Goal: Transaction & Acquisition: Purchase product/service

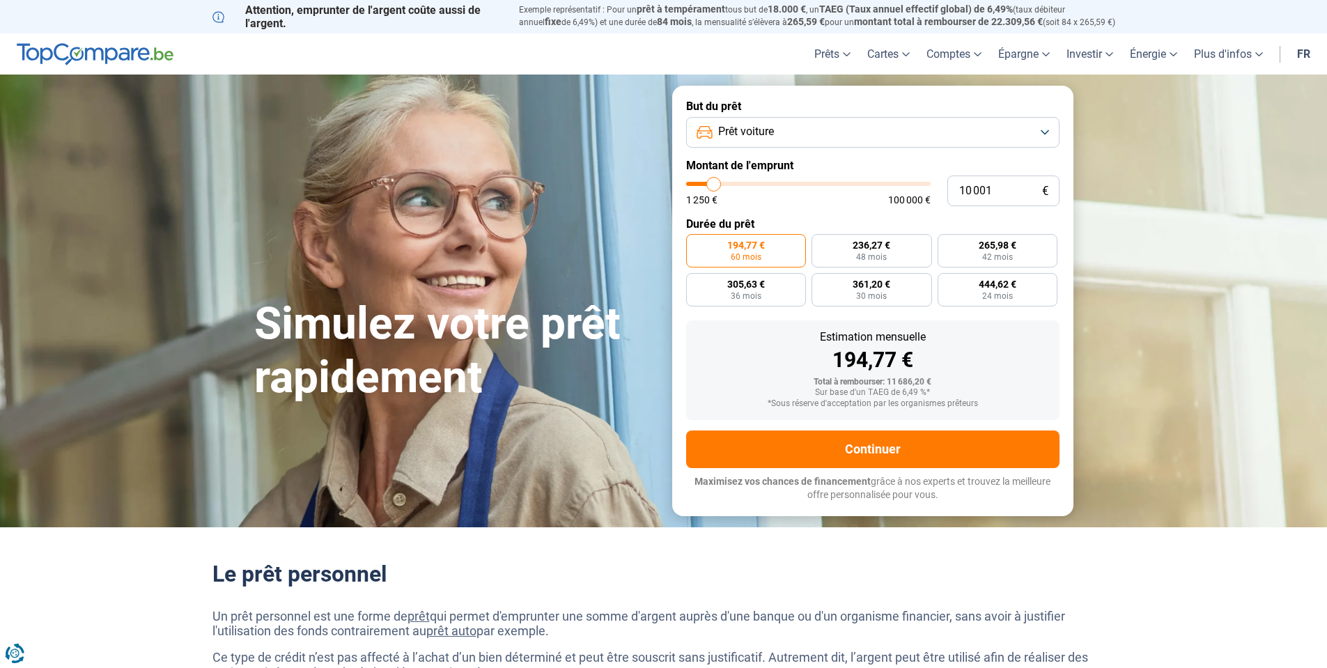
click at [788, 125] on button "Prêt voiture" at bounding box center [872, 132] width 373 height 31
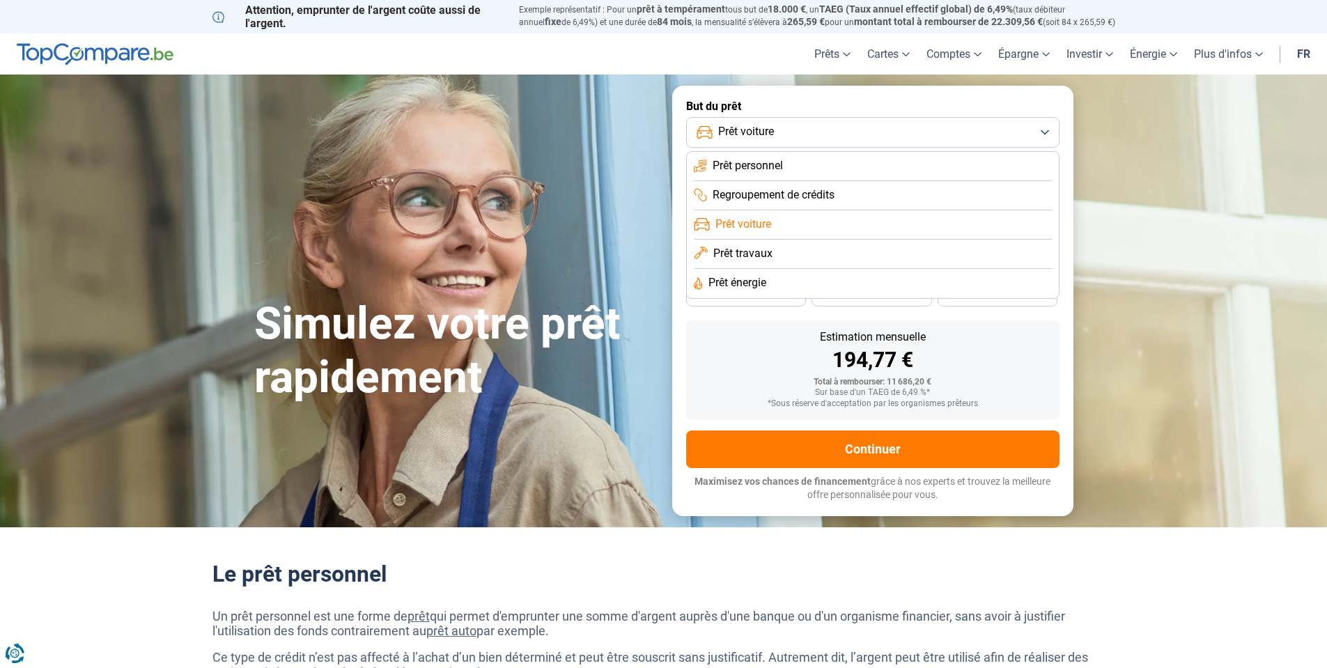
click at [781, 226] on li "Prêt voiture" at bounding box center [873, 224] width 358 height 29
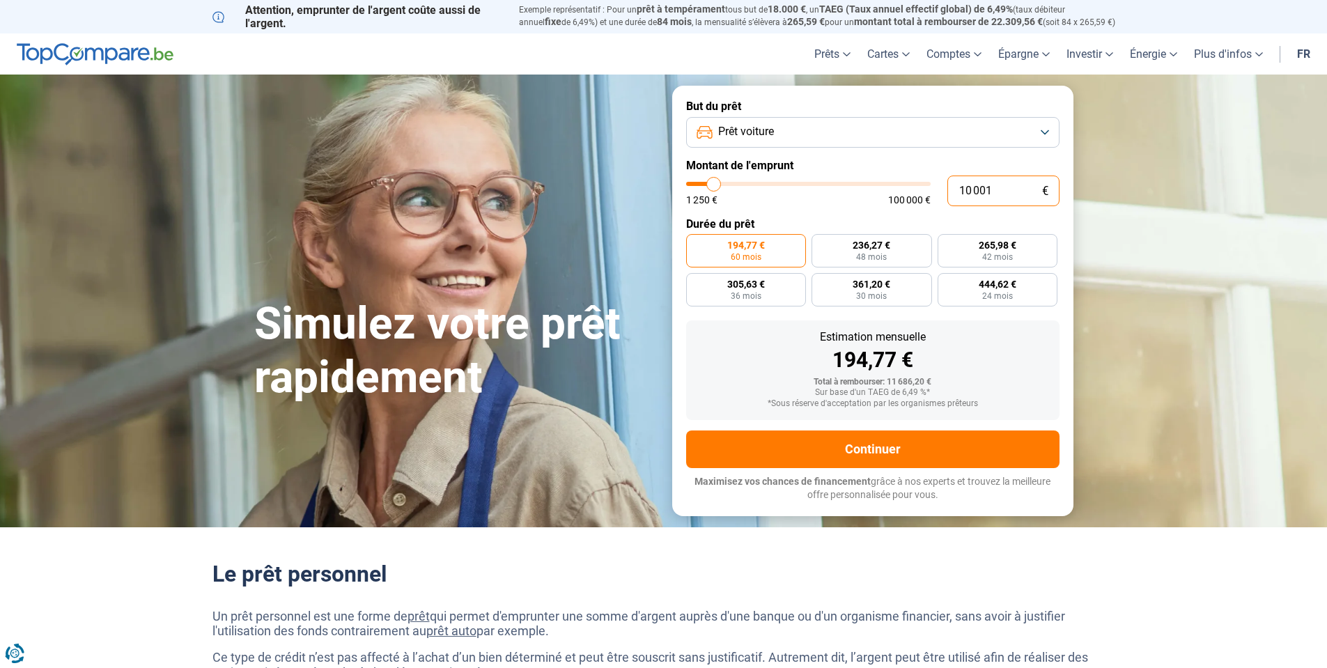
click at [1023, 185] on input "10 001" at bounding box center [1003, 190] width 112 height 31
type input "1 000"
type input "1250"
type input "100"
type input "1250"
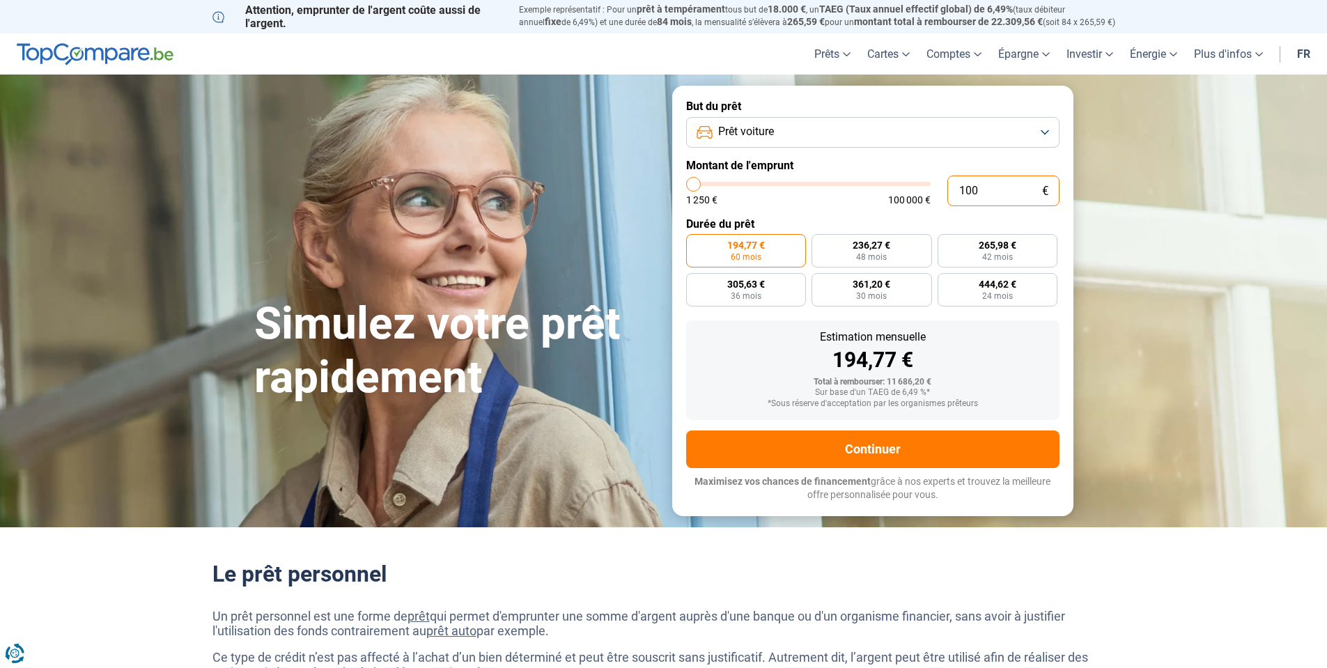
type input "10"
type input "1250"
type input "1"
type input "1250"
type input "0"
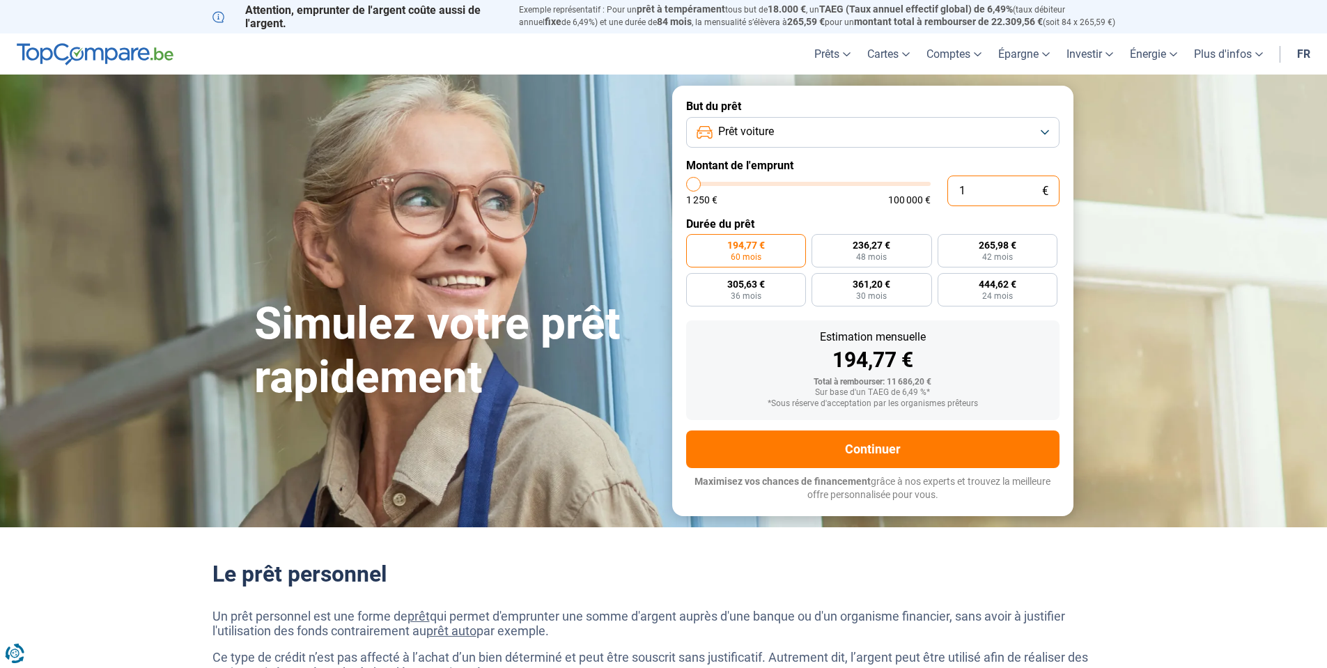
type input "1250"
type input "1 250"
type input "1250"
radio input "true"
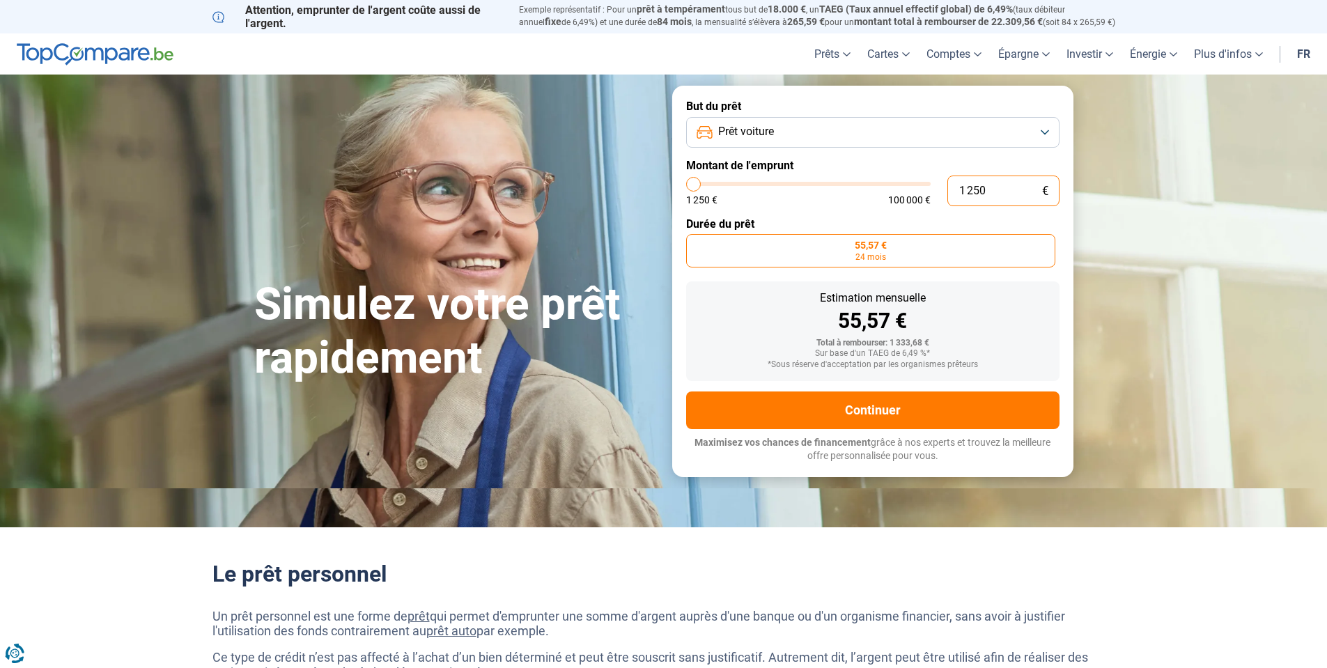
type input "125"
type input "1250"
type input "12"
type input "1250"
type input "1"
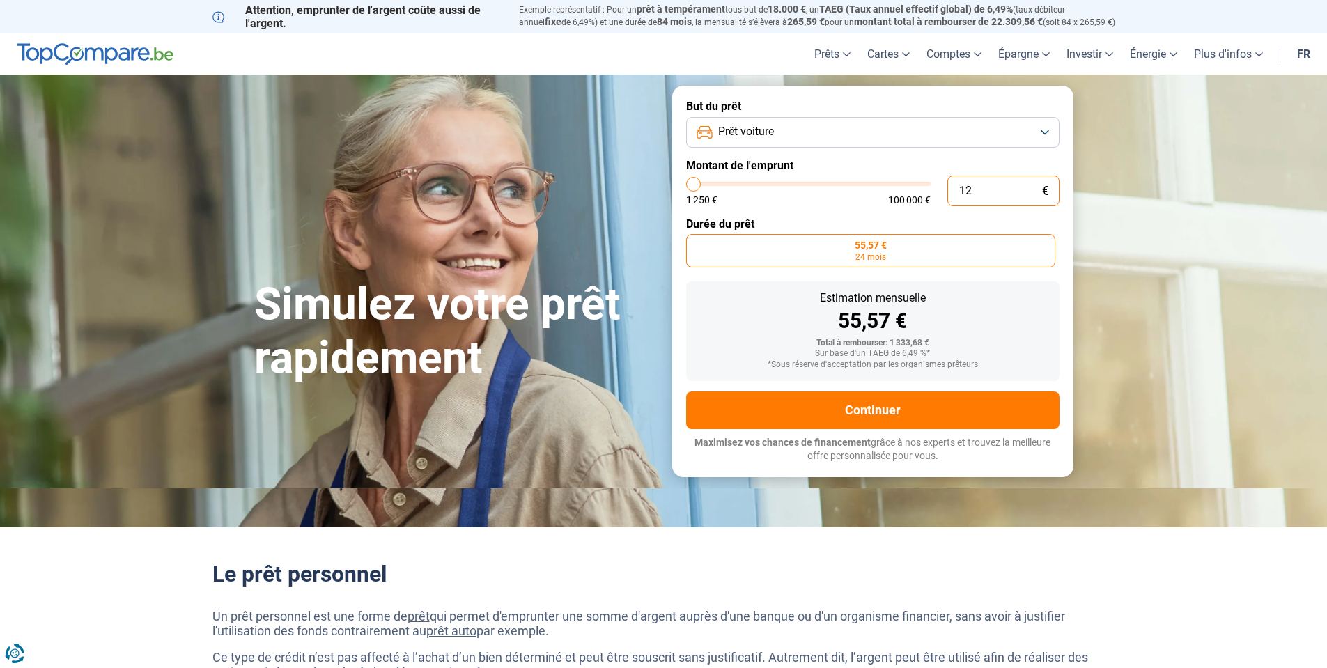
type input "1250"
type input "0"
type input "1250"
type input "1 250"
type input "1250"
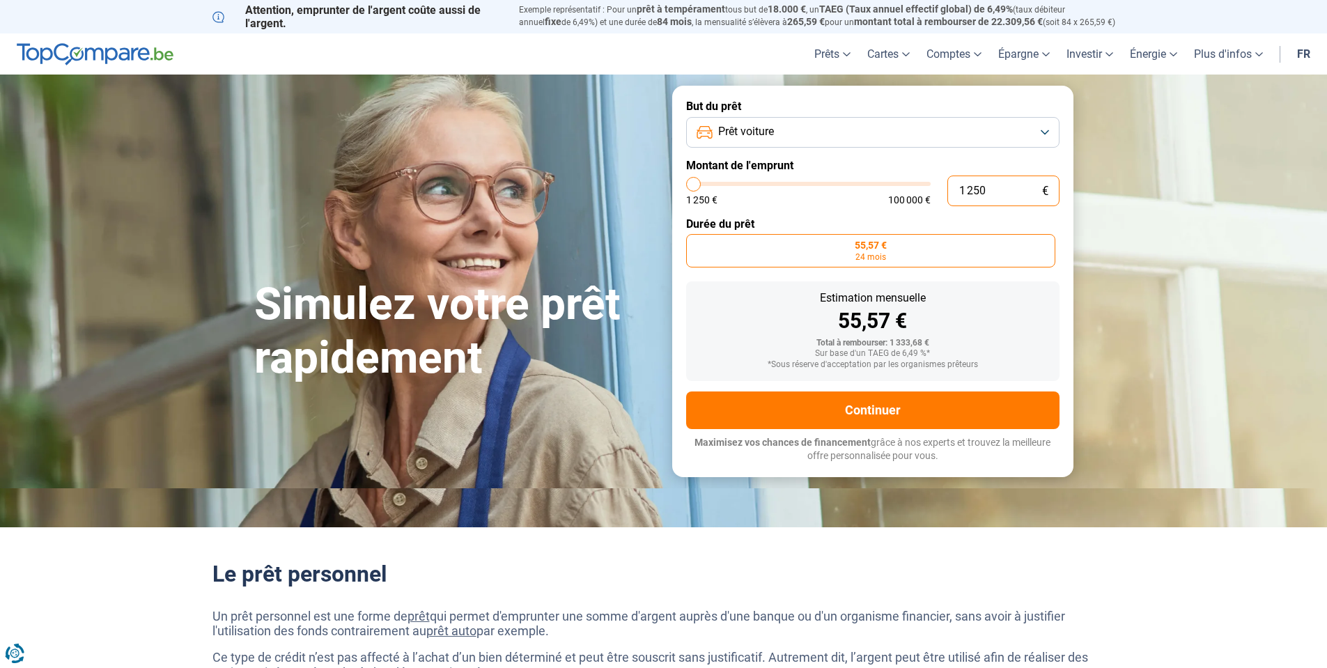
type input "125"
type input "1250"
type input "12"
type input "1250"
type input "1"
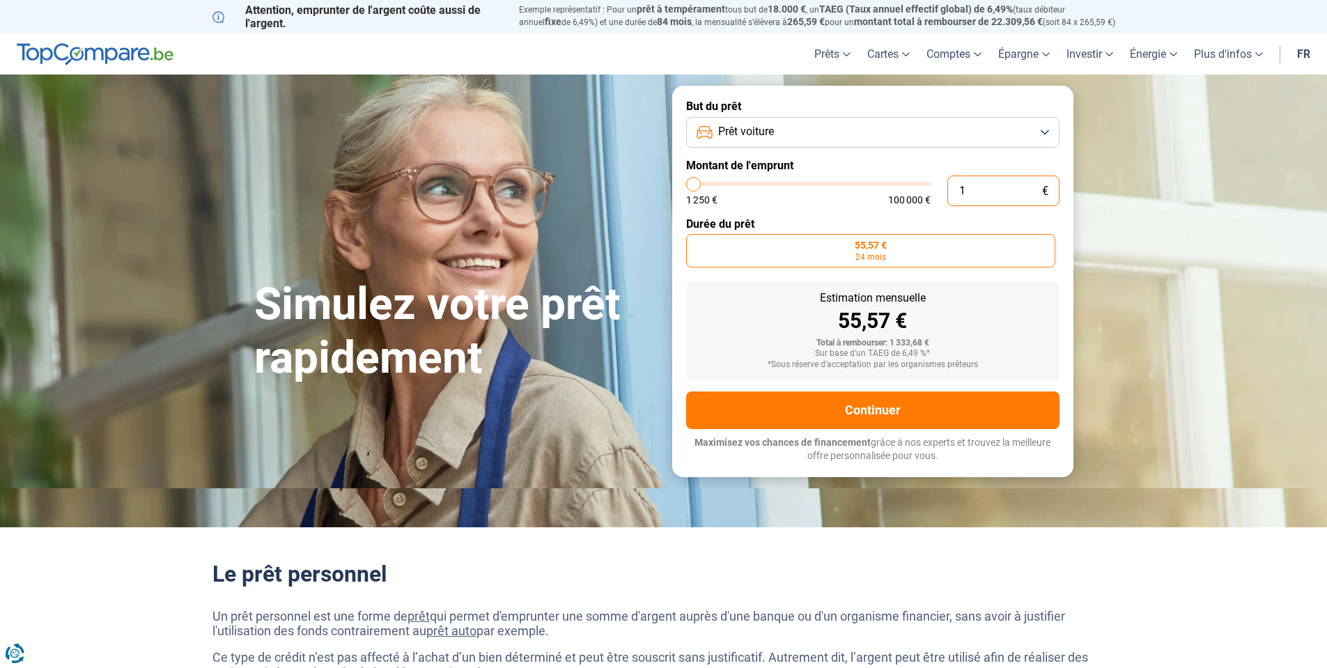
type input "1250"
type input "0"
type input "1250"
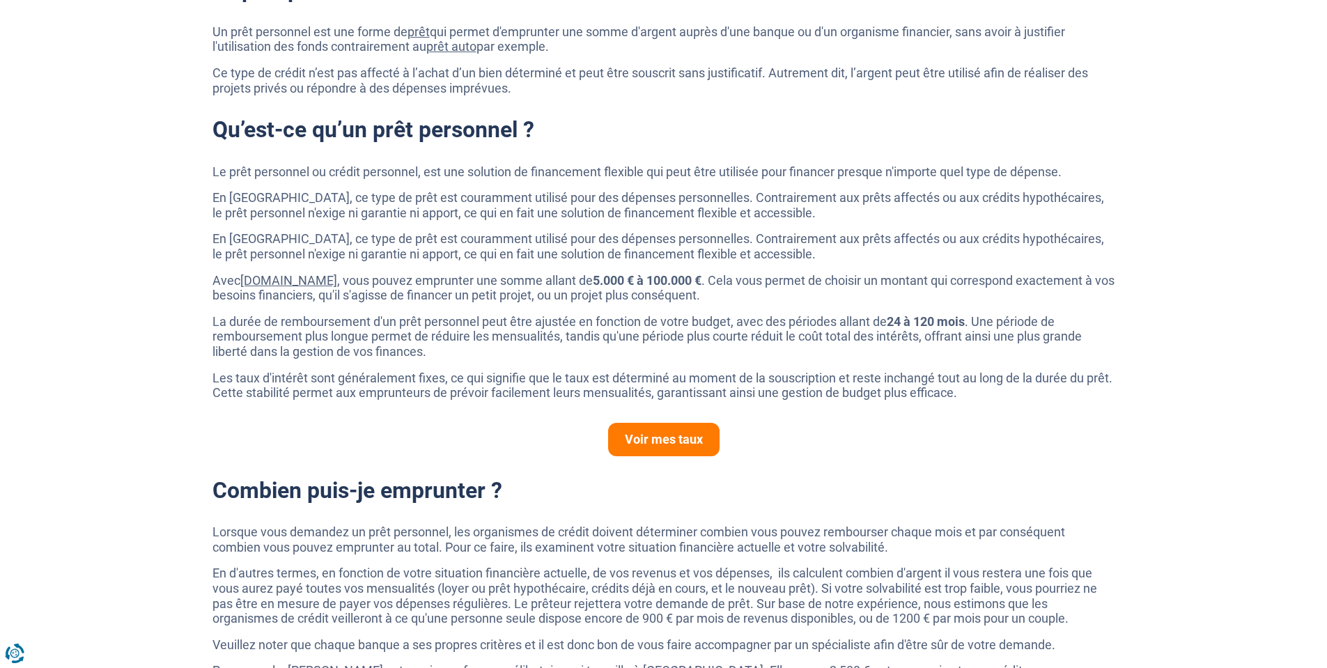
type input "1 250"
type input "1250"
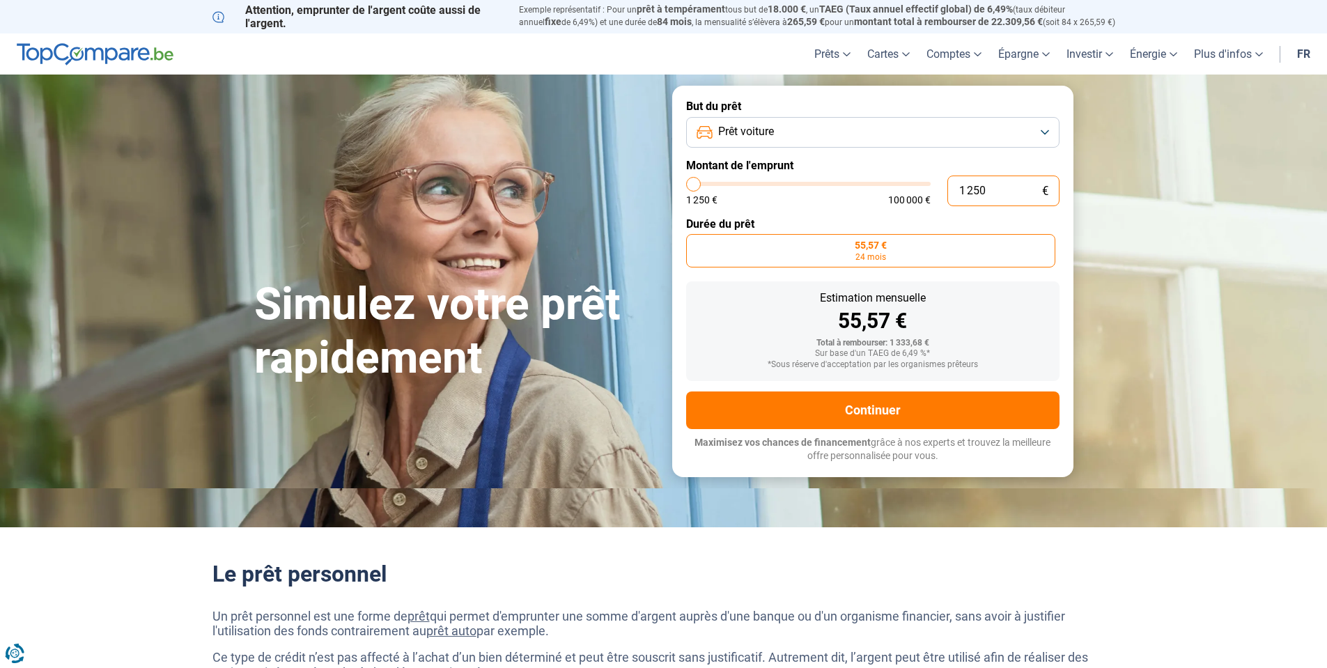
click at [1007, 182] on input "1 250" at bounding box center [1003, 190] width 112 height 31
type input "125"
type input "1250"
type input "12"
type input "1250"
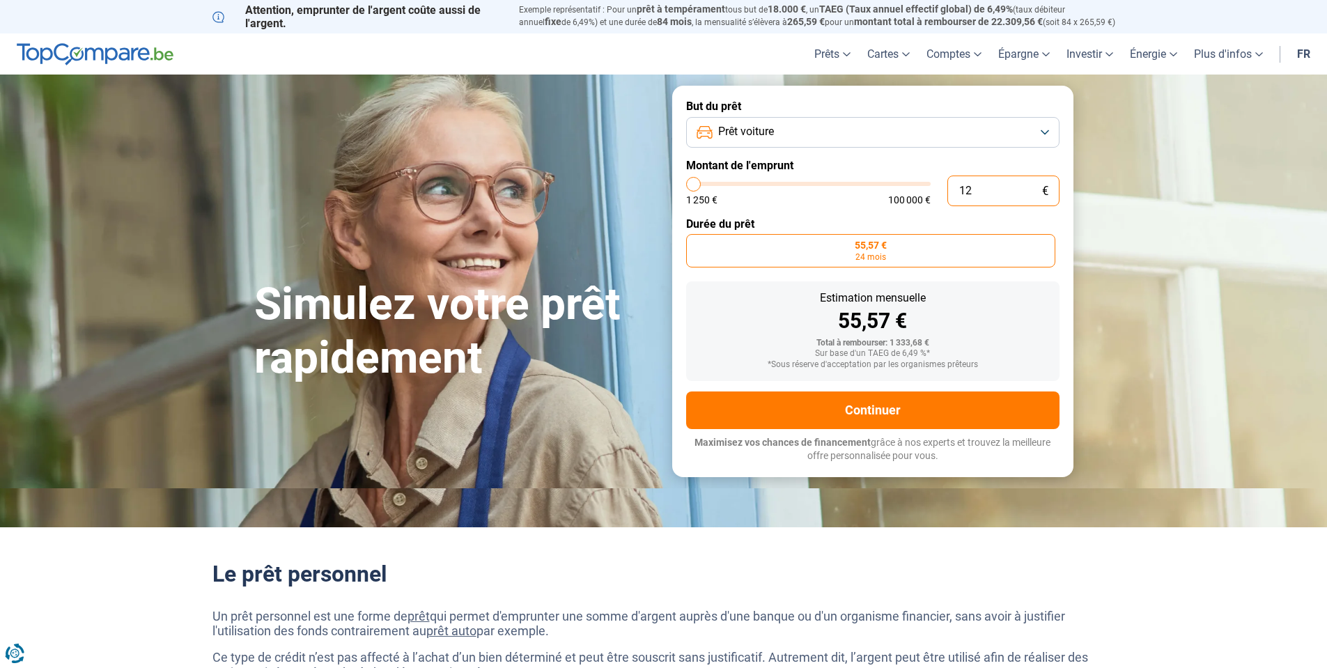
type input "1"
type input "1250"
type input "0"
type input "1250"
type input "2"
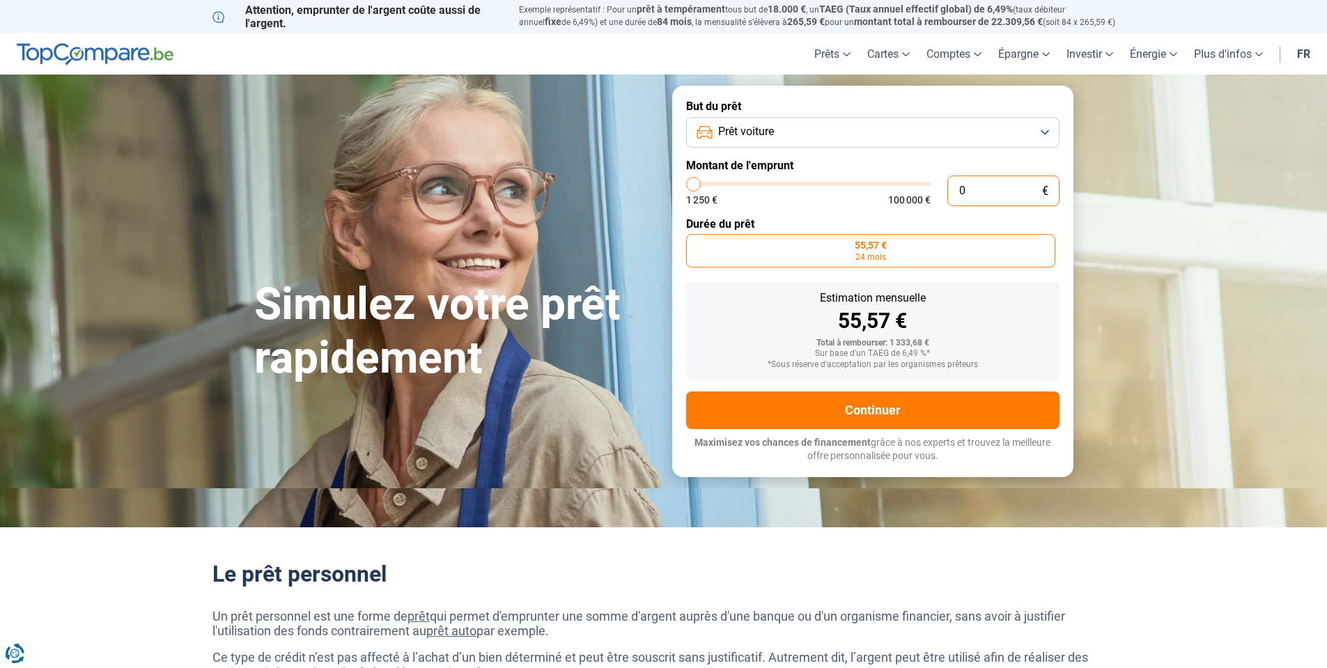
type input "1250"
type input "23"
type input "1250"
type input "234"
type input "1250"
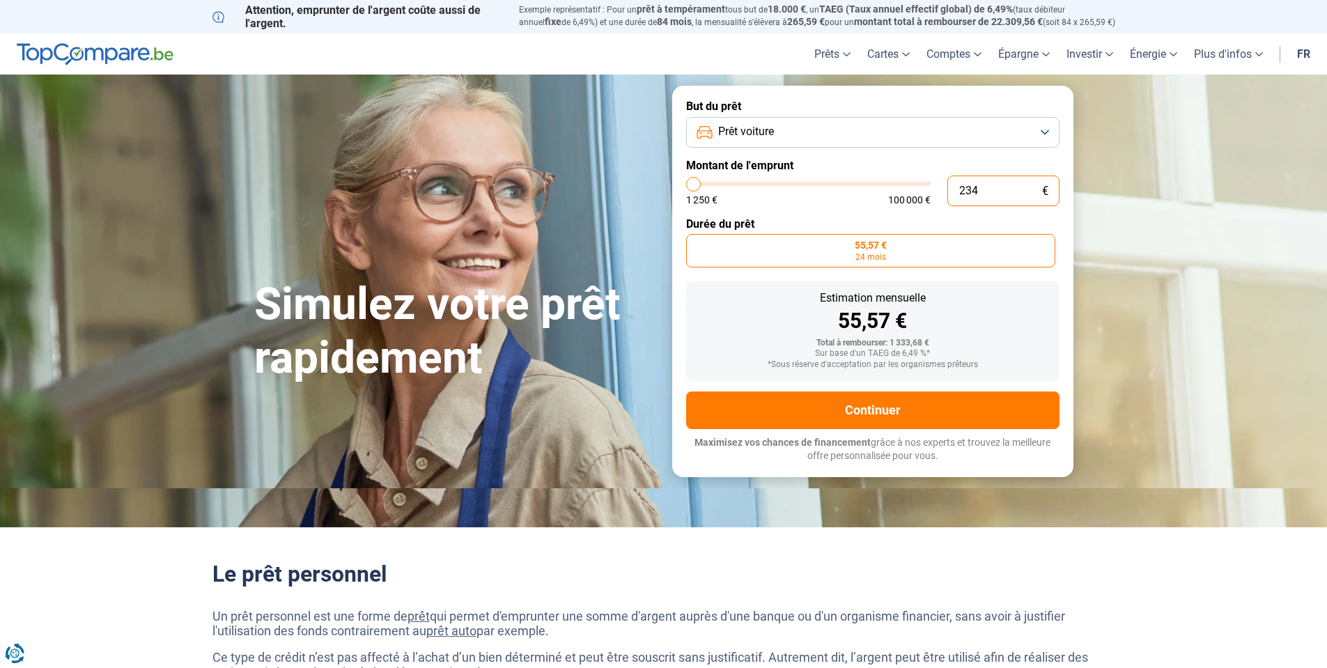
type input "2 340"
type input "2250"
type input "23 400"
type input "23500"
radio input "false"
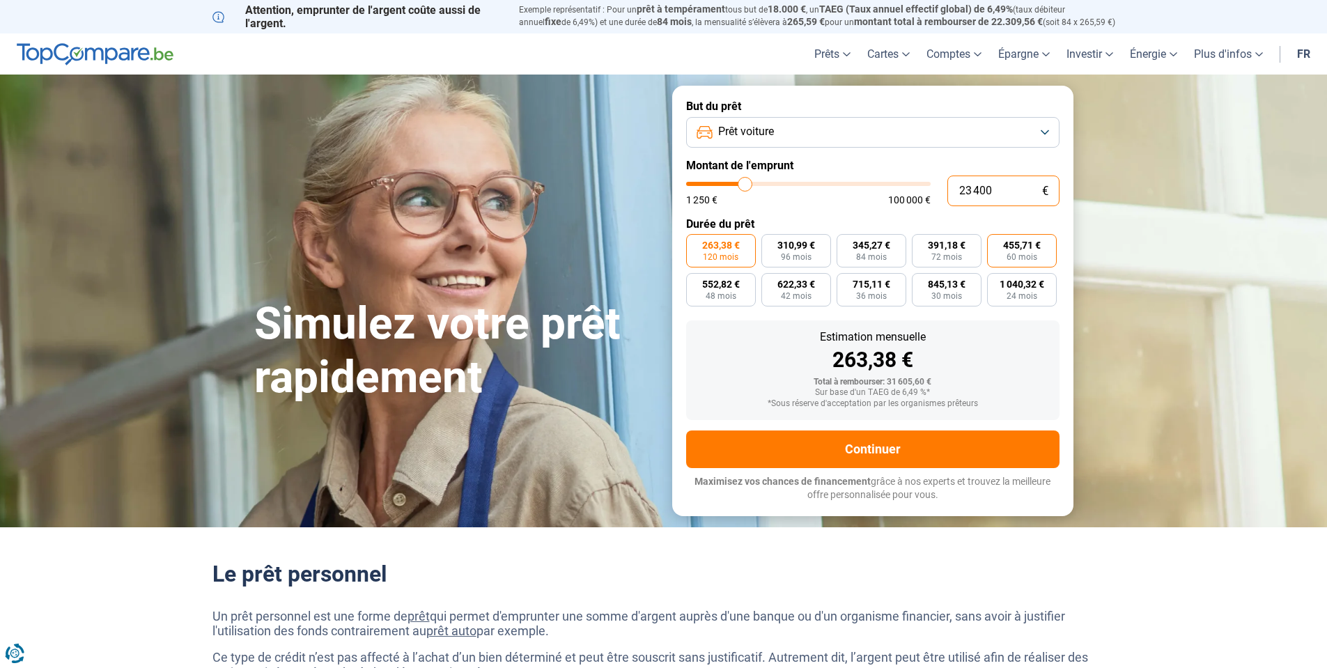
type input "23 400"
click at [1035, 259] on span "60 mois" at bounding box center [1021, 257] width 31 height 8
click at [996, 243] on input "455,71 € 60 mois" at bounding box center [991, 238] width 9 height 9
radio input "true"
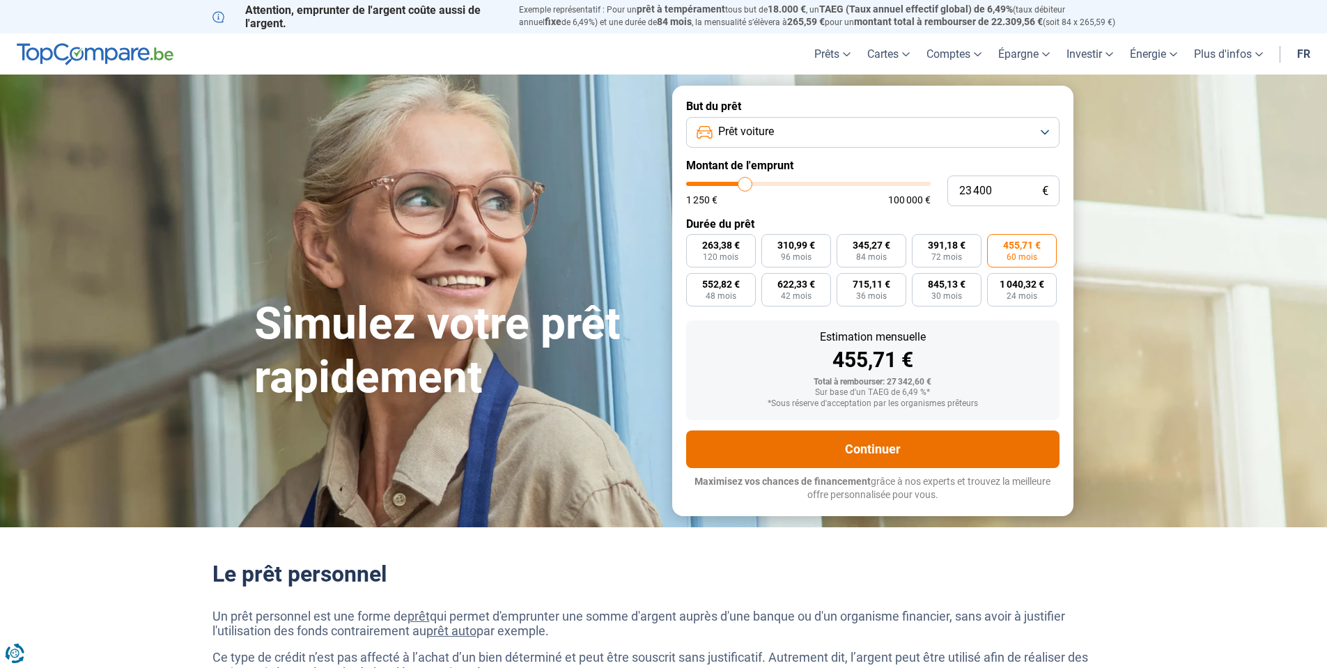
click at [898, 446] on button "Continuer" at bounding box center [872, 449] width 373 height 38
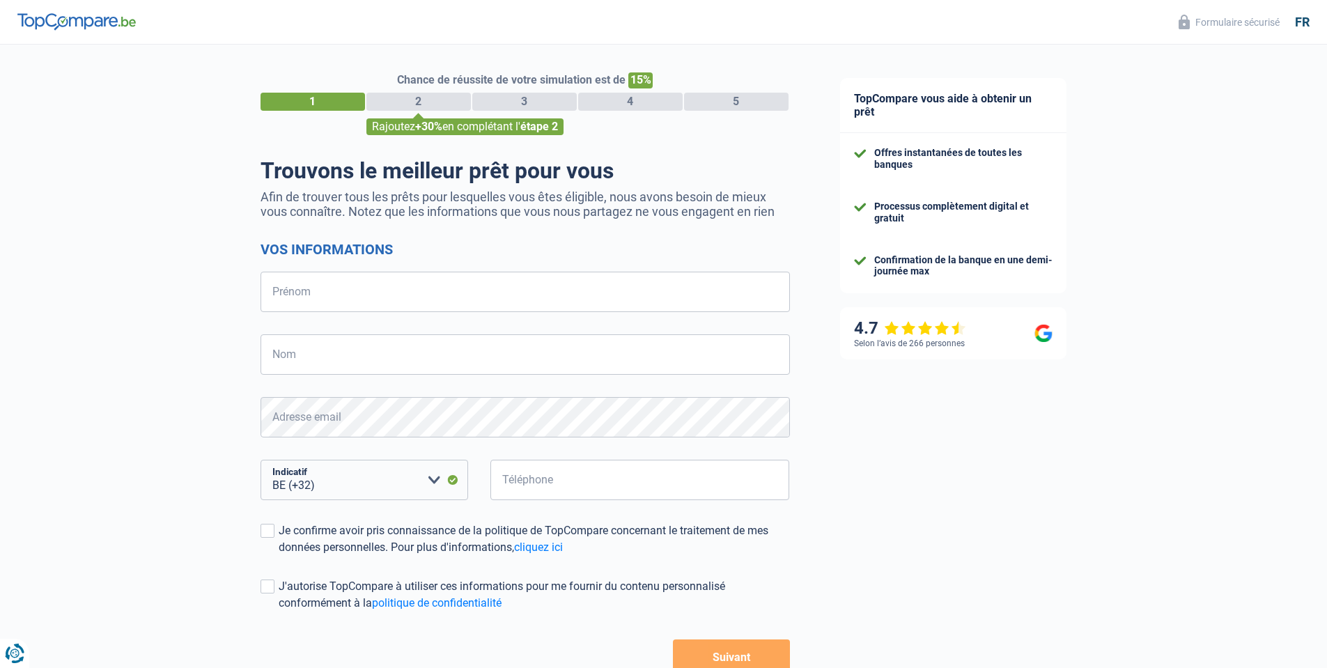
select select "32"
click at [327, 283] on input "Prénom" at bounding box center [524, 292] width 529 height 40
type input "BRUNO"
type input "FIEVET"
click at [374, 485] on select "BE (+32) LU (+352) Veuillez sélectionner une option" at bounding box center [364, 480] width 208 height 40
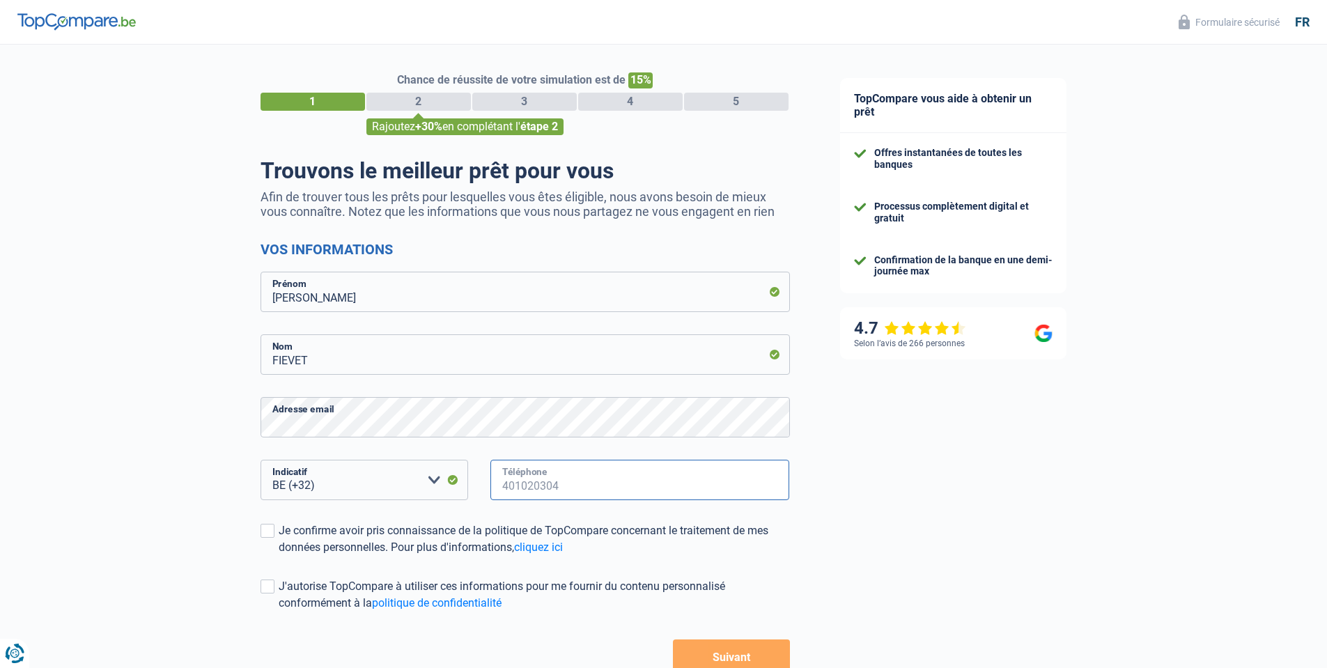
click at [591, 480] on input "Téléphone" at bounding box center [639, 480] width 299 height 40
click at [609, 485] on input "Téléphone" at bounding box center [639, 480] width 299 height 40
type input "490432052"
click at [266, 535] on span at bounding box center [267, 531] width 14 height 14
click at [279, 556] on input "Je confirme avoir pris connaissance de la politique de TopCompare concernant le…" at bounding box center [279, 556] width 0 height 0
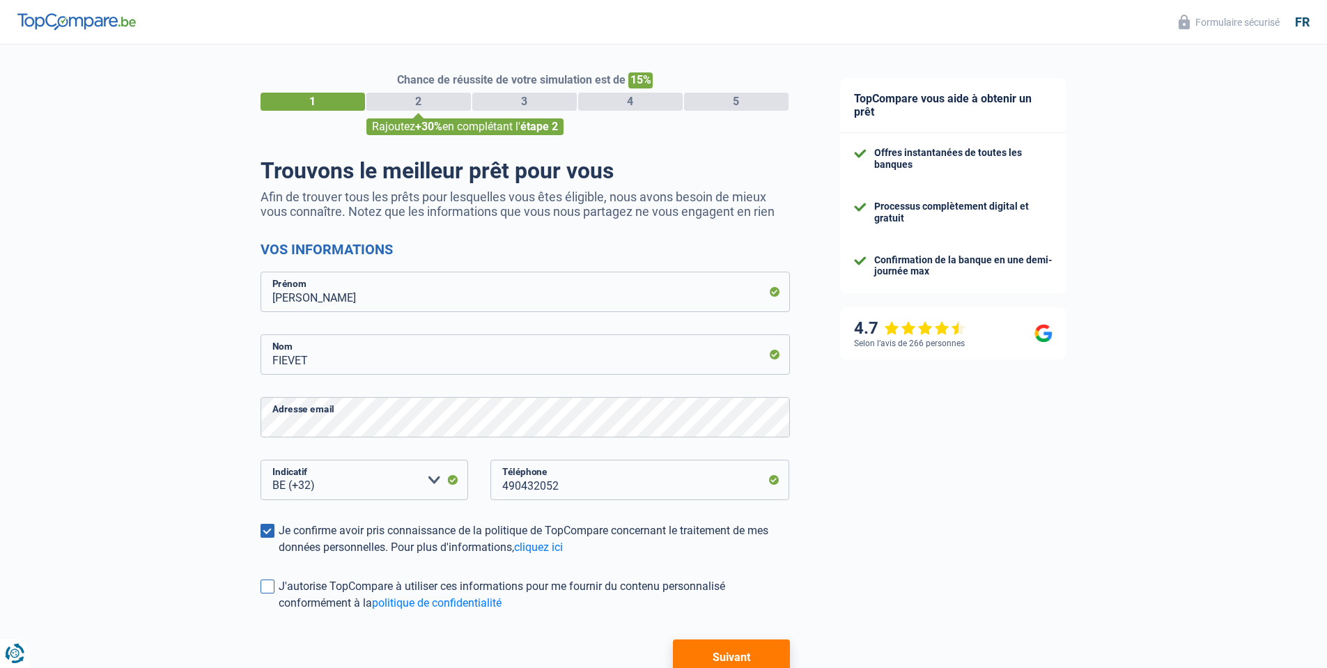
click at [269, 584] on span at bounding box center [267, 586] width 14 height 14
click at [279, 611] on input "J'autorise TopCompare à utiliser ces informations pour me fournir du contenu pe…" at bounding box center [279, 611] width 0 height 0
click at [704, 653] on button "Suivant" at bounding box center [731, 656] width 116 height 35
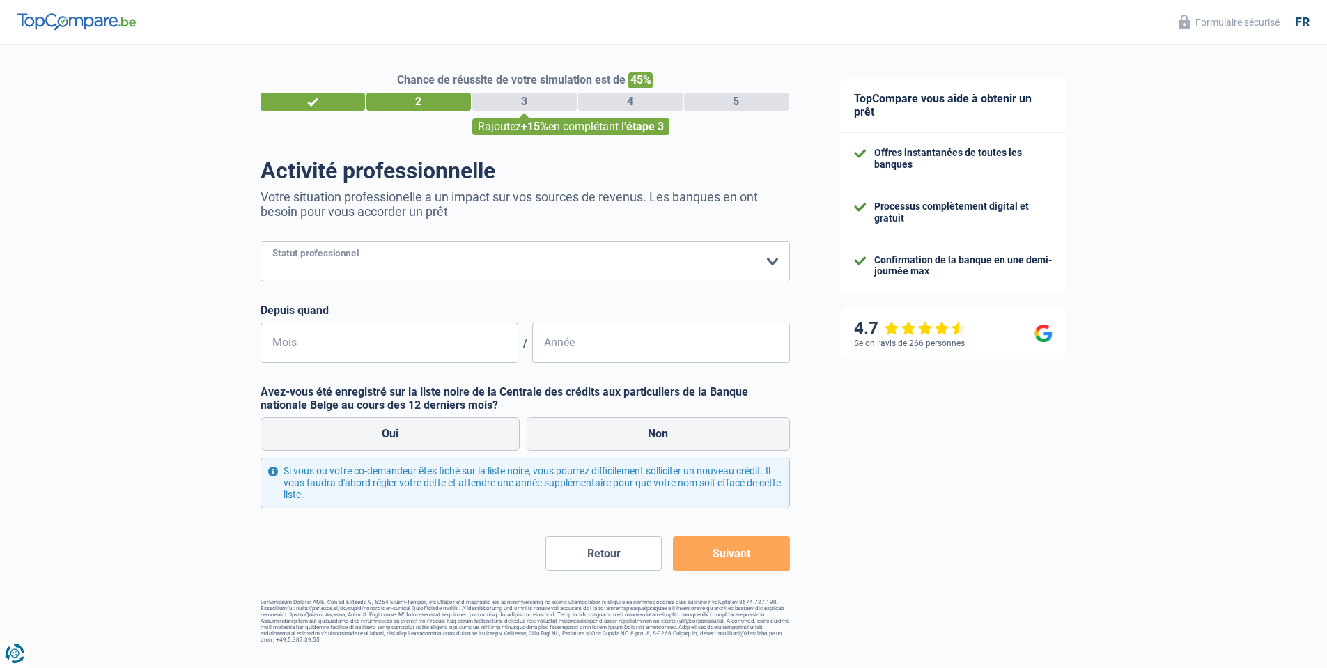
click at [260, 241] on select "Ouvrier Employé privé Employé public Invalide Indépendant Pensionné Chômeur Mut…" at bounding box center [524, 261] width 529 height 40
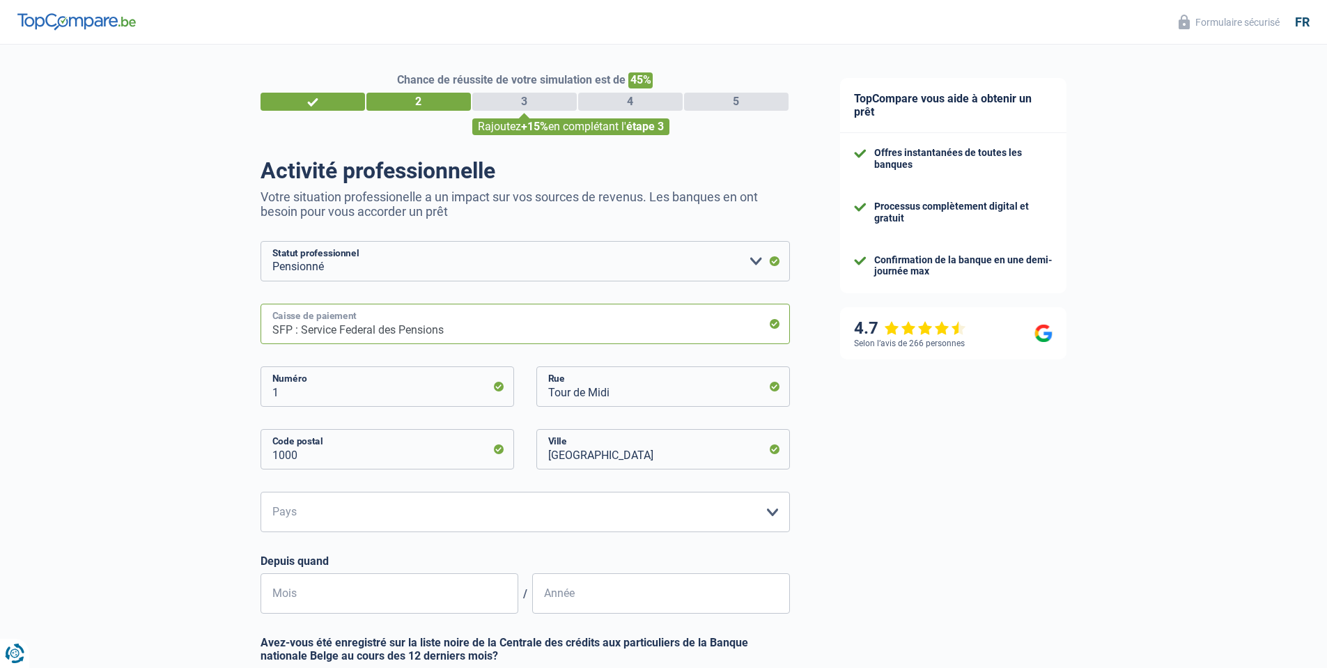
click at [385, 334] on input "SFP : Service Federal des Pensions" at bounding box center [524, 324] width 529 height 40
select select "publicEmployee"
click at [260, 241] on select "Ouvrier Employé privé Employé public Invalide Indépendant Pensionné Chômeur Mut…" at bounding box center [524, 261] width 529 height 40
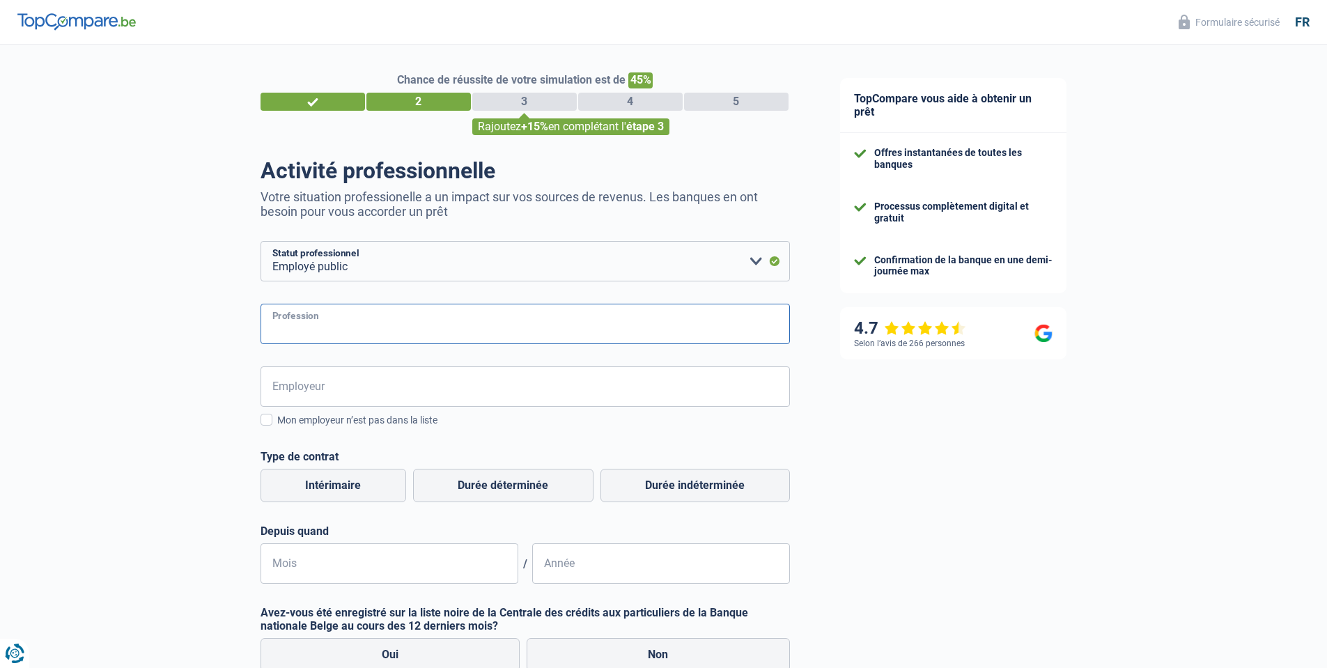
click at [348, 330] on input "Profession" at bounding box center [524, 324] width 529 height 40
click at [260, 241] on select "Ouvrier Employé privé Employé public Invalide Indépendant Pensionné Chômeur Mut…" at bounding box center [524, 261] width 529 height 40
click at [323, 327] on input "Profession" at bounding box center [524, 324] width 529 height 40
type input "Fonctionnaire europeen"
click at [330, 384] on input "Employeur" at bounding box center [524, 386] width 529 height 40
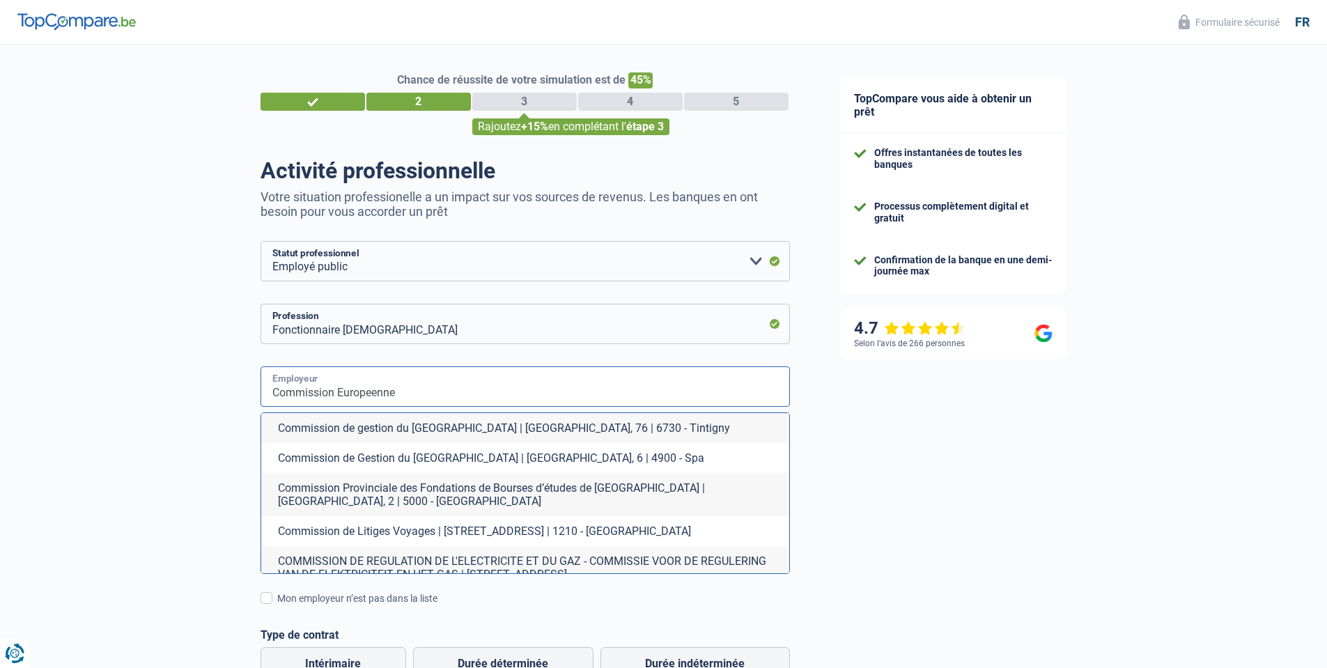
type input "Commission Europeenne"
drag, startPoint x: 192, startPoint y: 474, endPoint x: 202, endPoint y: 467, distance: 12.0
click at [198, 470] on div "Chance de réussite de votre simulation est de 45% 1 2 3 4 5 Rajoutez +15% en co…" at bounding box center [407, 543] width 815 height 1008
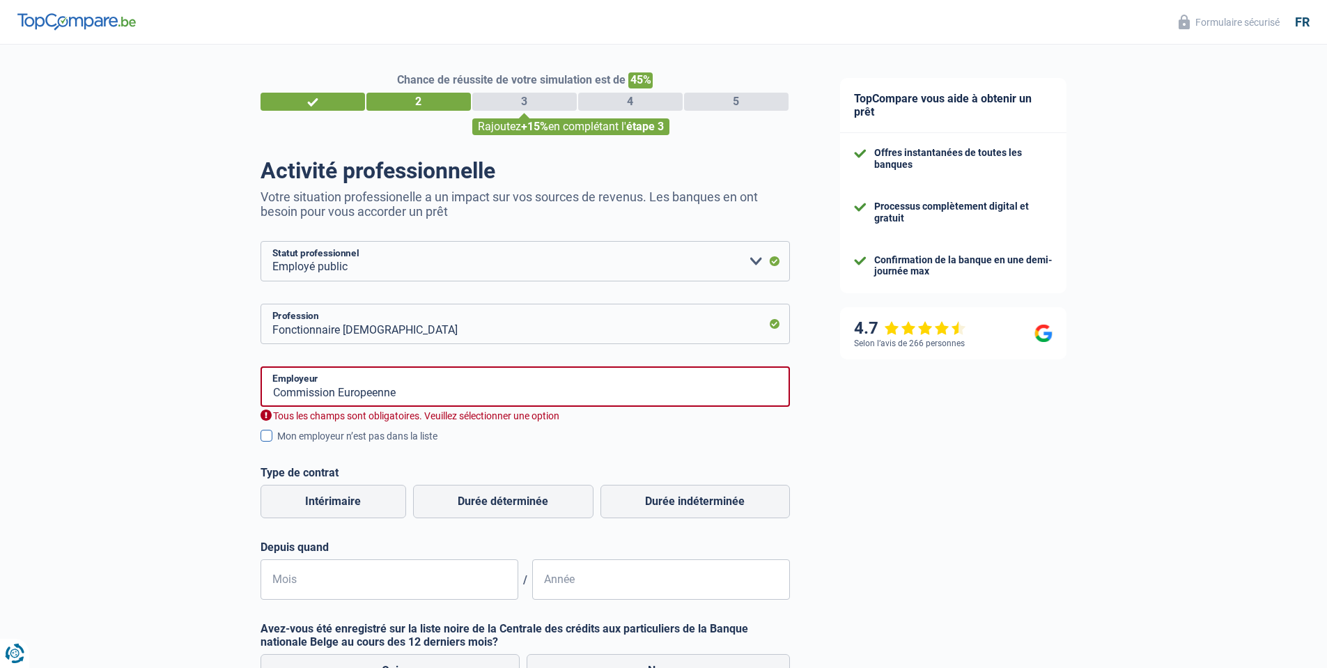
click at [264, 439] on span at bounding box center [266, 436] width 12 height 12
click at [277, 444] on input "Mon employeur n’est pas dans la liste" at bounding box center [277, 444] width 0 height 0
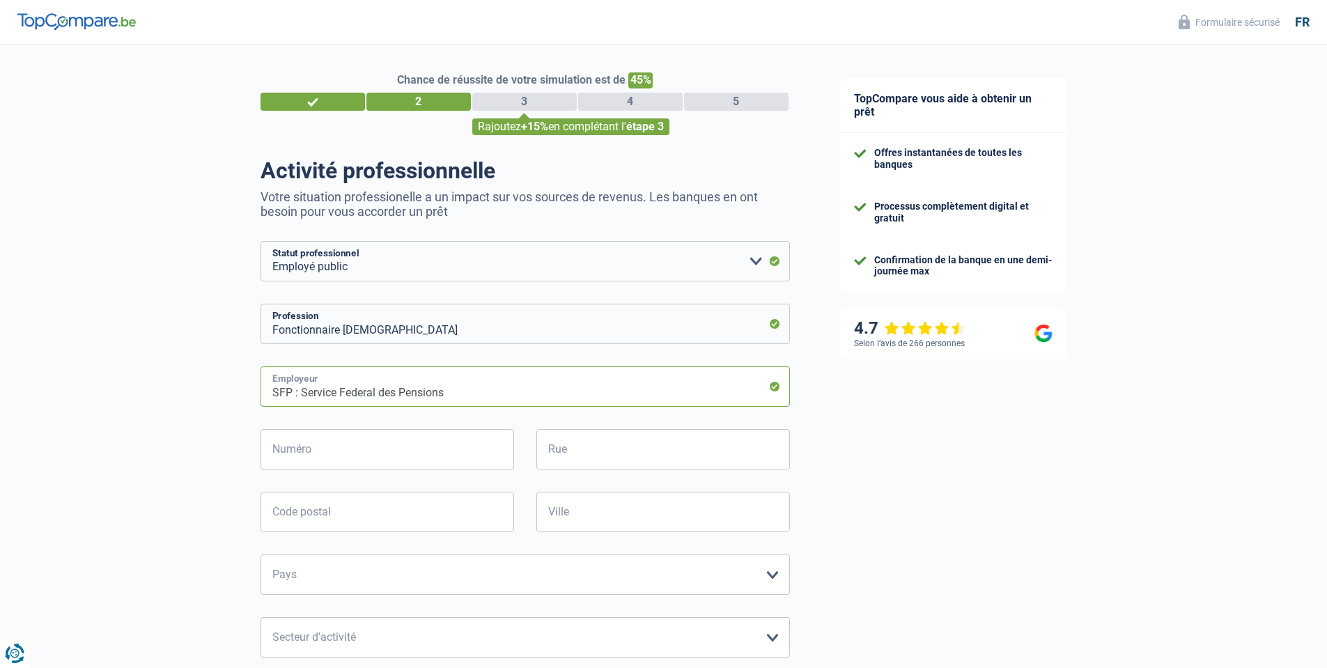
click at [478, 385] on input "SFP : Service Federal des Pensions" at bounding box center [524, 386] width 529 height 40
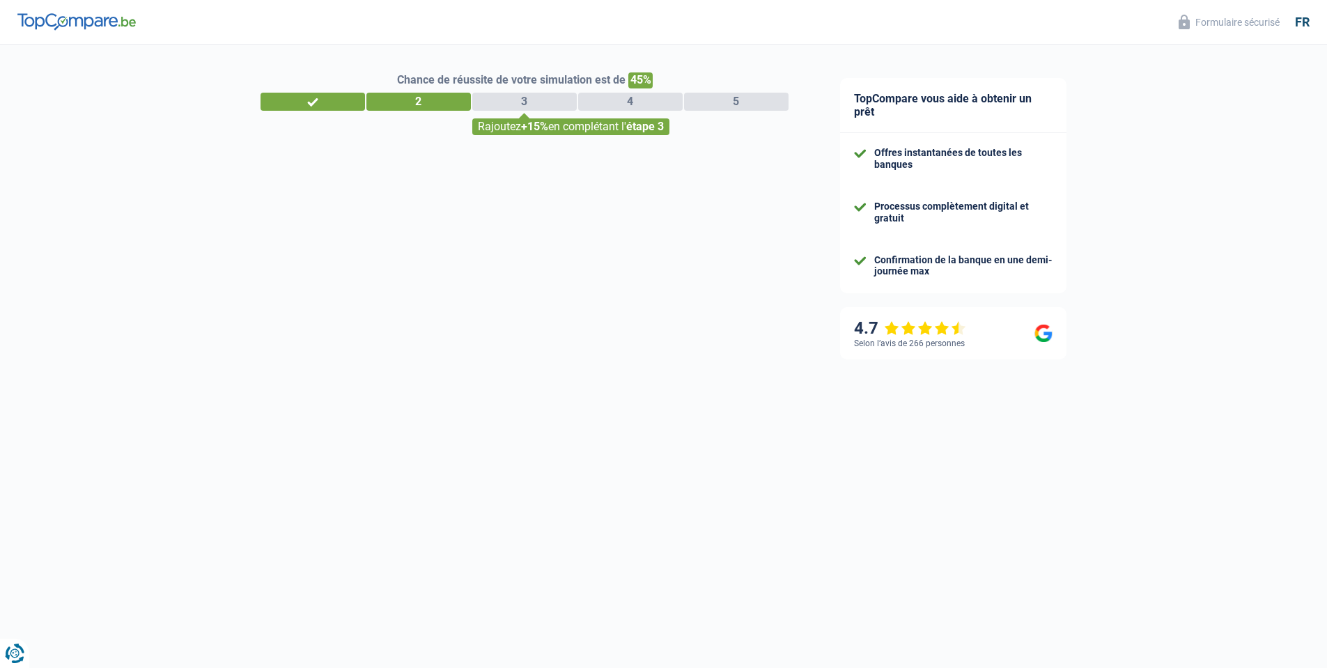
select select "32"
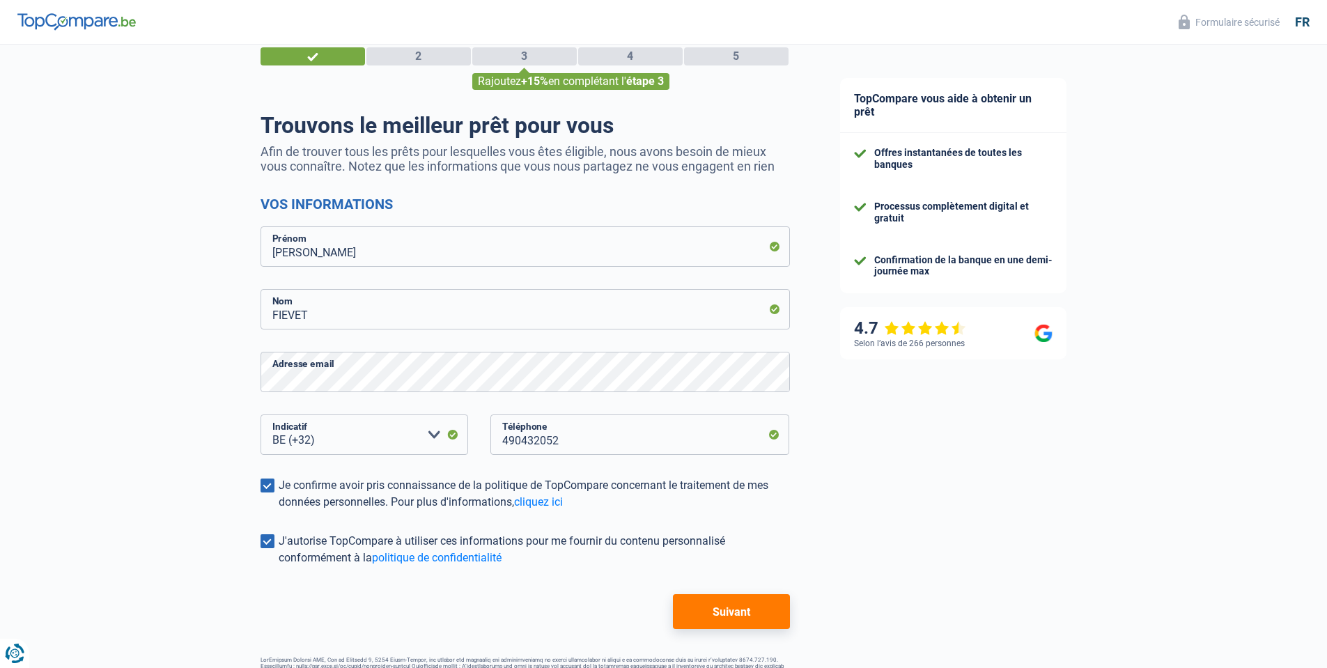
scroll to position [83, 0]
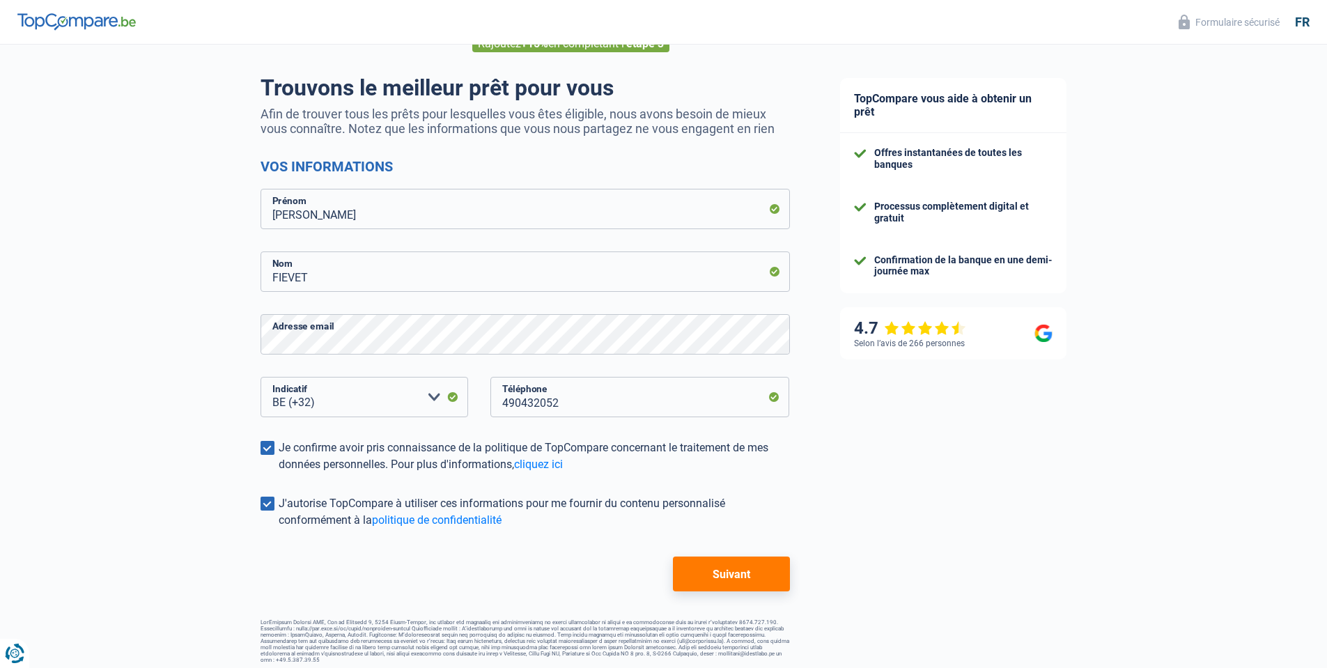
click at [715, 571] on button "Suivant" at bounding box center [731, 573] width 116 height 35
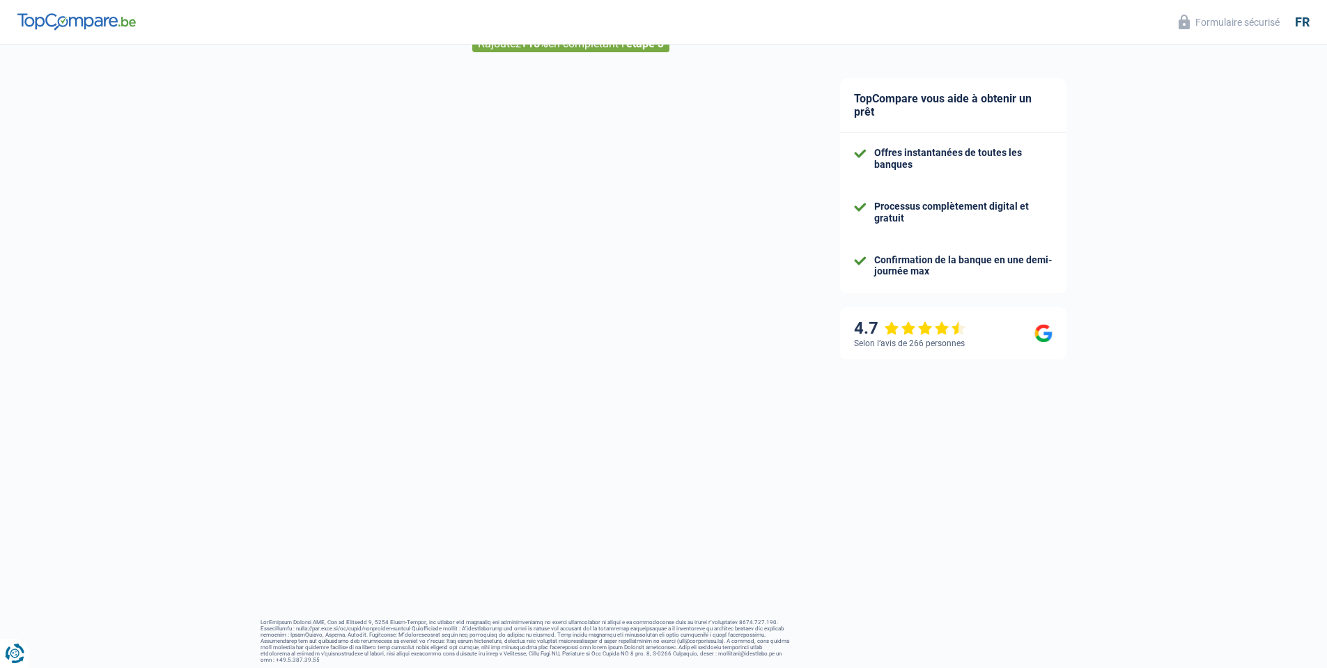
select select "publicEmployee"
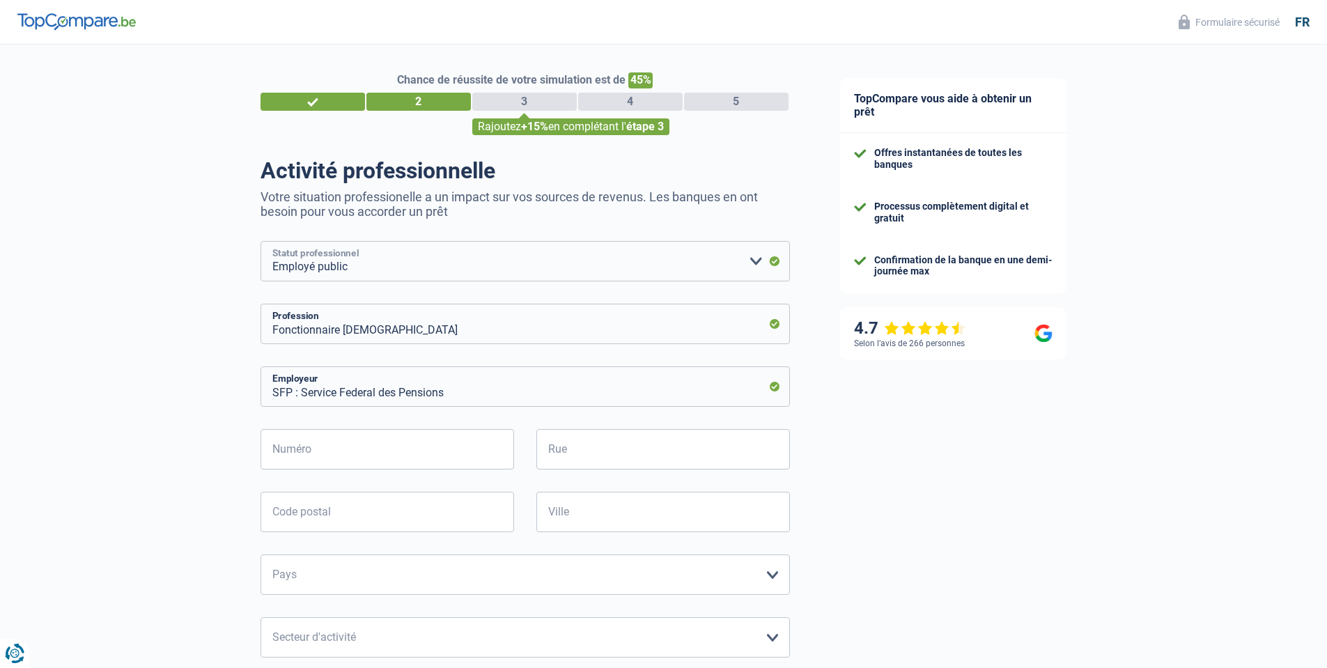
click at [260, 241] on select "Ouvrier Employé privé Employé public Invalide Indépendant Pensionné Chômeur Mut…" at bounding box center [524, 261] width 529 height 40
click at [383, 439] on input "Numéro" at bounding box center [386, 449] width 253 height 40
type input "62"
click at [643, 446] on input "Rue" at bounding box center [662, 449] width 253 height 40
type input "Rue de Corbais 62"
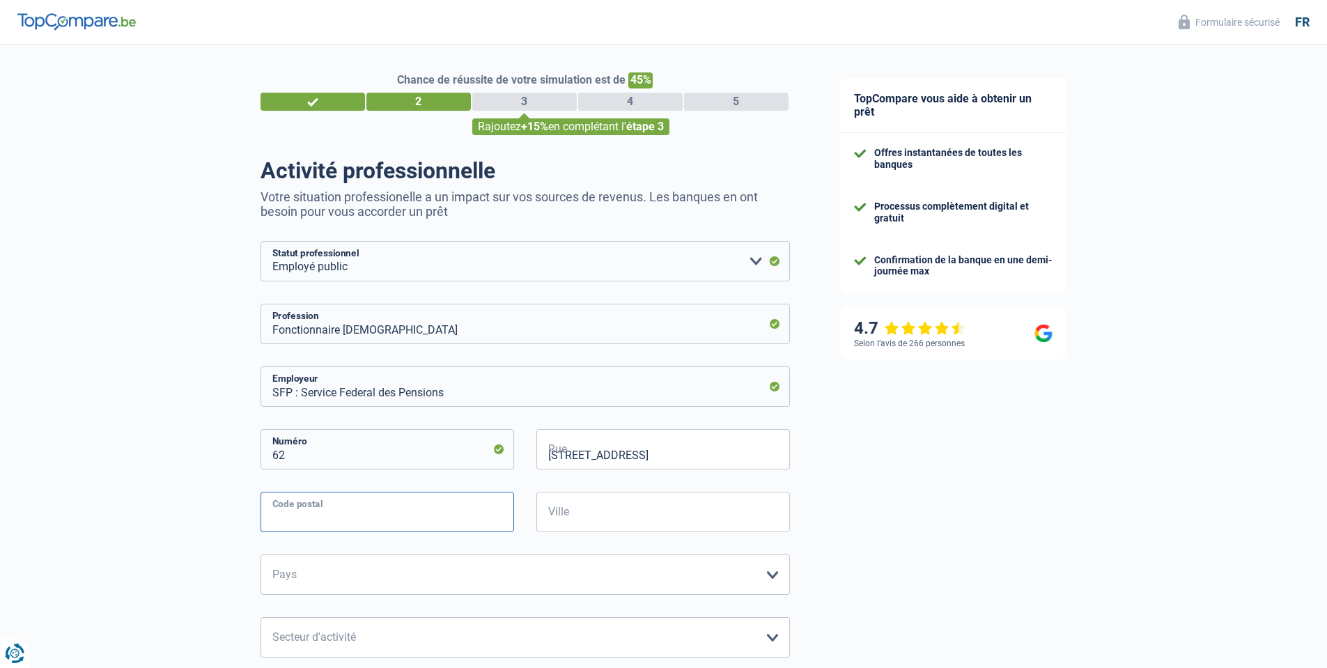
type input "1435"
type input "Mont-Saint-Guibert"
click at [444, 388] on input "SFP : Service Federal des Pensions" at bounding box center [524, 386] width 529 height 40
type input "S"
type input "Commission Europeenne"
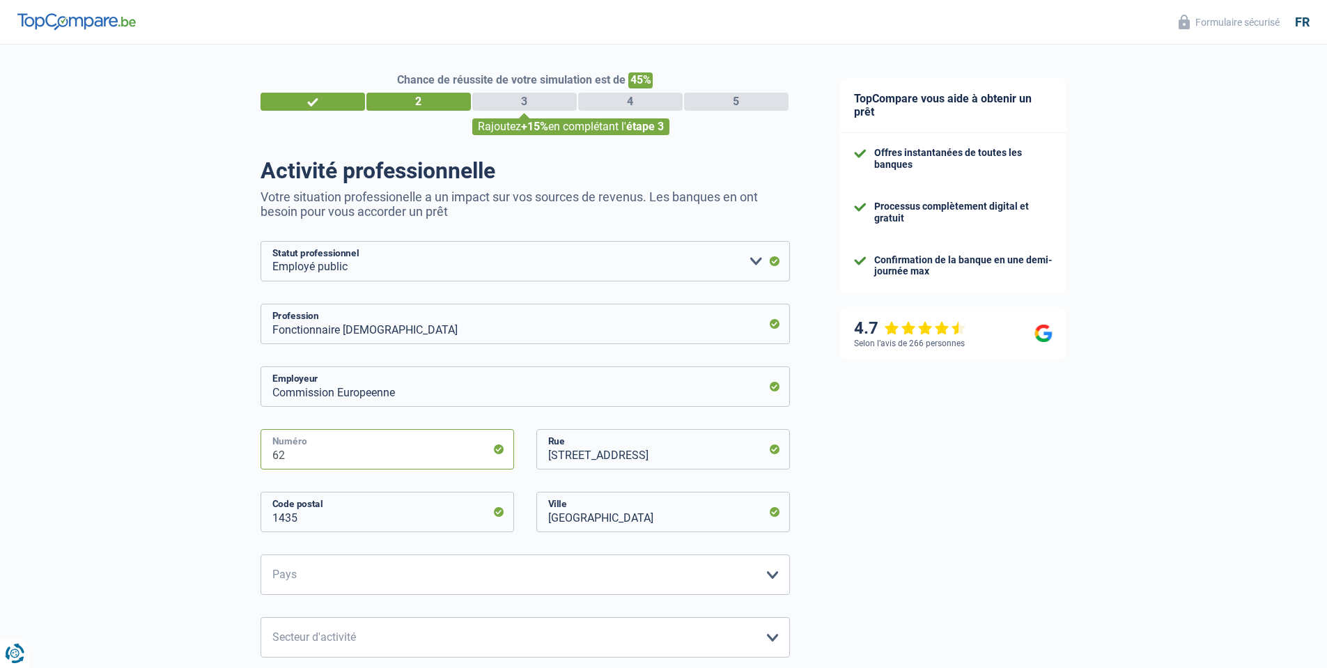
click at [453, 451] on input "62" at bounding box center [386, 449] width 253 height 40
select select "BE"
click at [260, 554] on select "Belgique France Allemagne Italie Luxembourg Pays-Bas Espagne Suisse Veuillez sé…" at bounding box center [524, 574] width 529 height 40
select select "otherInstitutions"
click at [260, 617] on select "Agriculture/Pêche Industrie Horeca Courier/Fitness/Taxi Construction Banques/As…" at bounding box center [524, 637] width 529 height 40
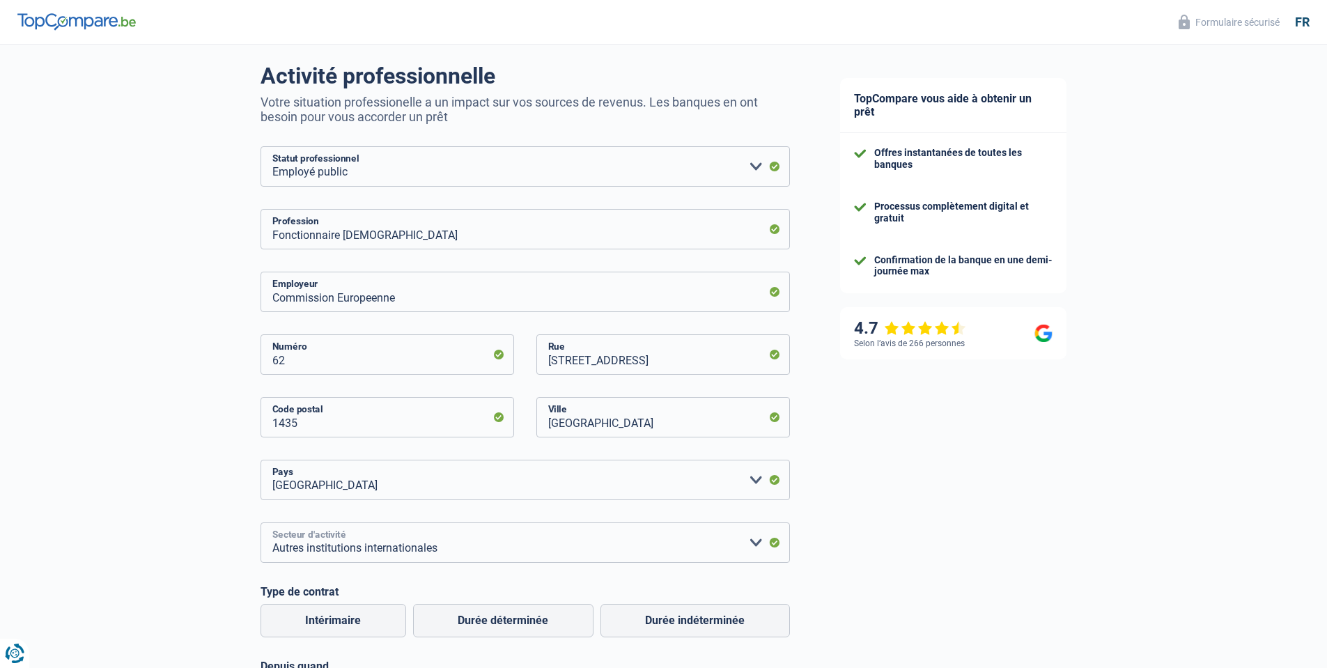
scroll to position [167, 0]
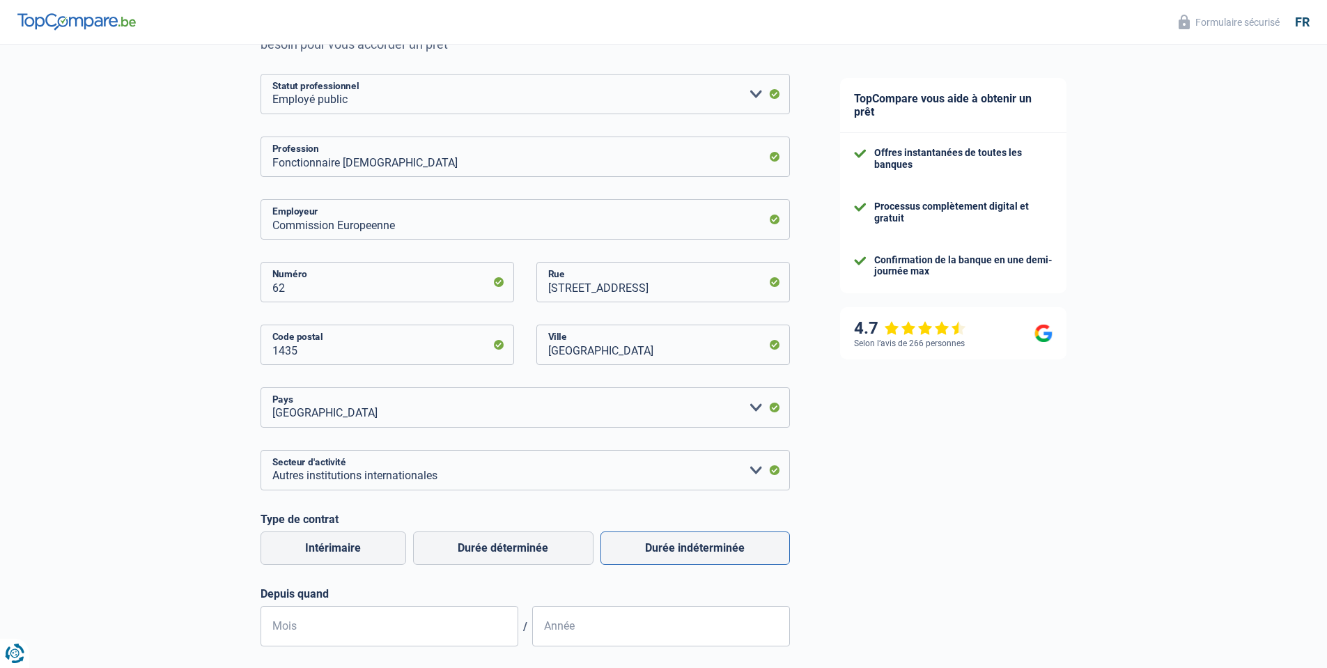
click at [666, 556] on label "Durée indéterminée" at bounding box center [694, 547] width 189 height 33
click at [666, 556] on input "Durée indéterminée" at bounding box center [694, 547] width 189 height 33
radio input "true"
click at [430, 630] on input "Mois" at bounding box center [389, 626] width 258 height 40
type input "10"
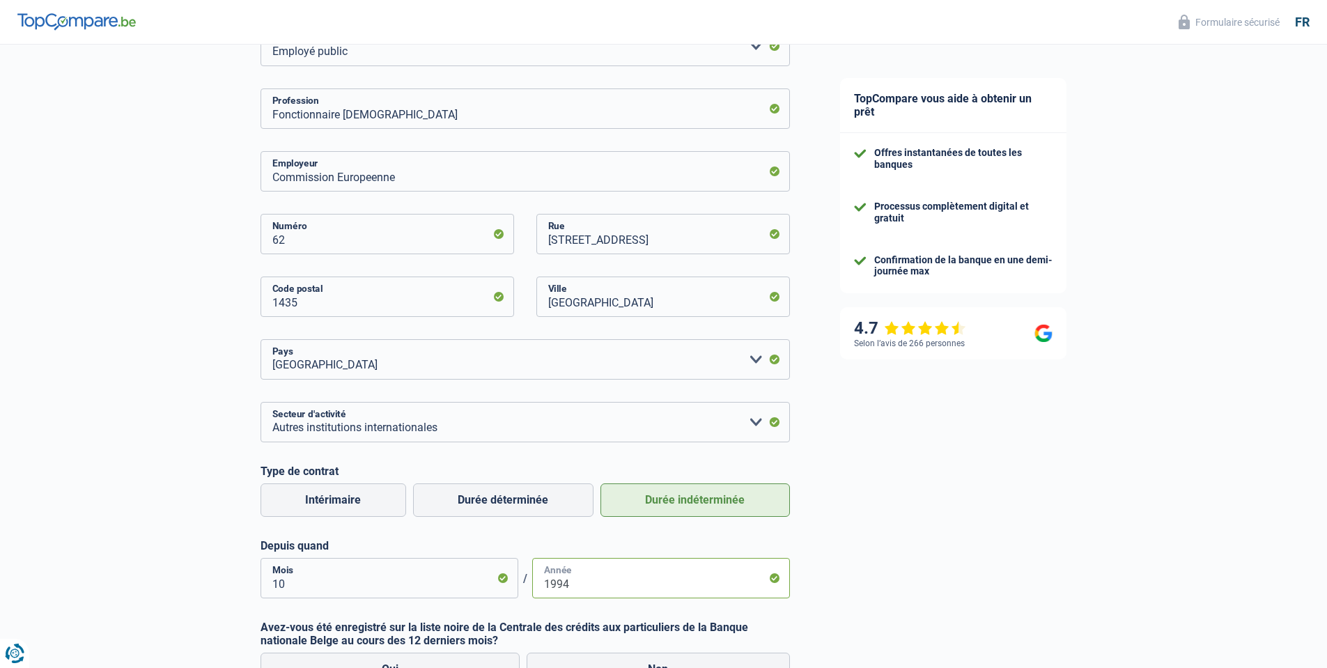
scroll to position [418, 0]
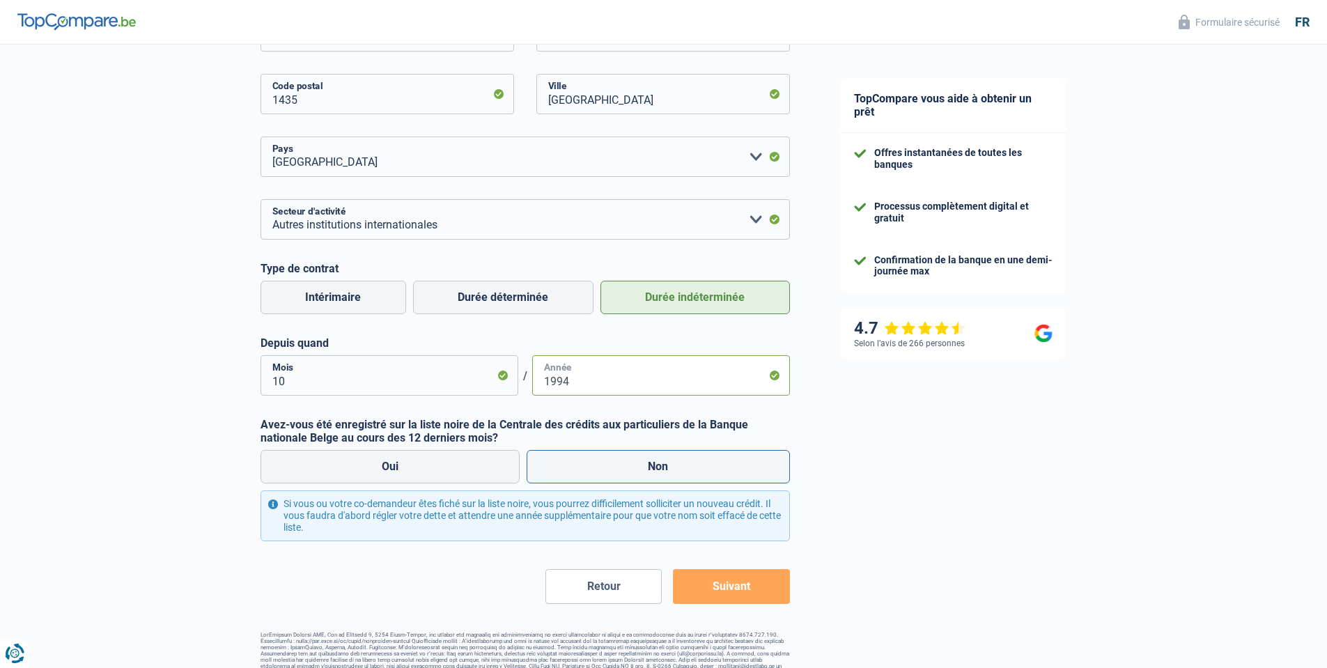
type input "1994"
click at [581, 465] on label "Non" at bounding box center [657, 466] width 263 height 33
click at [581, 465] on input "Non" at bounding box center [657, 466] width 263 height 33
radio input "true"
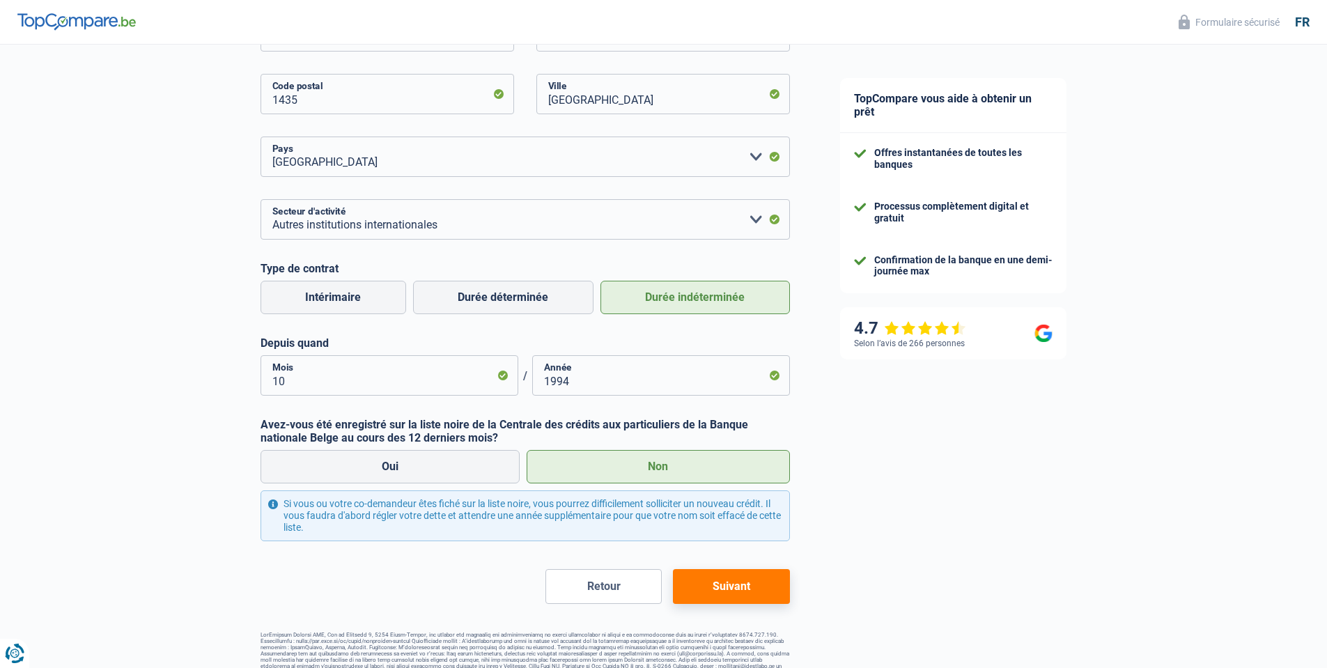
click at [740, 596] on button "Suivant" at bounding box center [731, 586] width 116 height 35
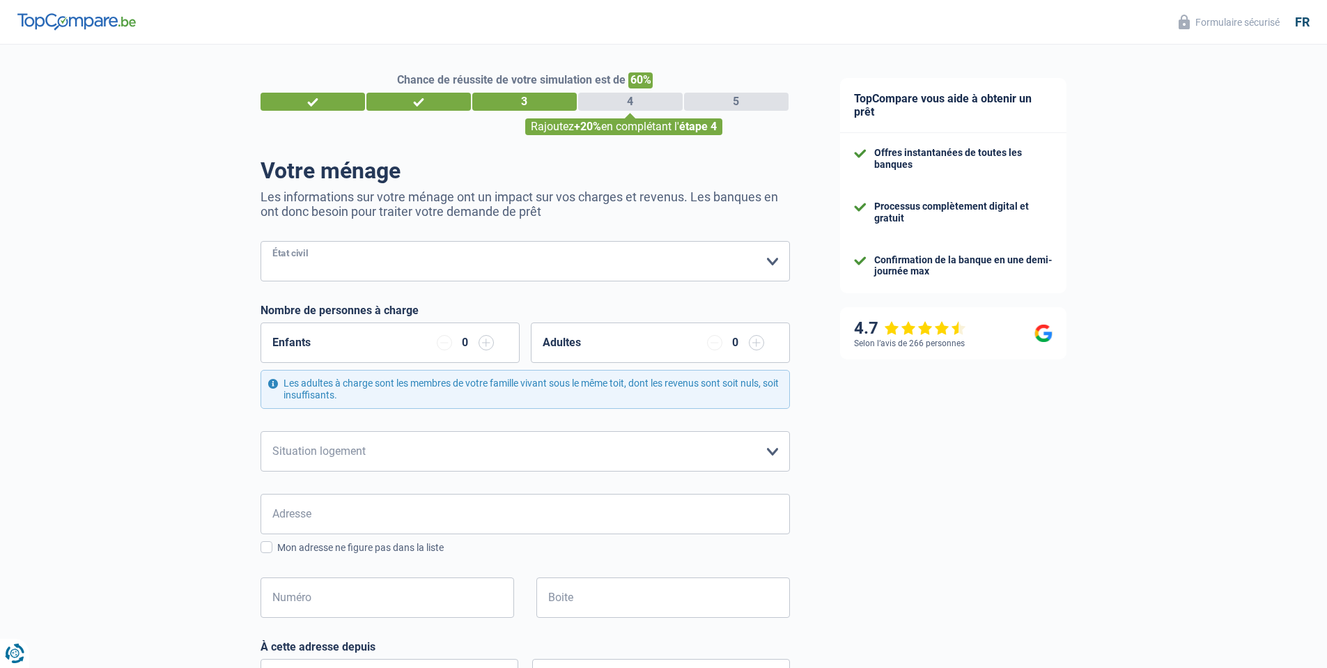
select select "married"
click at [260, 241] on select "Célibataire Marié(e) Cohabitant(e) légal(e) Divorcé(e) Veuf(ve) Séparé (de fait…" at bounding box center [524, 261] width 529 height 40
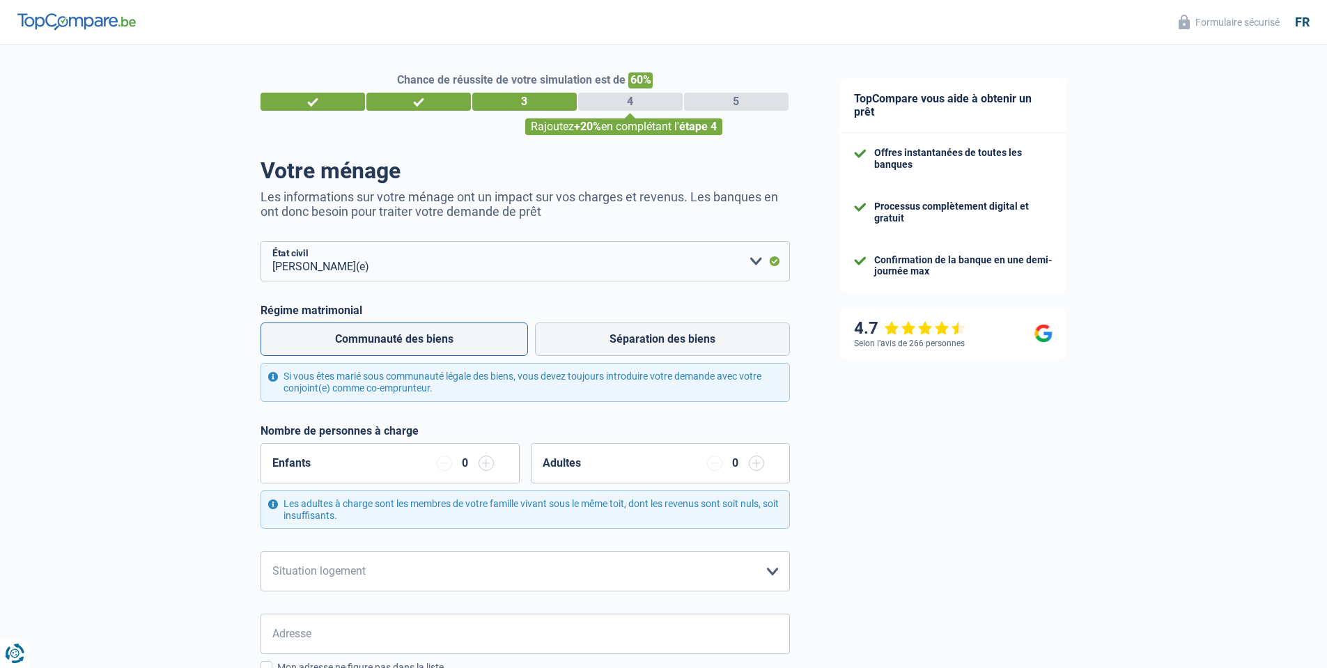
click at [419, 343] on label "Communauté des biens" at bounding box center [393, 338] width 267 height 33
click at [419, 343] on input "Communauté des biens" at bounding box center [393, 338] width 267 height 33
radio input "true"
click at [486, 461] on input "button" at bounding box center [485, 462] width 15 height 15
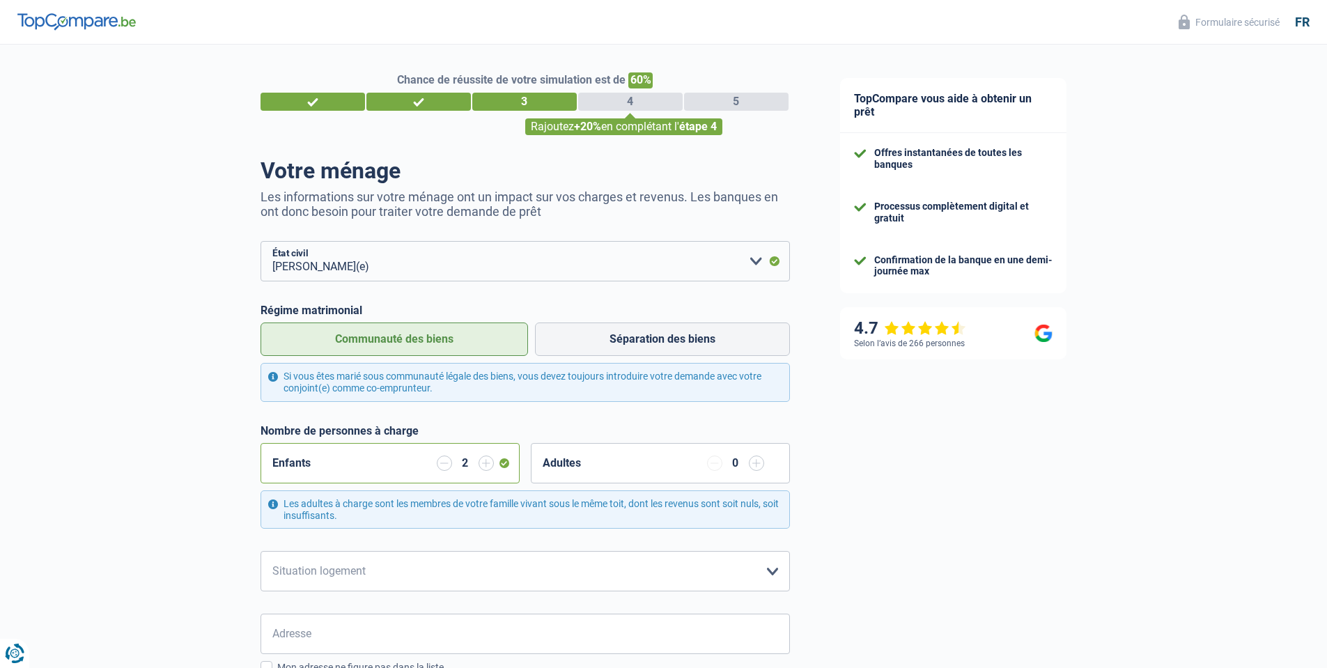
click at [758, 460] on input "button" at bounding box center [756, 462] width 15 height 15
select select "ownerWithMortgage"
click at [260, 551] on select "Locataire Propriétaire avec prêt hypothécaire Propriétaire sans prêt hypothécai…" at bounding box center [524, 571] width 529 height 40
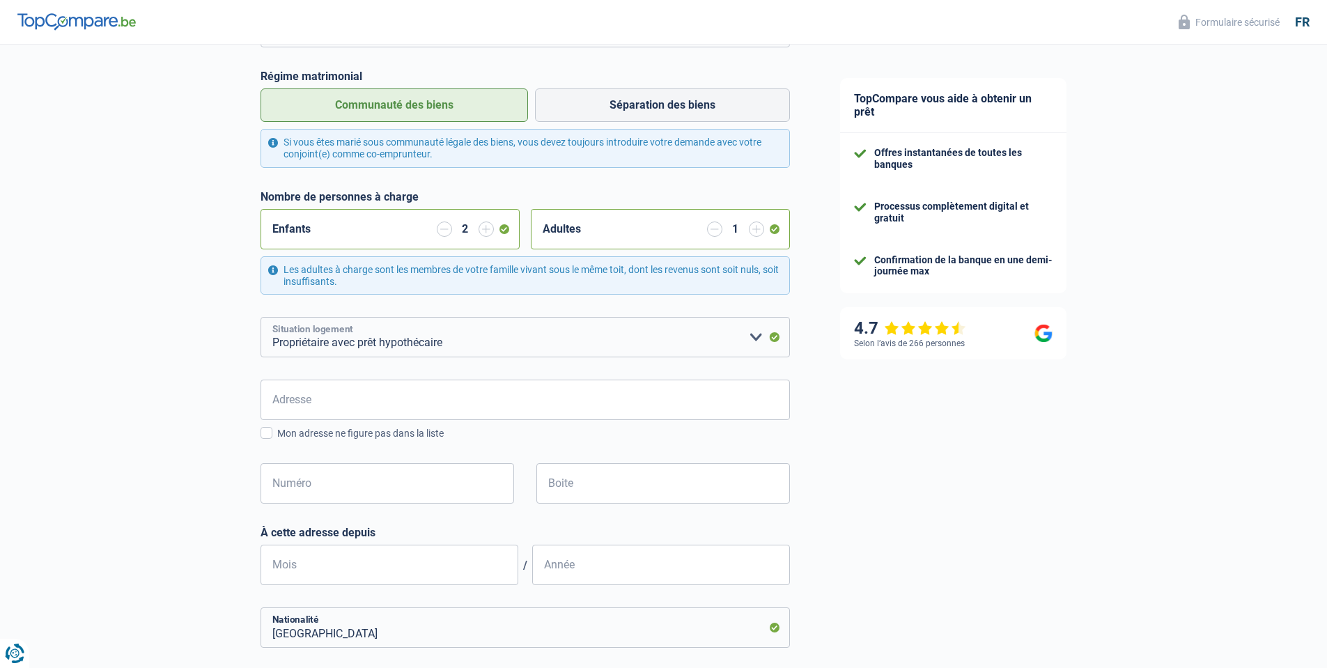
scroll to position [251, 0]
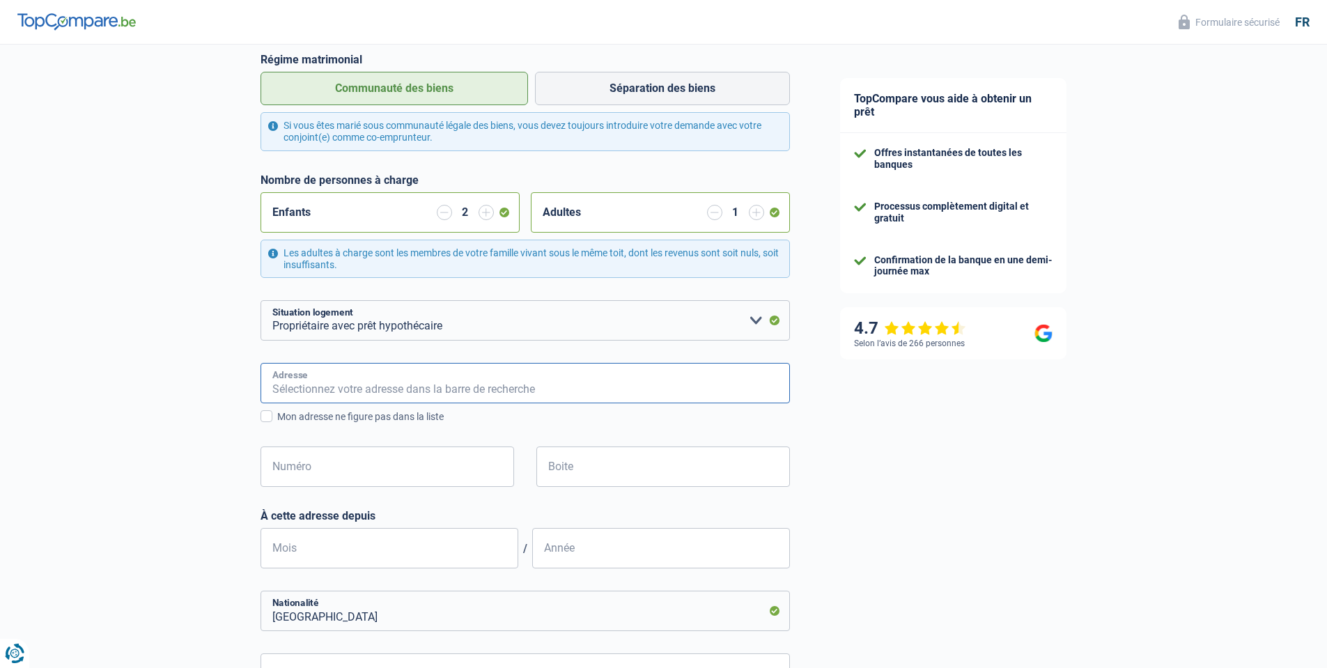
click at [346, 375] on input "Adresse" at bounding box center [524, 383] width 529 height 40
type input "Rue de Corbais 62"
type input "Belgium"
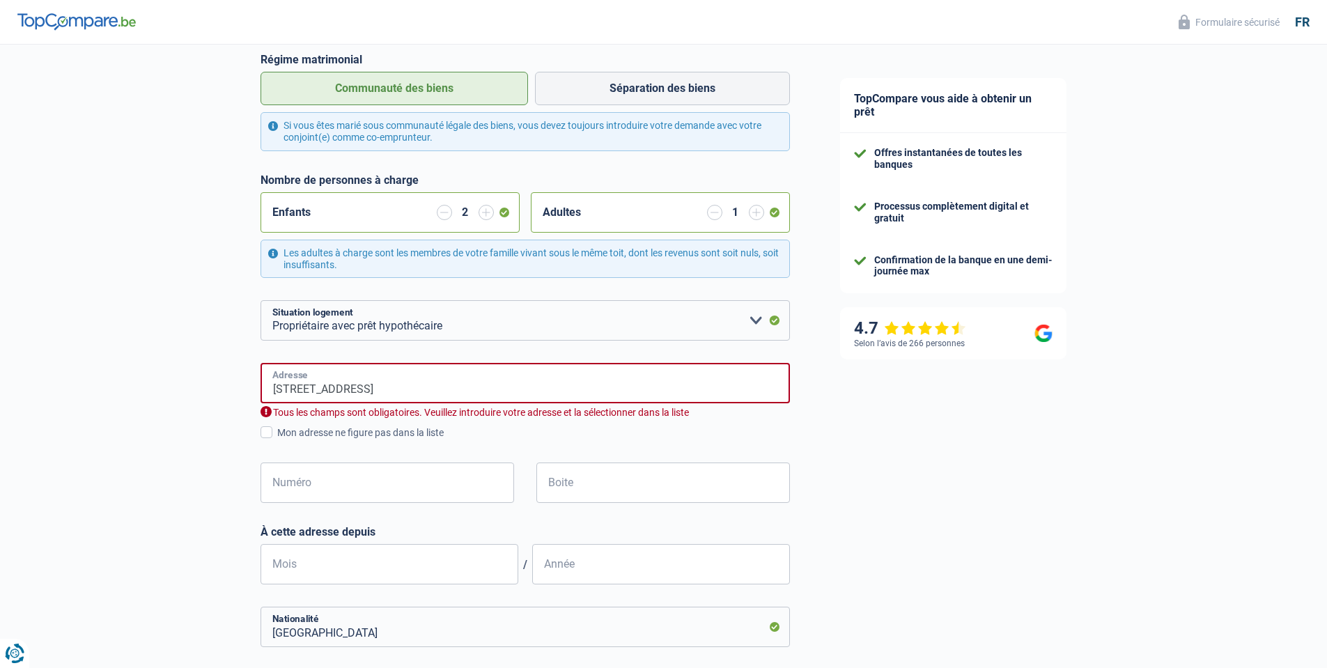
type input "Belgium"
click at [307, 488] on input "Numéro" at bounding box center [386, 482] width 253 height 40
type input "62"
type input "Mont-Saint-Guibert"
click at [627, 487] on input "Boite" at bounding box center [662, 482] width 253 height 40
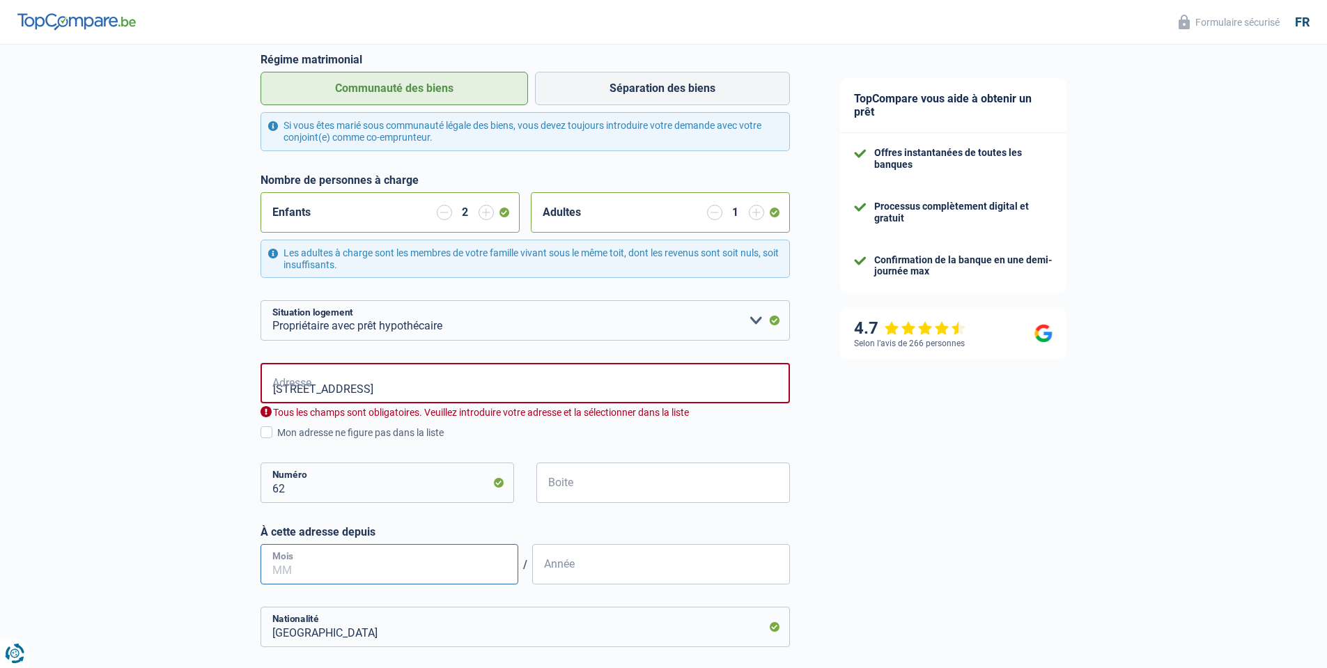
click at [396, 568] on input "Mois" at bounding box center [389, 564] width 258 height 40
type input "10"
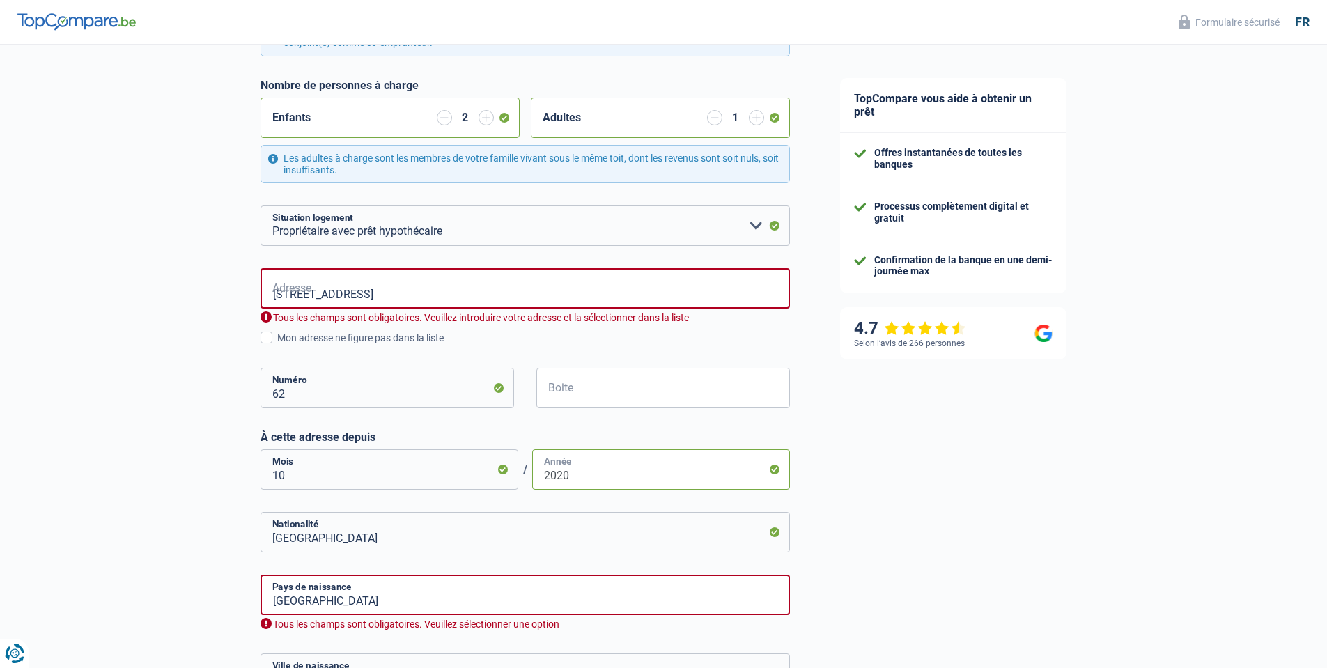
scroll to position [418, 0]
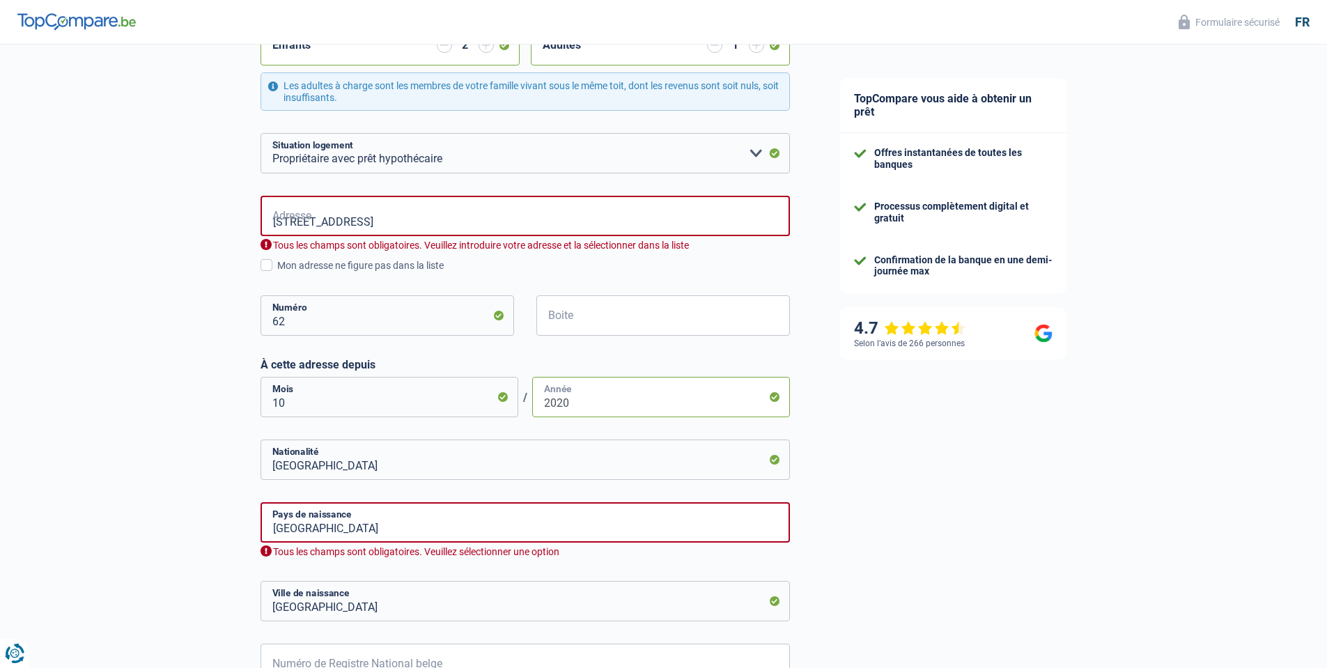
type input "2020"
click at [361, 519] on input "Belgium" at bounding box center [524, 522] width 529 height 40
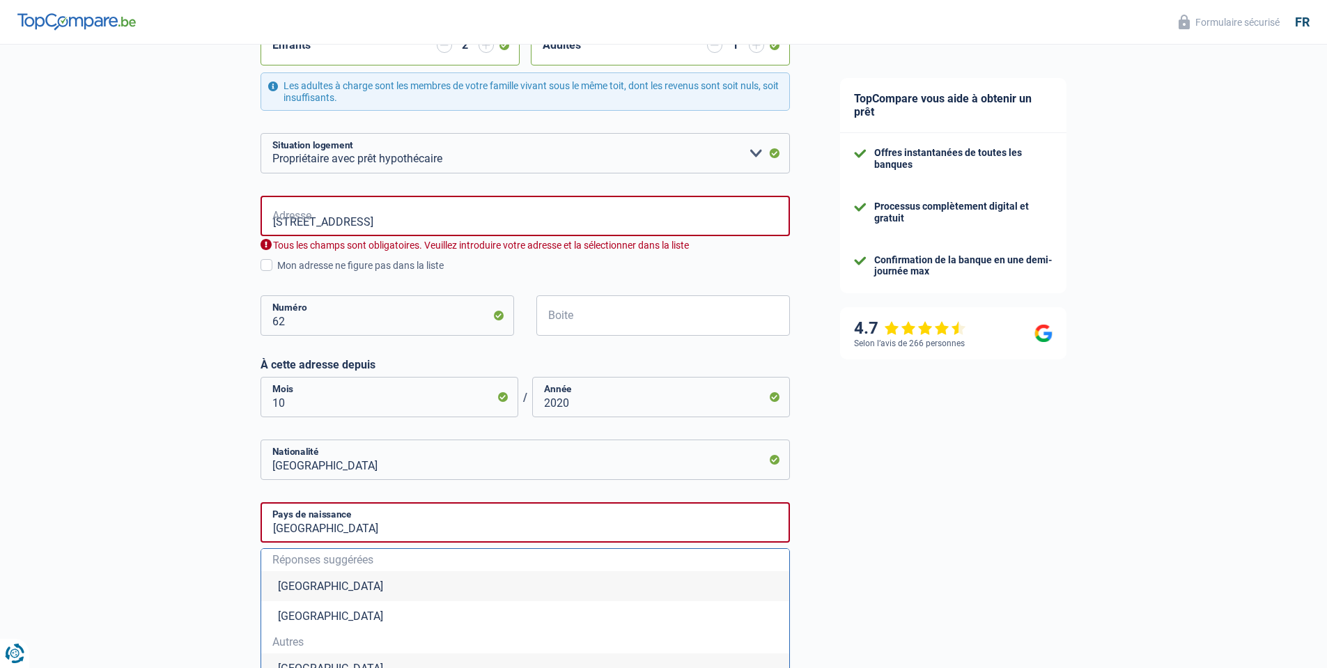
click at [296, 589] on li "Belgique" at bounding box center [525, 586] width 528 height 30
type input "Belgique"
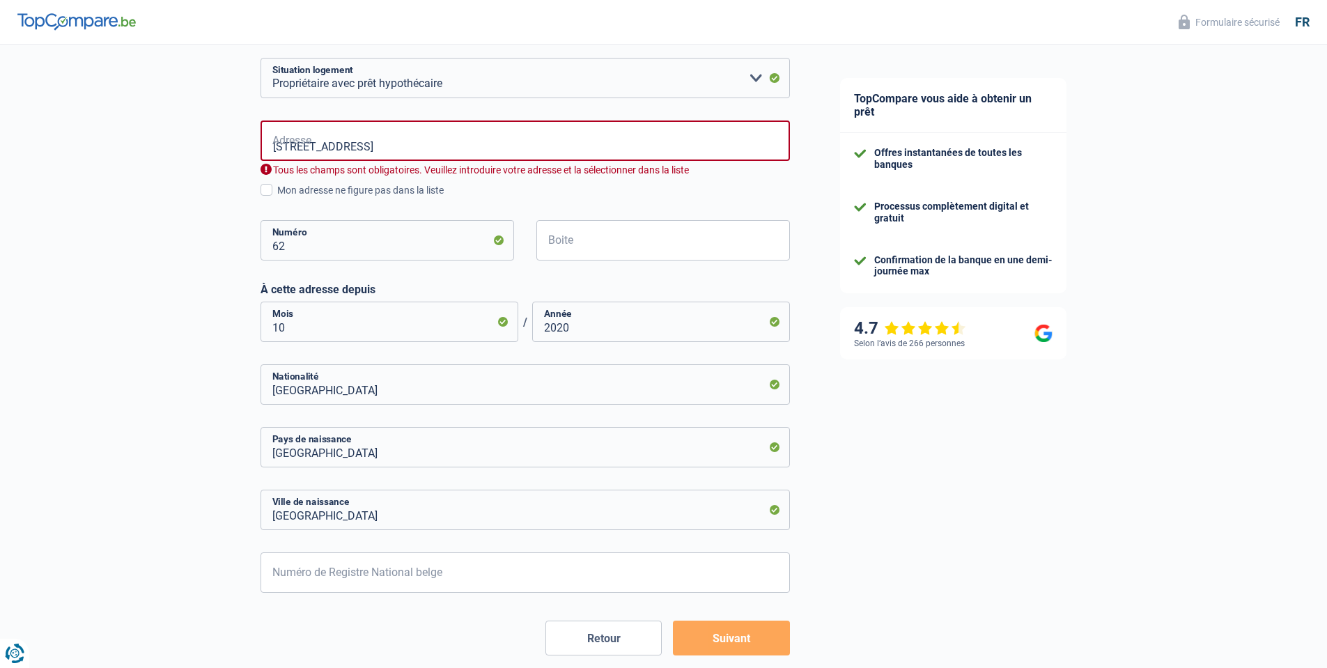
scroll to position [557, 0]
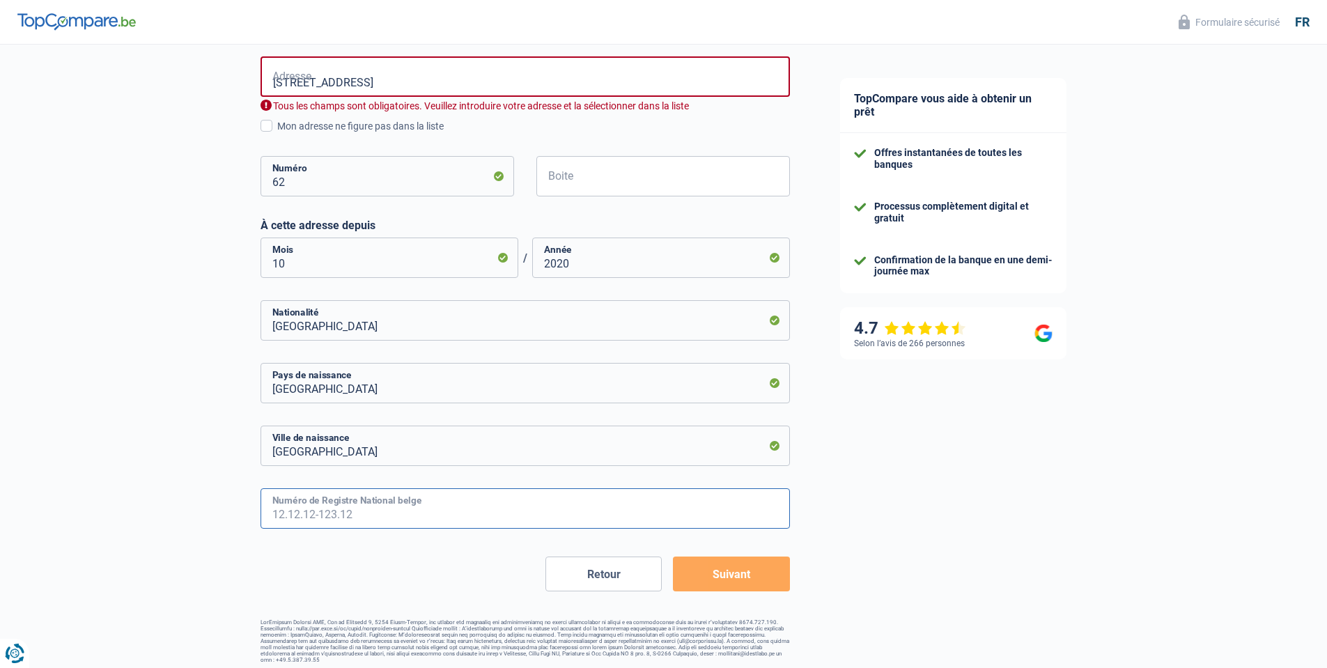
click at [435, 512] on input "Numéro de Registre National belge" at bounding box center [524, 508] width 529 height 40
type input "60.09.20-369.63"
click at [738, 581] on button "Suivant" at bounding box center [731, 573] width 116 height 35
click at [380, 81] on input "Rue de Corbais 62" at bounding box center [524, 76] width 529 height 40
type input "Rue de Corbais, 1435, Mont-Saint-Guibert, BE"
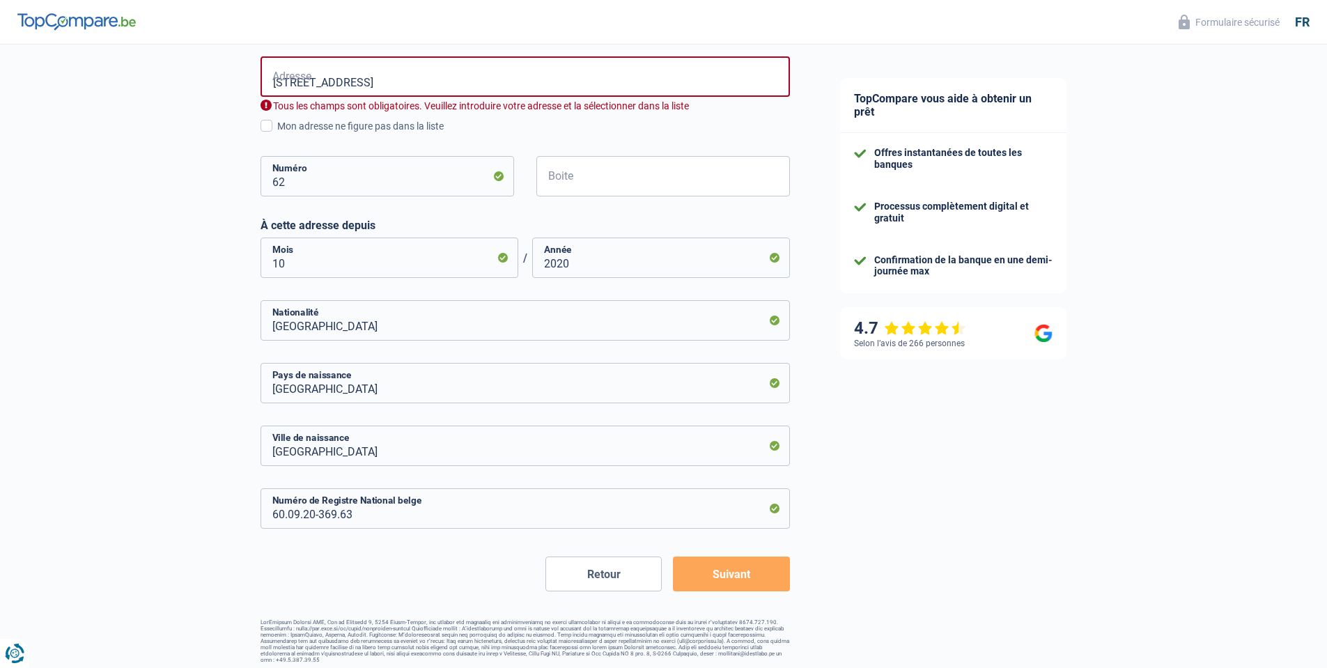
scroll to position [541, 0]
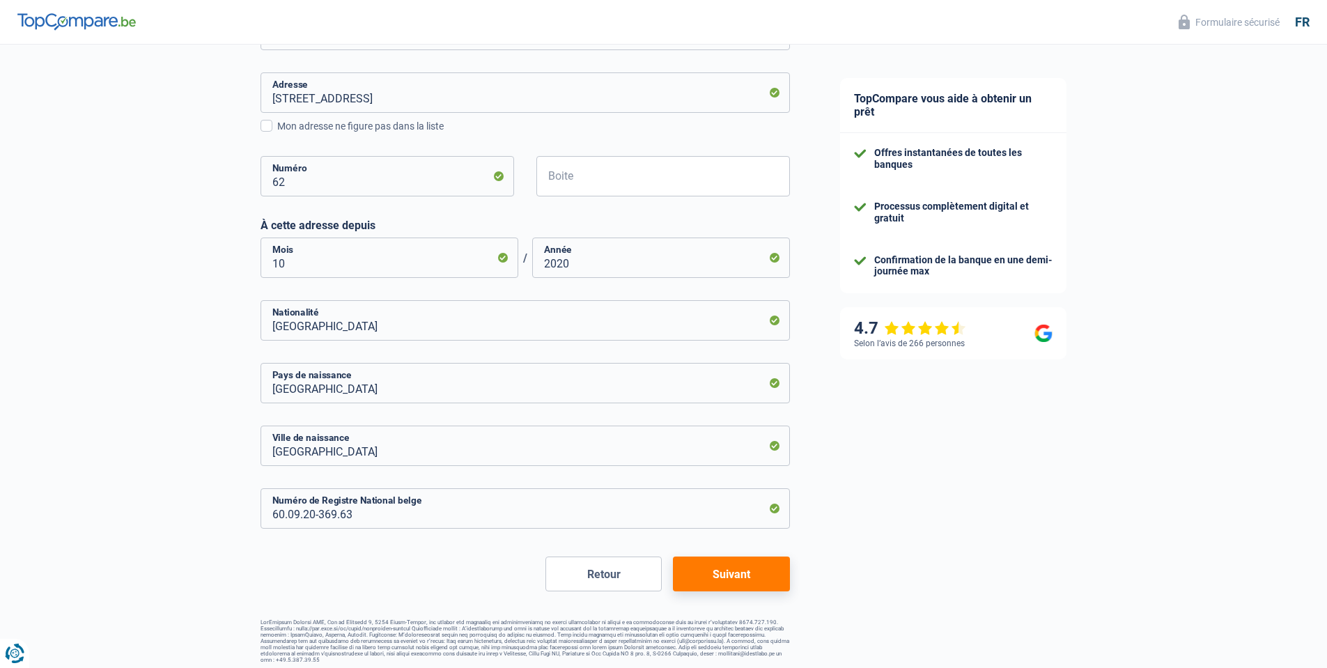
click at [753, 576] on button "Suivant" at bounding box center [731, 573] width 116 height 35
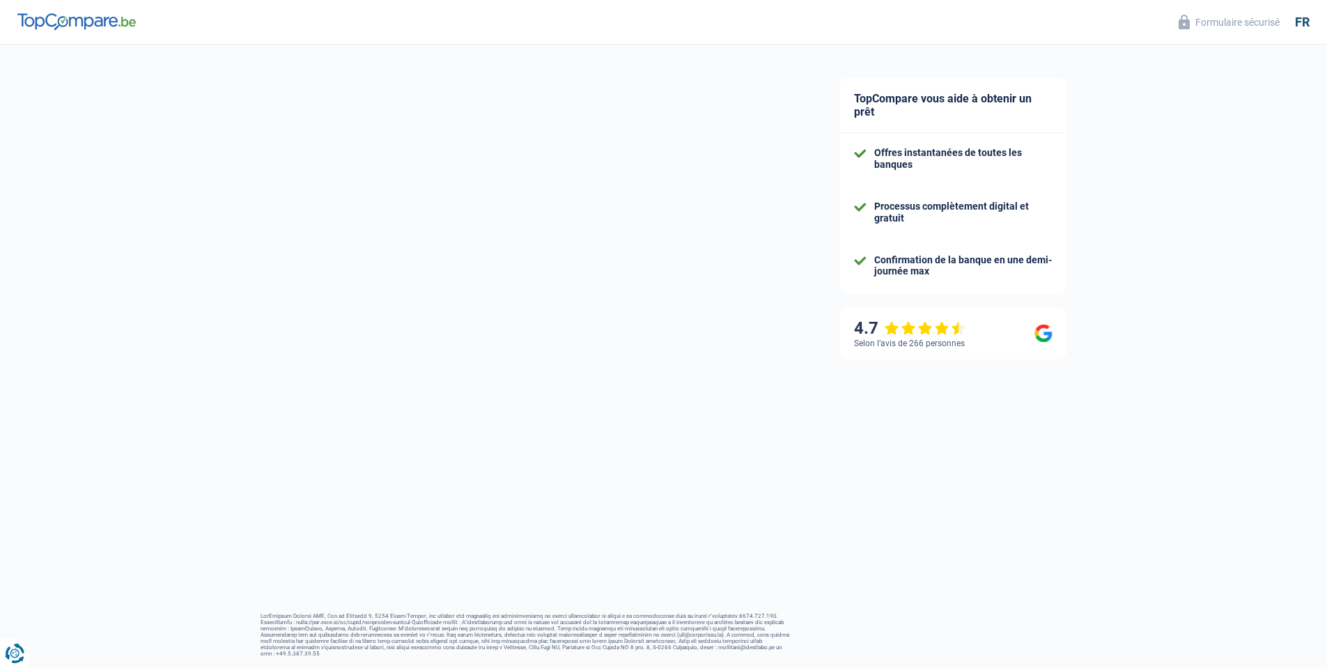
select select "familyAllowances"
select select "netSalary"
select select "mealVouchers"
select select "mortgage"
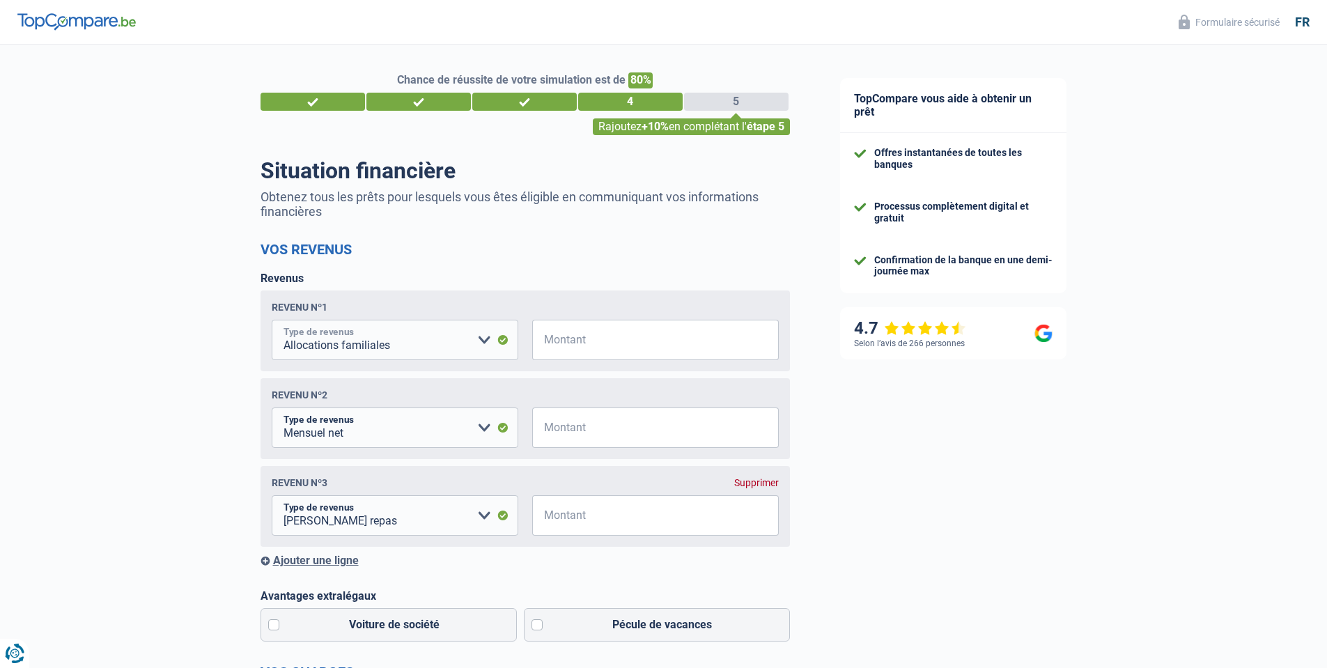
select select "pension"
click at [272, 320] on select "Allocation d'handicap Allocations chômage Allocations familiales Chèques repas …" at bounding box center [395, 340] width 247 height 40
click at [609, 346] on input "Montant" at bounding box center [663, 340] width 229 height 40
type input "9.893"
click at [616, 427] on input "Montant" at bounding box center [663, 427] width 229 height 40
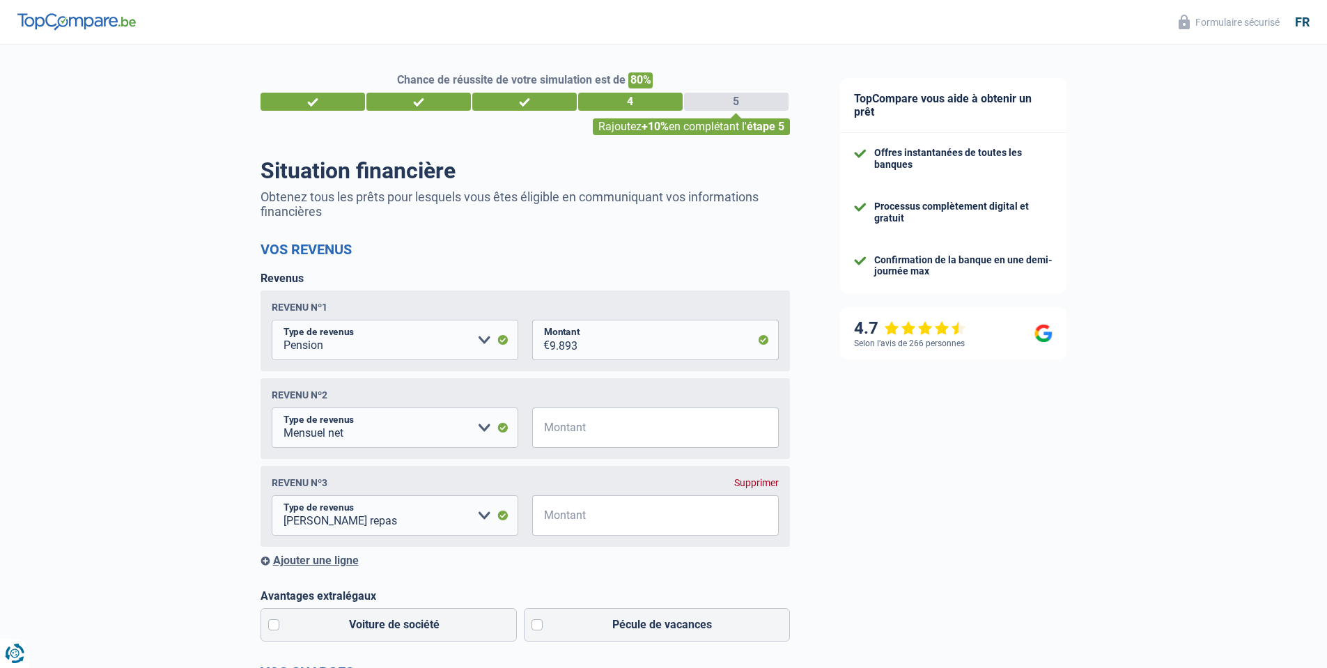
click at [760, 478] on div "Supprimer" at bounding box center [756, 482] width 45 height 11
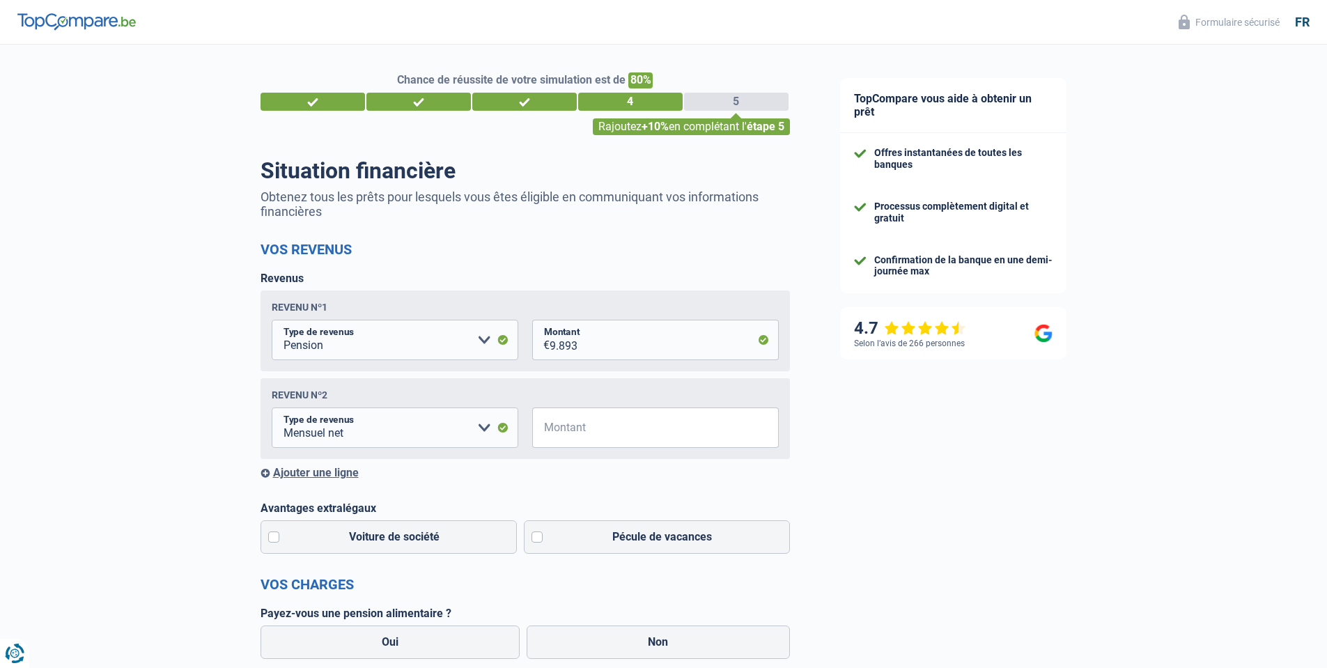
scroll to position [167, 0]
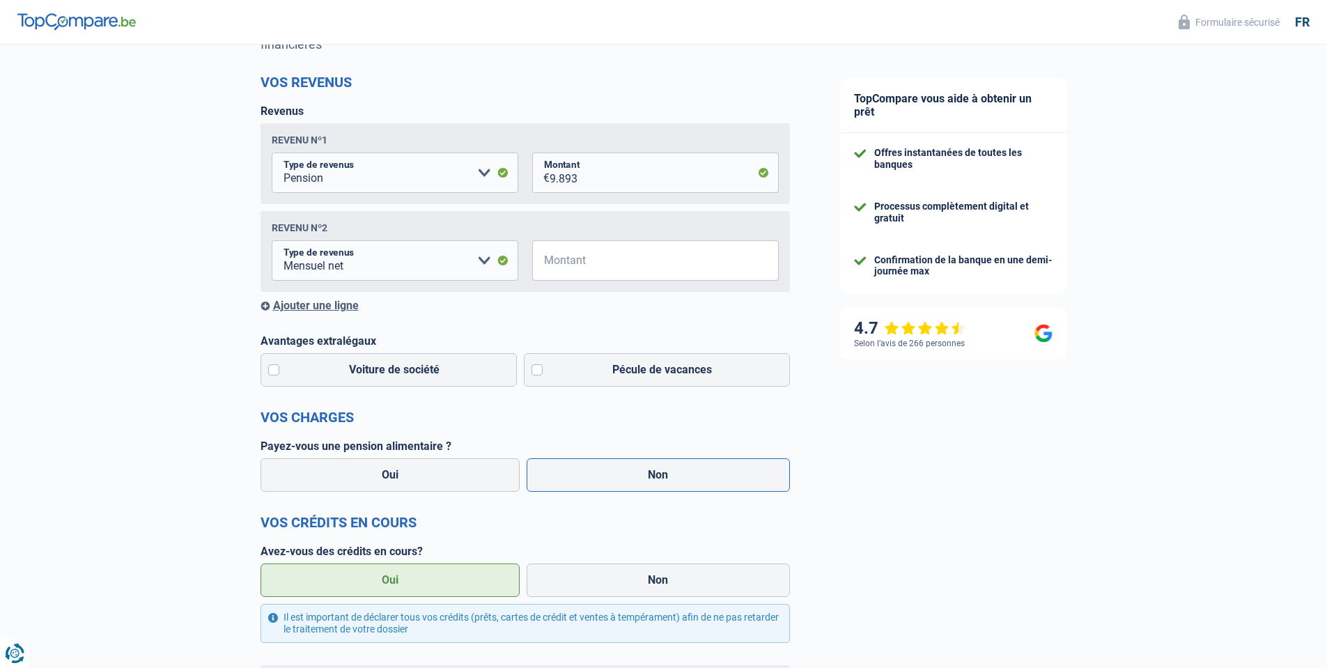
click at [622, 477] on label "Non" at bounding box center [657, 474] width 263 height 33
click at [622, 477] on input "Non" at bounding box center [657, 474] width 263 height 33
radio input "true"
select select "familyAllowances"
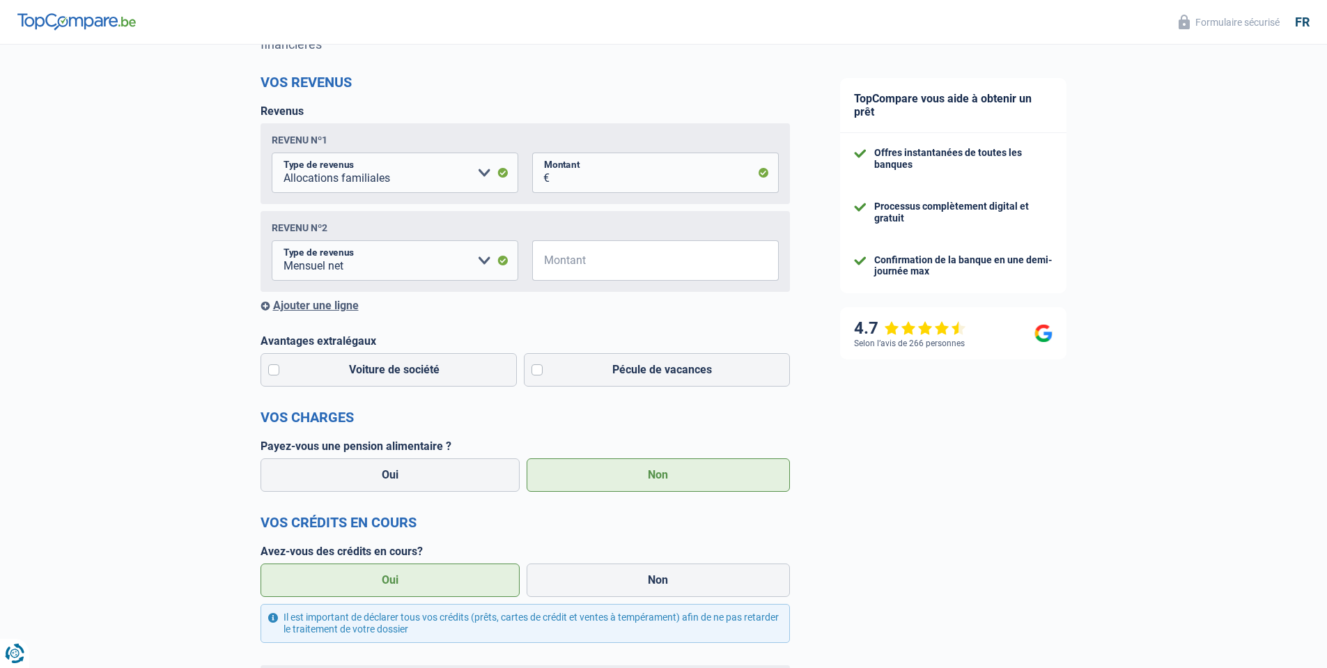
select select "mealVouchers"
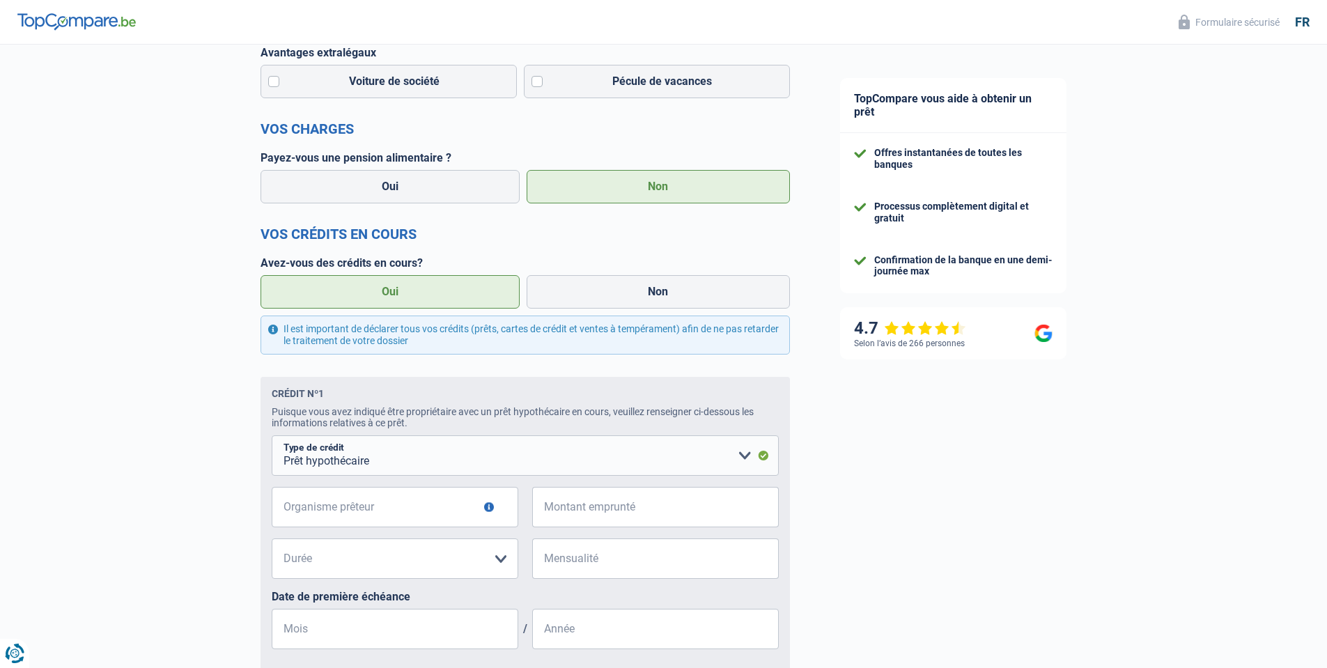
scroll to position [668, 0]
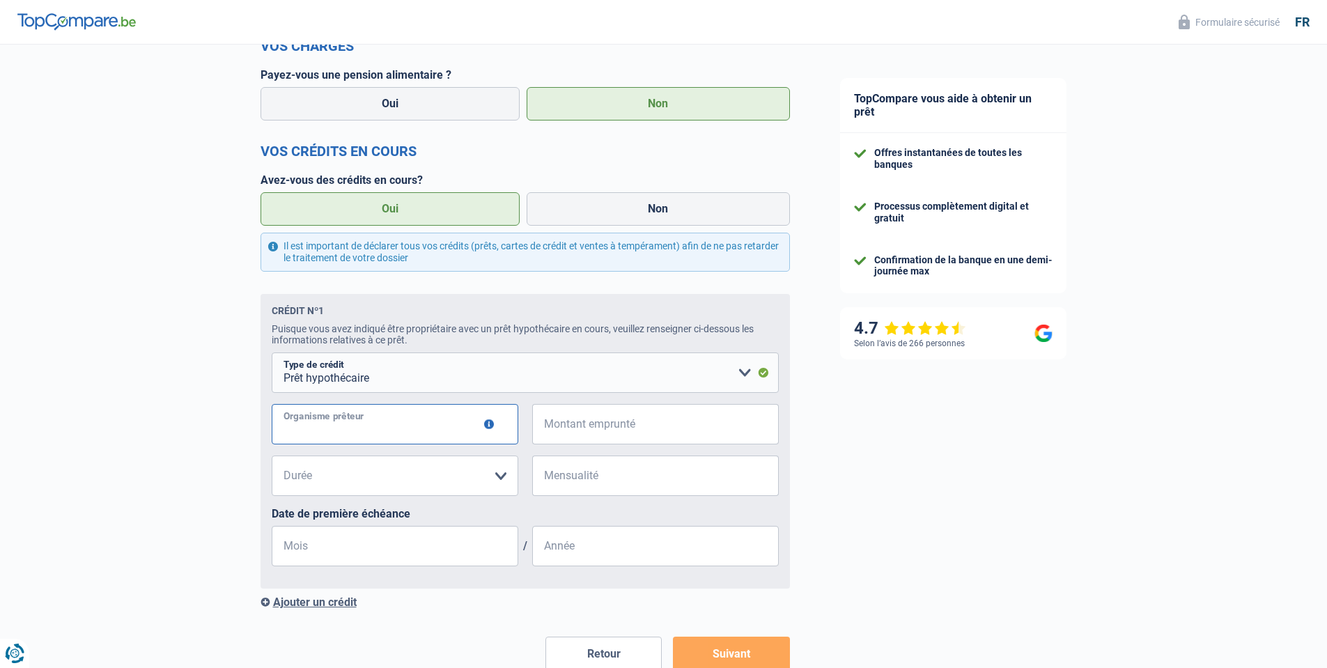
click at [371, 425] on input "Organisme prêteur" at bounding box center [395, 424] width 247 height 40
type input "CREDIMO"
click at [650, 426] on input "Montant emprunté" at bounding box center [663, 424] width 229 height 40
type input "330.000"
select select "420"
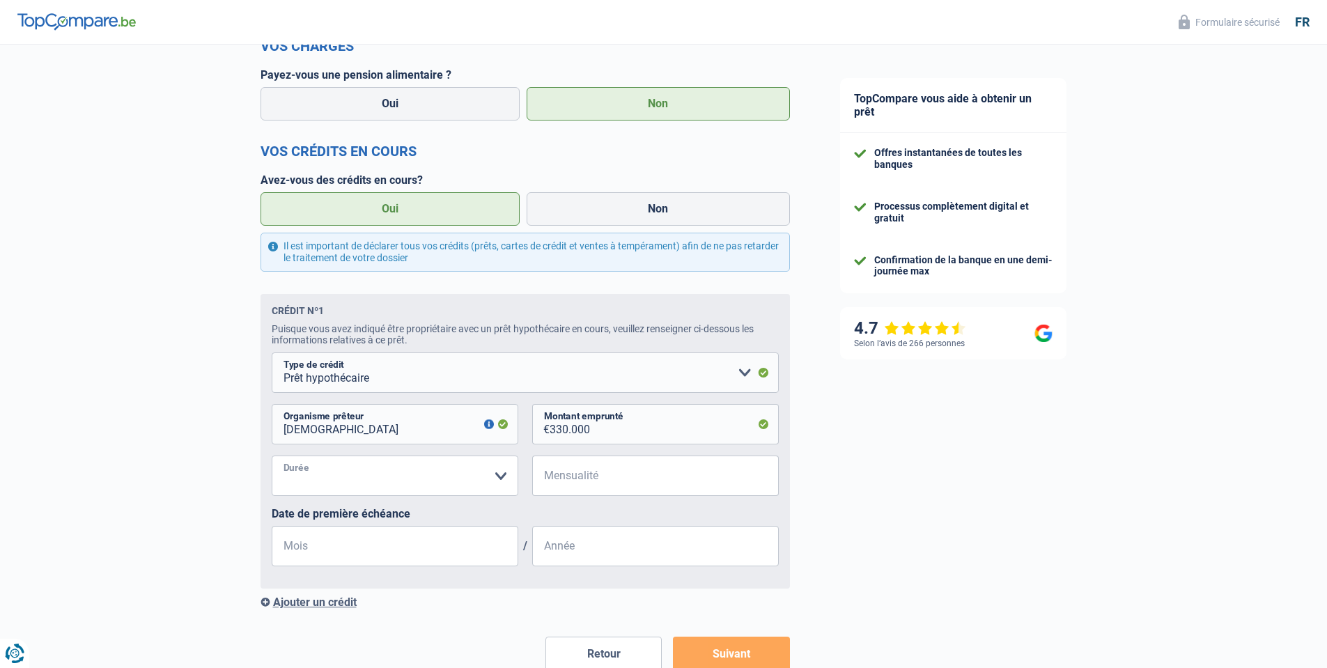
click at [272, 455] on select "120 mois 180 mois 240 mois 300 mois 360 mois 420 mois Veuillez sélectionner une…" at bounding box center [395, 475] width 247 height 40
click at [629, 465] on input "Mensualité" at bounding box center [663, 475] width 229 height 40
type input "2.674"
click at [366, 551] on input "Mois" at bounding box center [395, 546] width 247 height 40
select select "120"
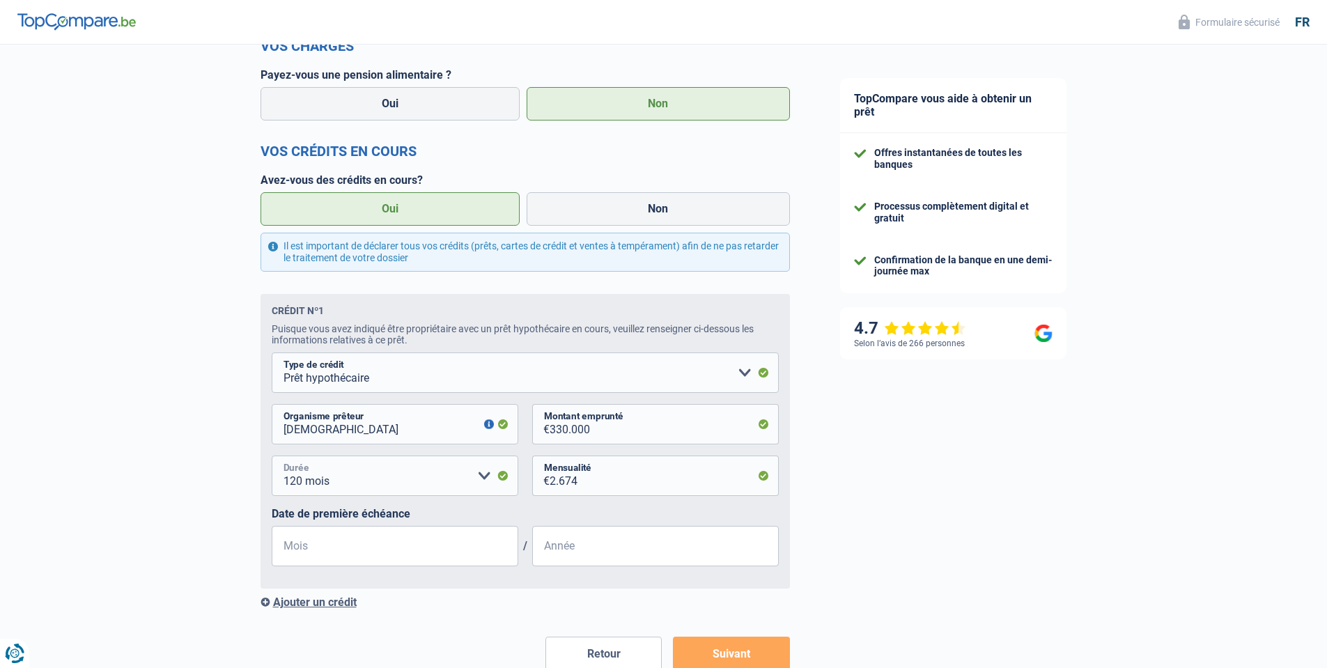
click at [272, 455] on select "120 mois 180 mois 240 mois 300 mois 360 mois 420 mois Veuillez sélectionner une…" at bounding box center [395, 475] width 247 height 40
click at [328, 477] on select "120 mois 180 mois 240 mois 300 mois 360 mois 420 mois Veuillez sélectionner une…" at bounding box center [395, 475] width 247 height 40
click at [333, 547] on input "Mois" at bounding box center [395, 546] width 247 height 40
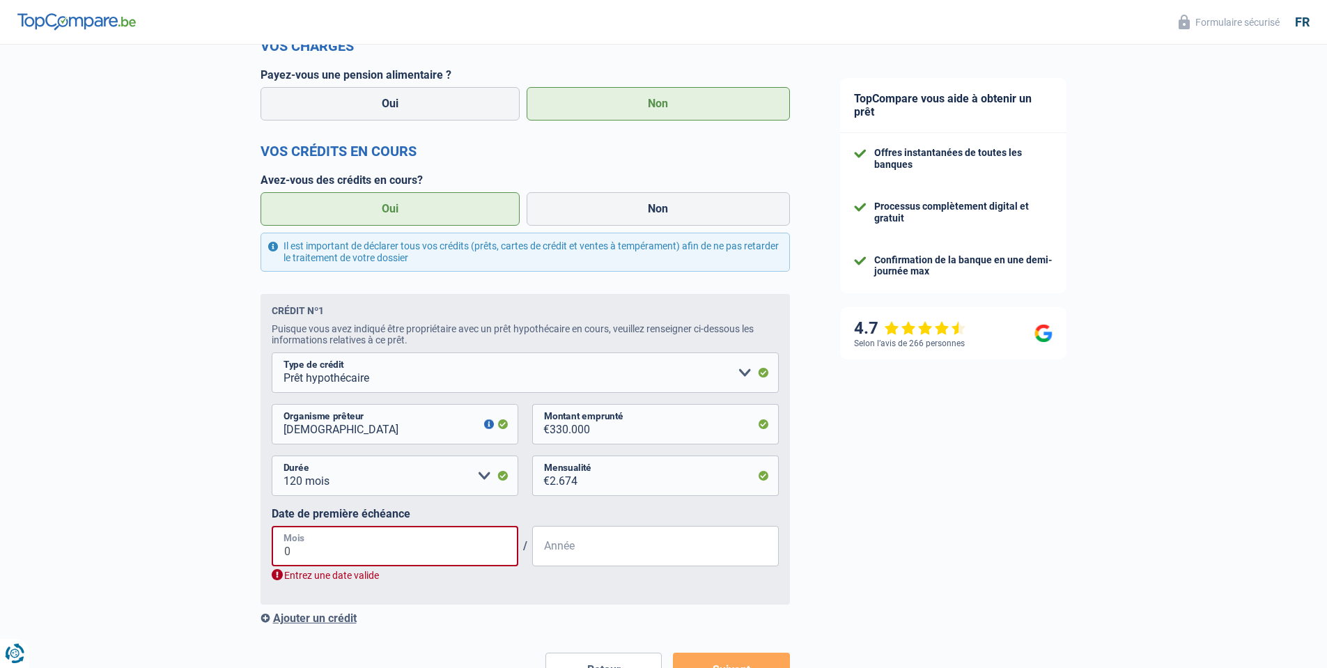
type input "06"
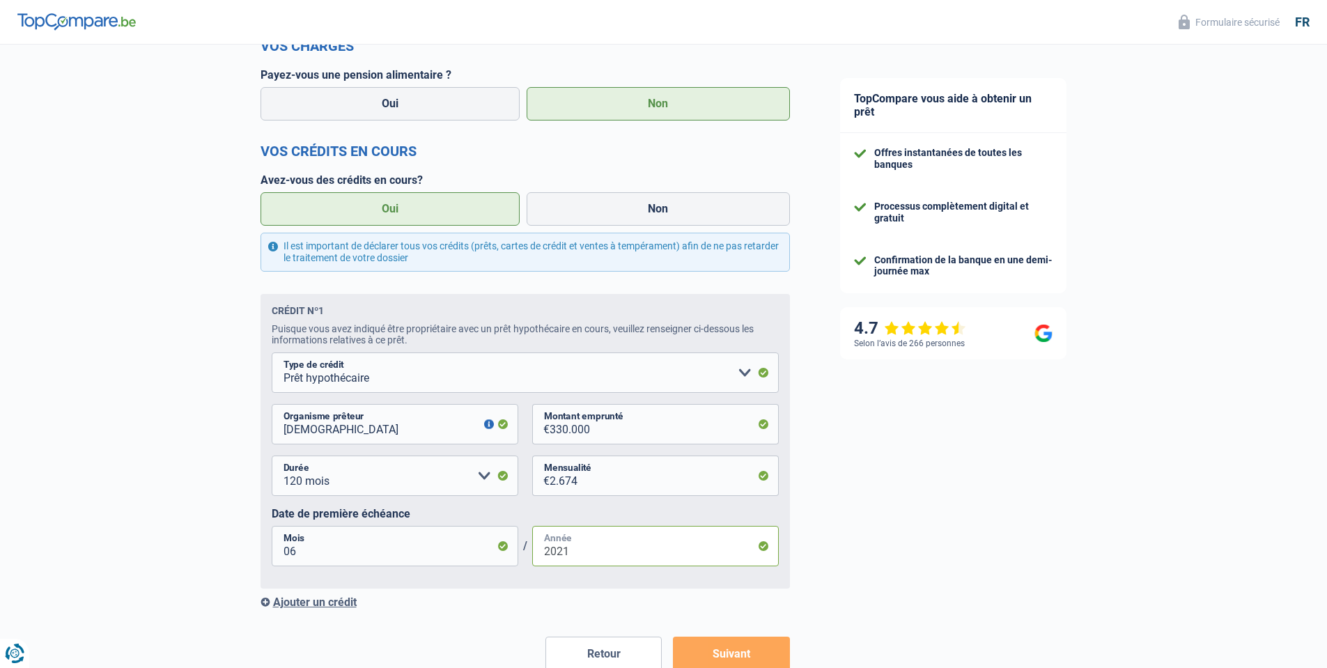
type input "2021"
click at [733, 649] on button "Suivant" at bounding box center [731, 653] width 116 height 35
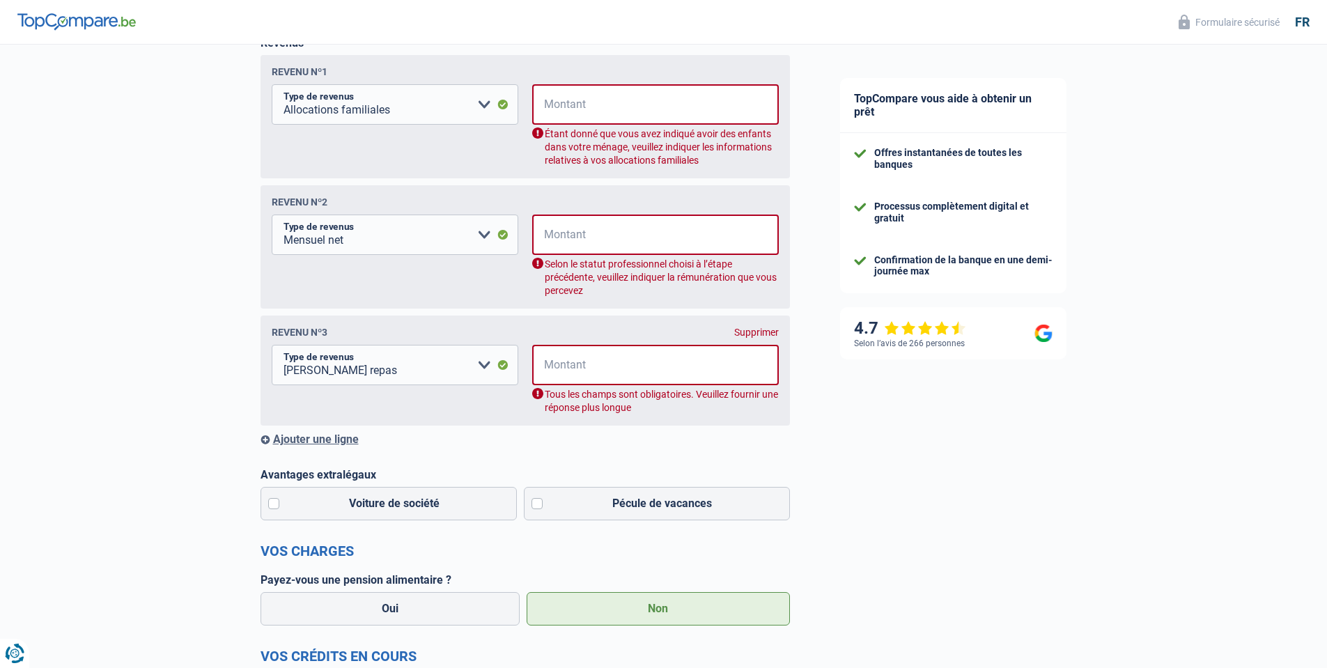
scroll to position [224, 0]
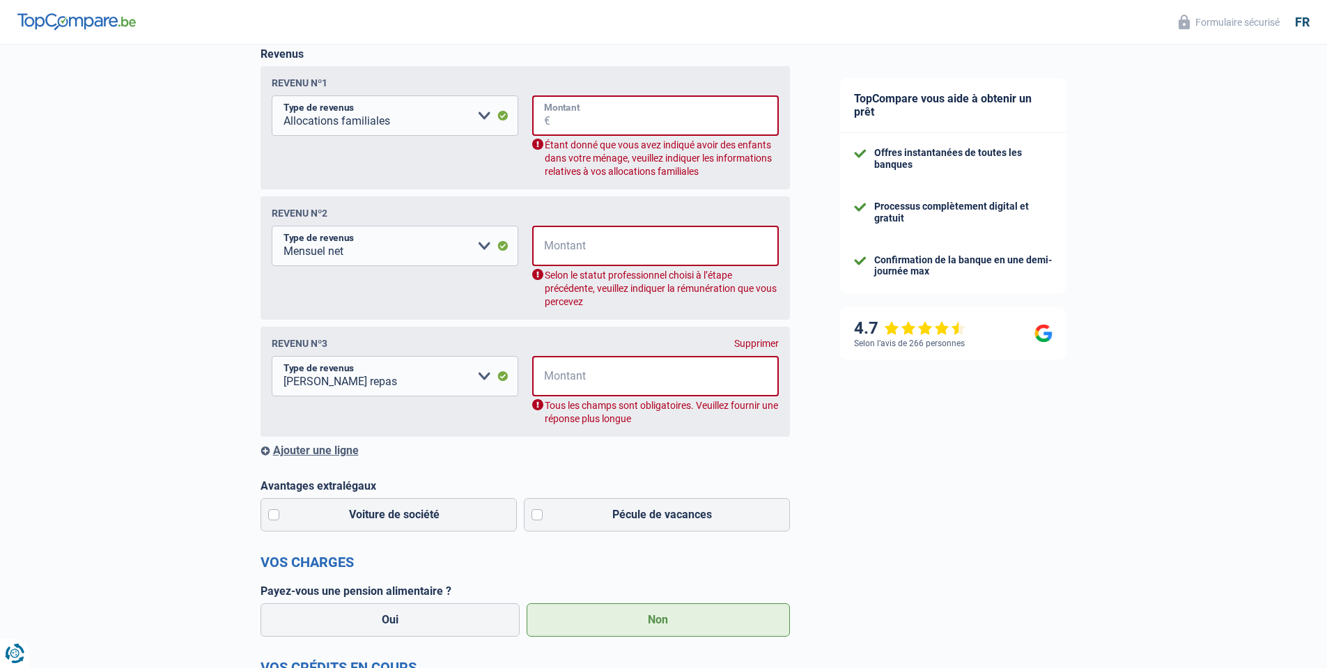
click at [575, 117] on input "Montant" at bounding box center [664, 115] width 228 height 40
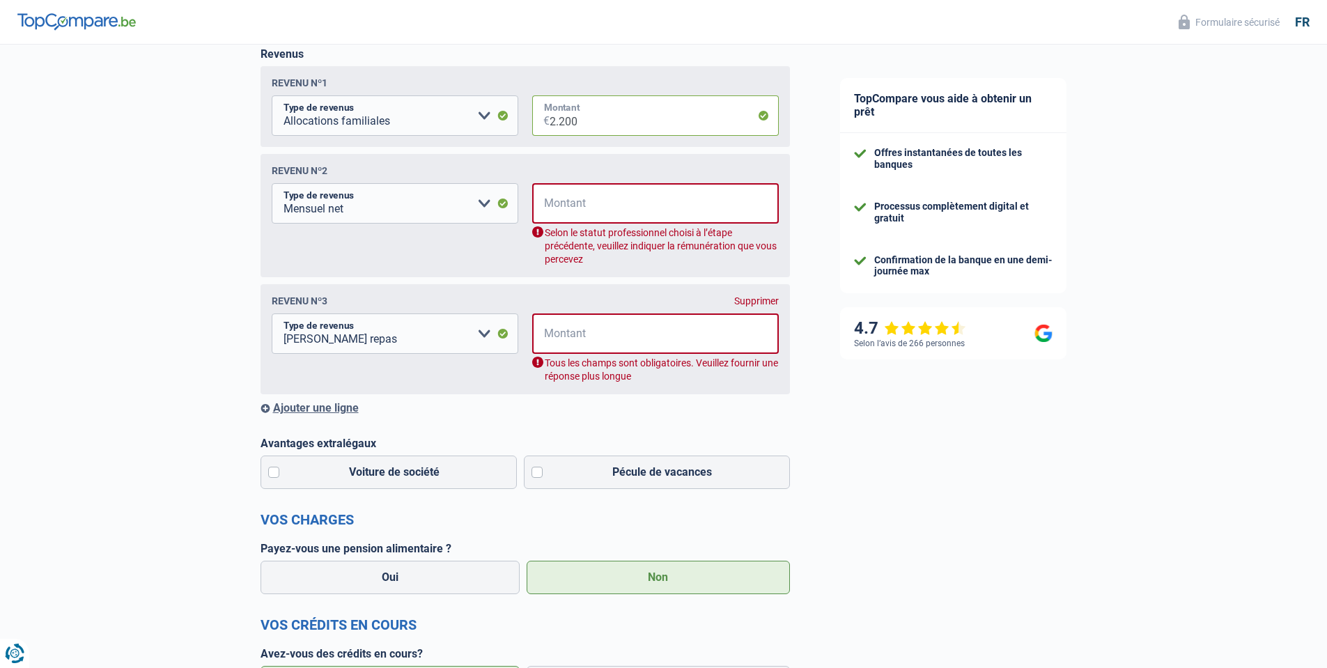
type input "2.200"
click at [601, 201] on input "Montant" at bounding box center [664, 203] width 228 height 40
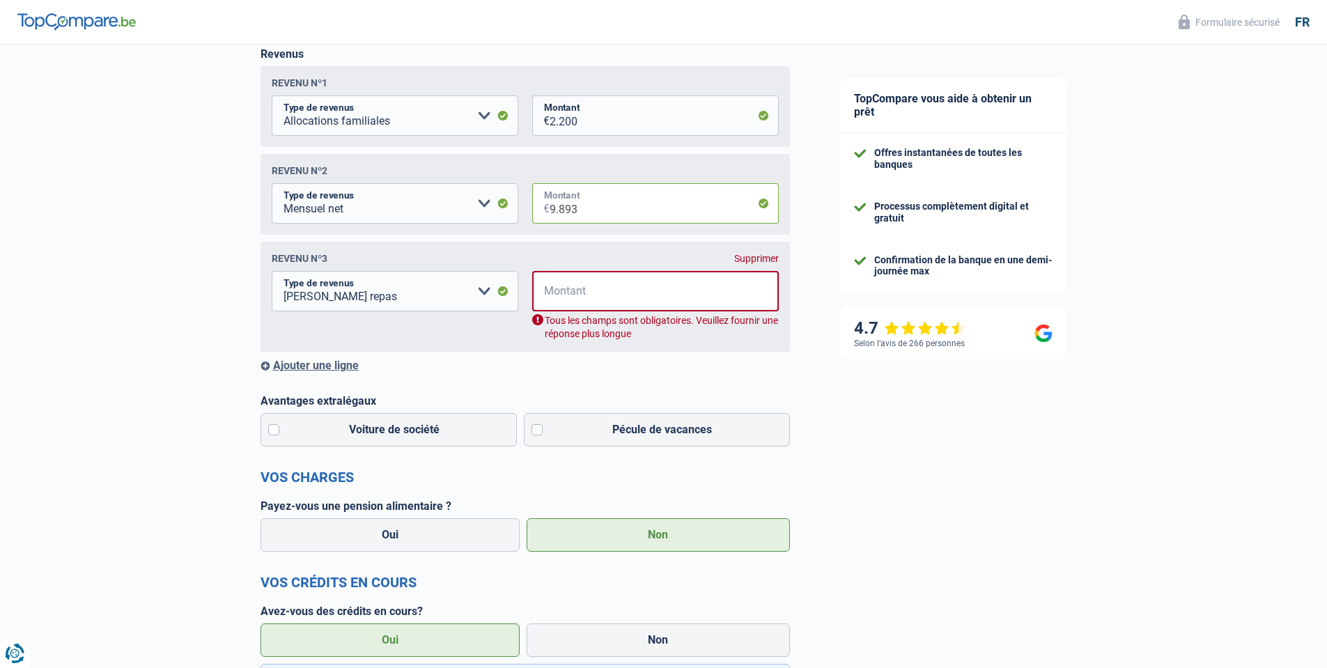
type input "9.893"
click at [753, 256] on div "Supprimer" at bounding box center [756, 258] width 45 height 11
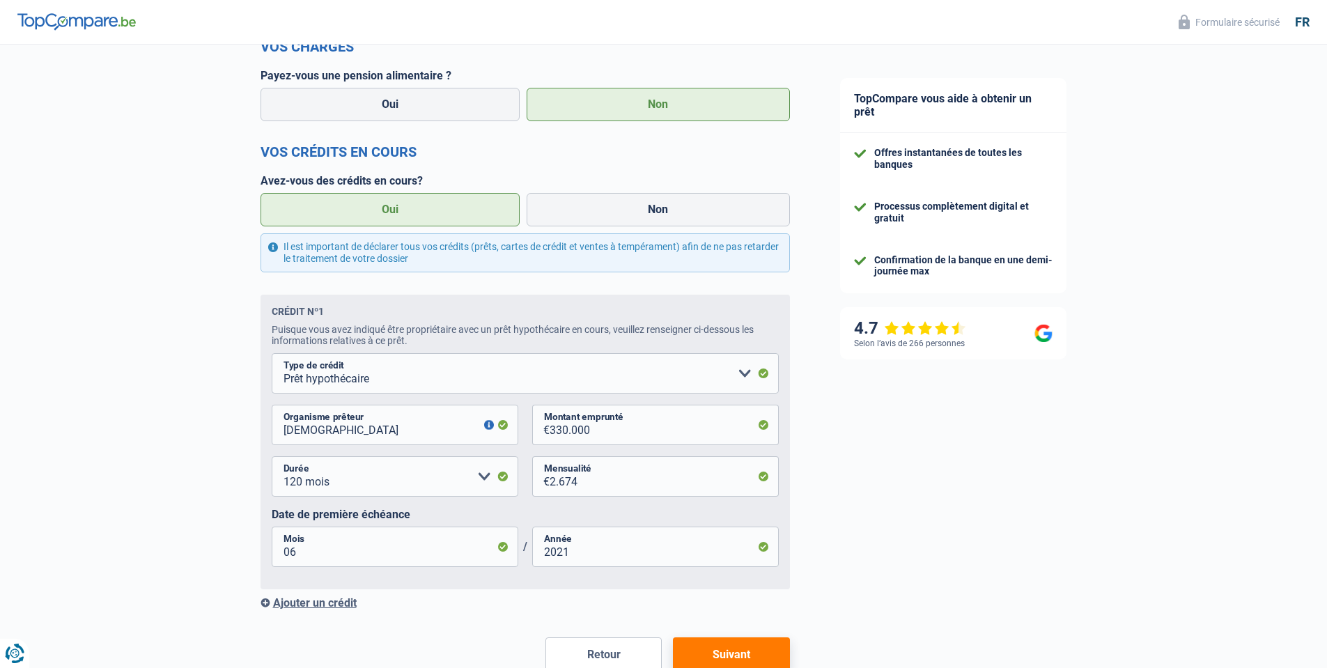
scroll to position [618, 0]
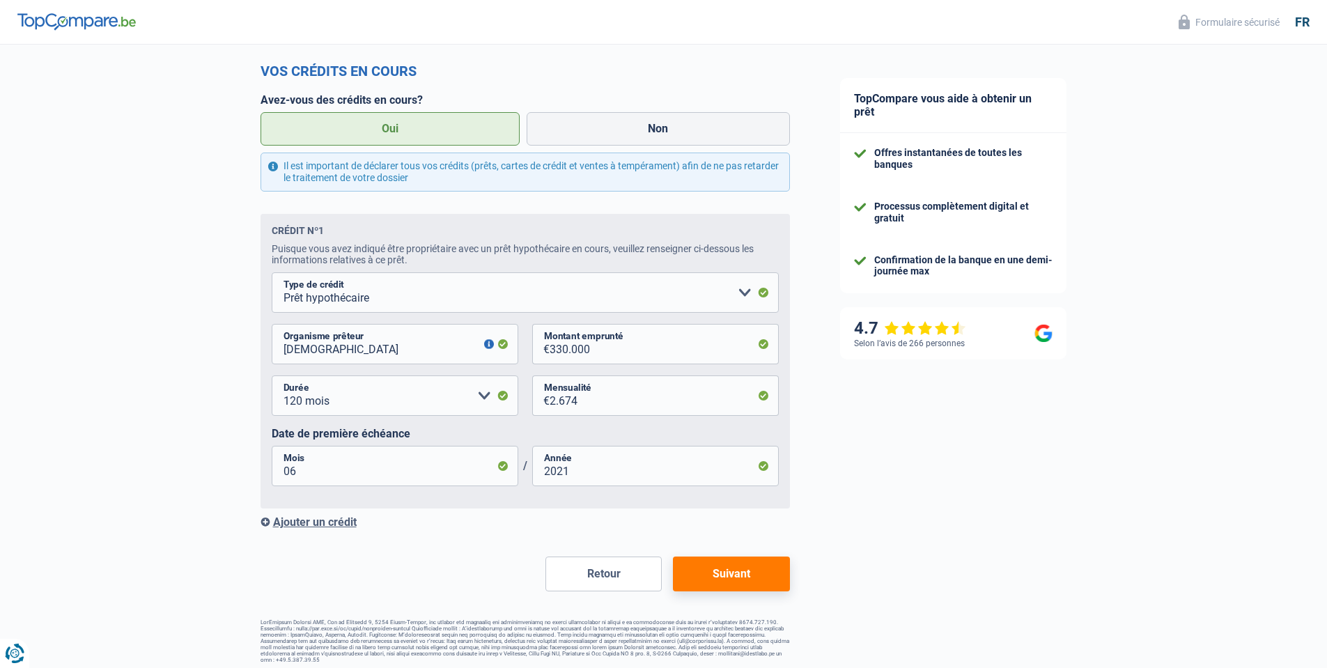
drag, startPoint x: 745, startPoint y: 579, endPoint x: 793, endPoint y: 553, distance: 54.5
click at [745, 578] on button "Suivant" at bounding box center [731, 573] width 116 height 35
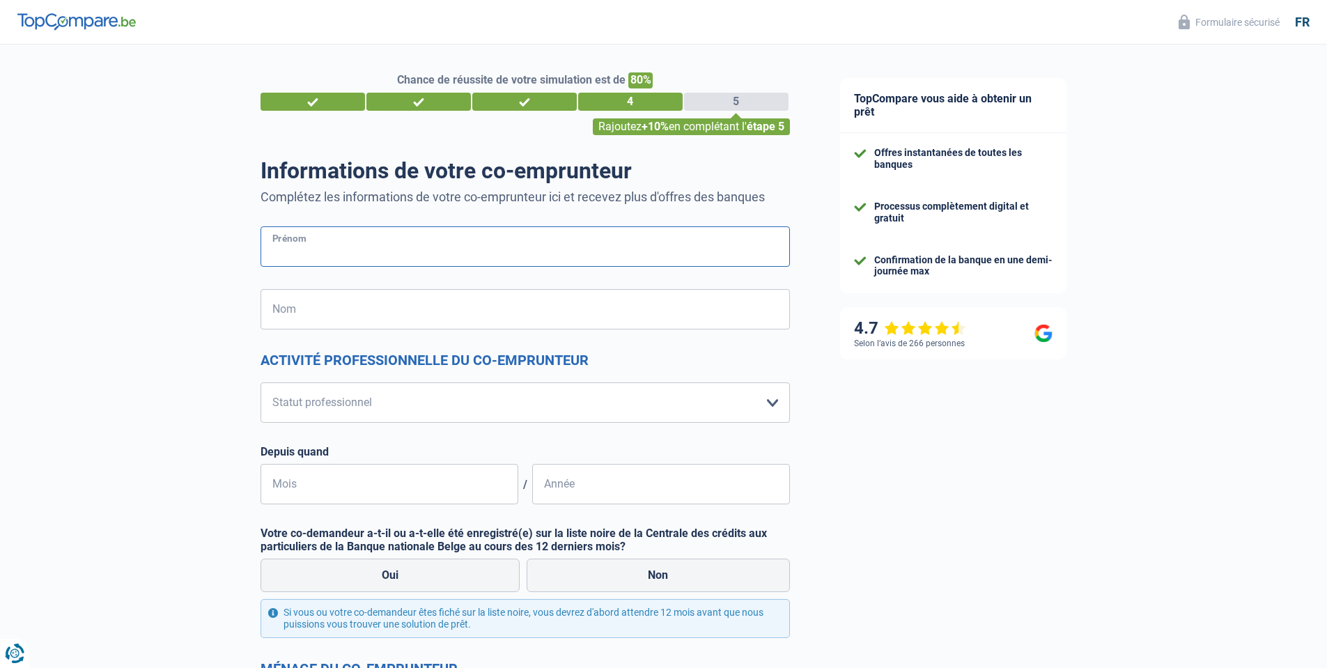
click at [380, 242] on input "Prénom" at bounding box center [524, 246] width 529 height 40
type input "Fatoumata Binta"
drag, startPoint x: 399, startPoint y: 307, endPoint x: 384, endPoint y: 312, distance: 16.1
click at [399, 307] on input "Nom" at bounding box center [524, 309] width 529 height 40
type input "BAH"
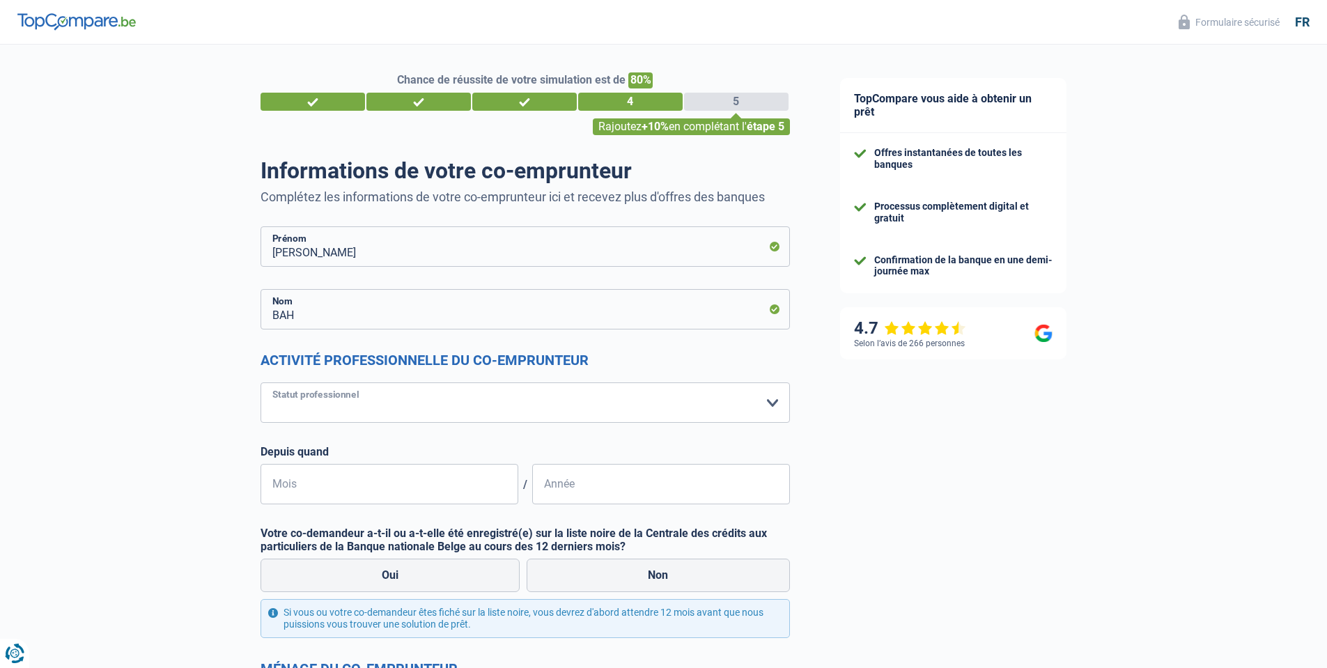
select select "noProfession"
click at [260, 382] on select "Ouvrier Employé privé Employé public Invalide Indépendant Pensionné Chômeur Mut…" at bounding box center [524, 402] width 529 height 40
click at [333, 486] on input "Mois" at bounding box center [389, 484] width 258 height 40
drag, startPoint x: 351, startPoint y: 480, endPoint x: 360, endPoint y: 488, distance: 11.9
click at [355, 490] on input "Mois" at bounding box center [389, 484] width 258 height 40
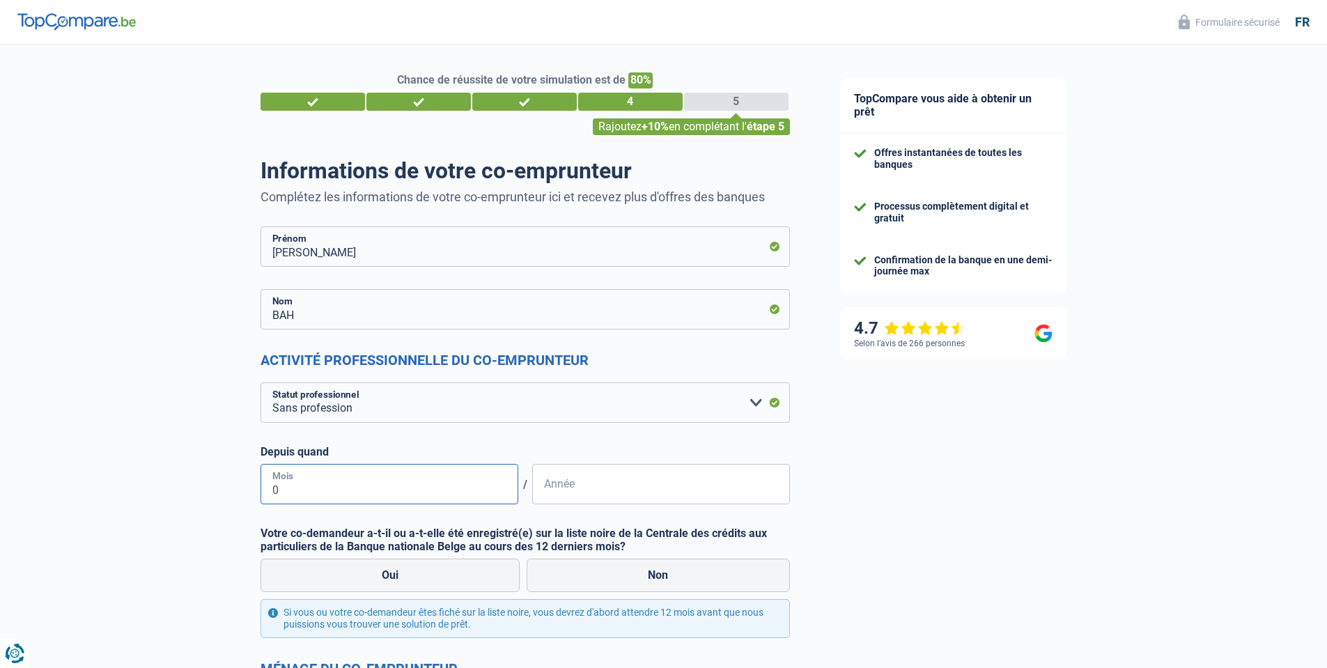
type input "09"
type input "2004"
click at [675, 575] on label "Non" at bounding box center [657, 574] width 263 height 33
click at [675, 575] on input "Non" at bounding box center [657, 574] width 263 height 33
radio input "true"
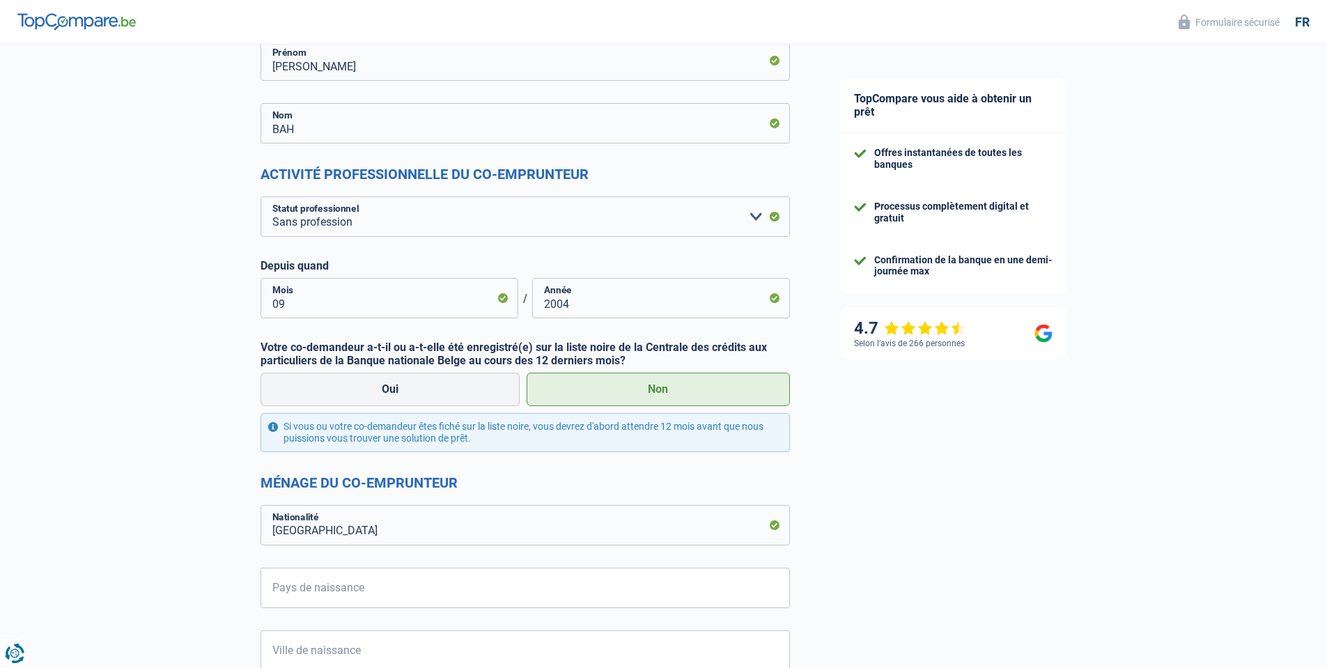
scroll to position [251, 0]
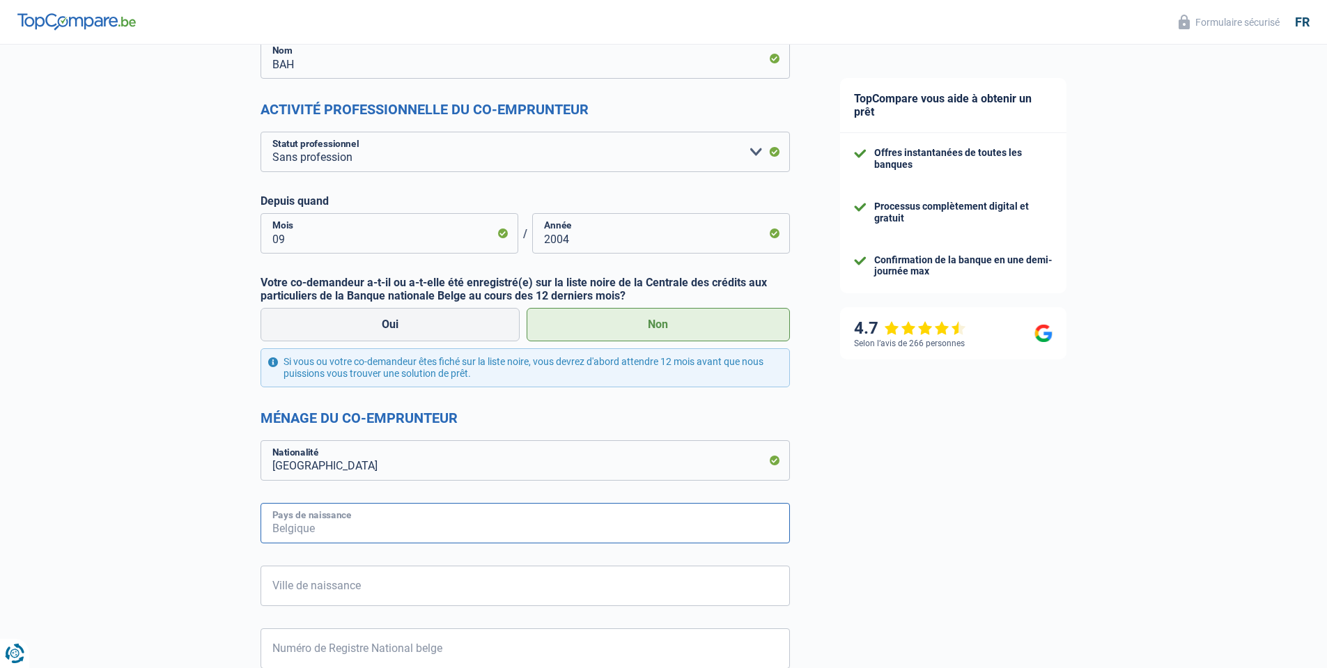
click at [460, 520] on input "Pays de naissance" at bounding box center [524, 523] width 529 height 40
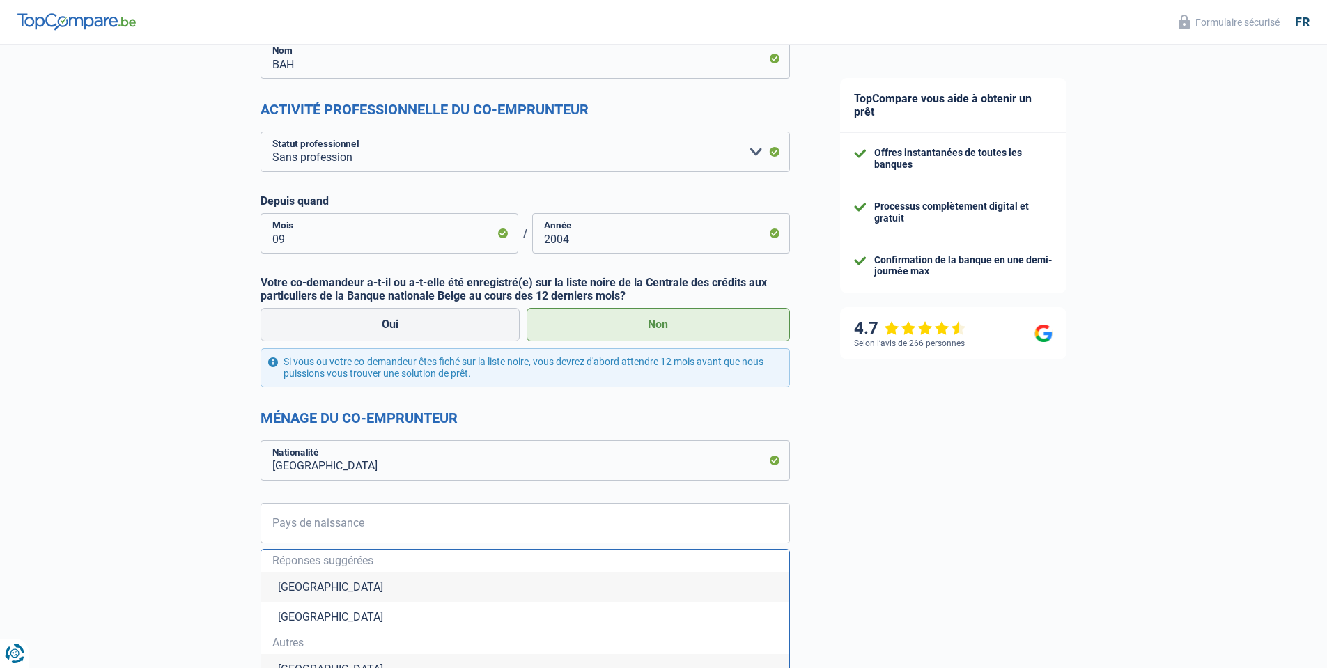
click at [299, 588] on li "Belgique" at bounding box center [525, 587] width 528 height 30
type input "Belgique"
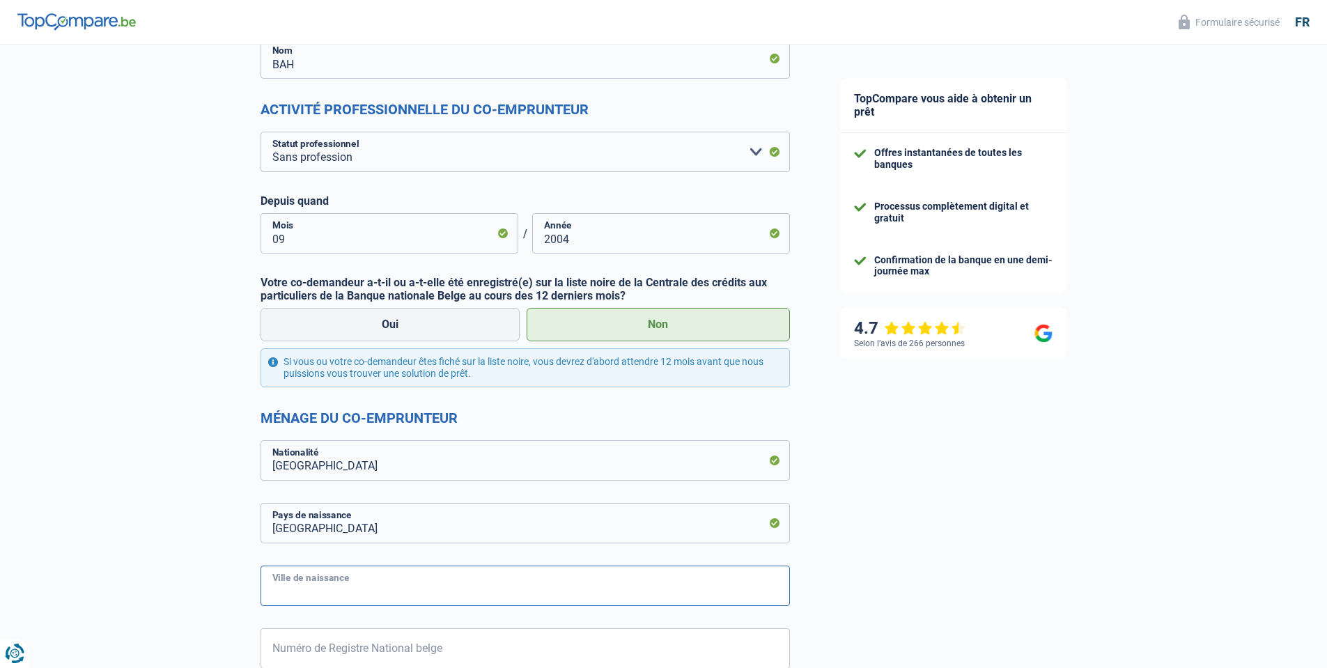
click at [318, 582] on input "Ville de naissance" at bounding box center [524, 585] width 529 height 40
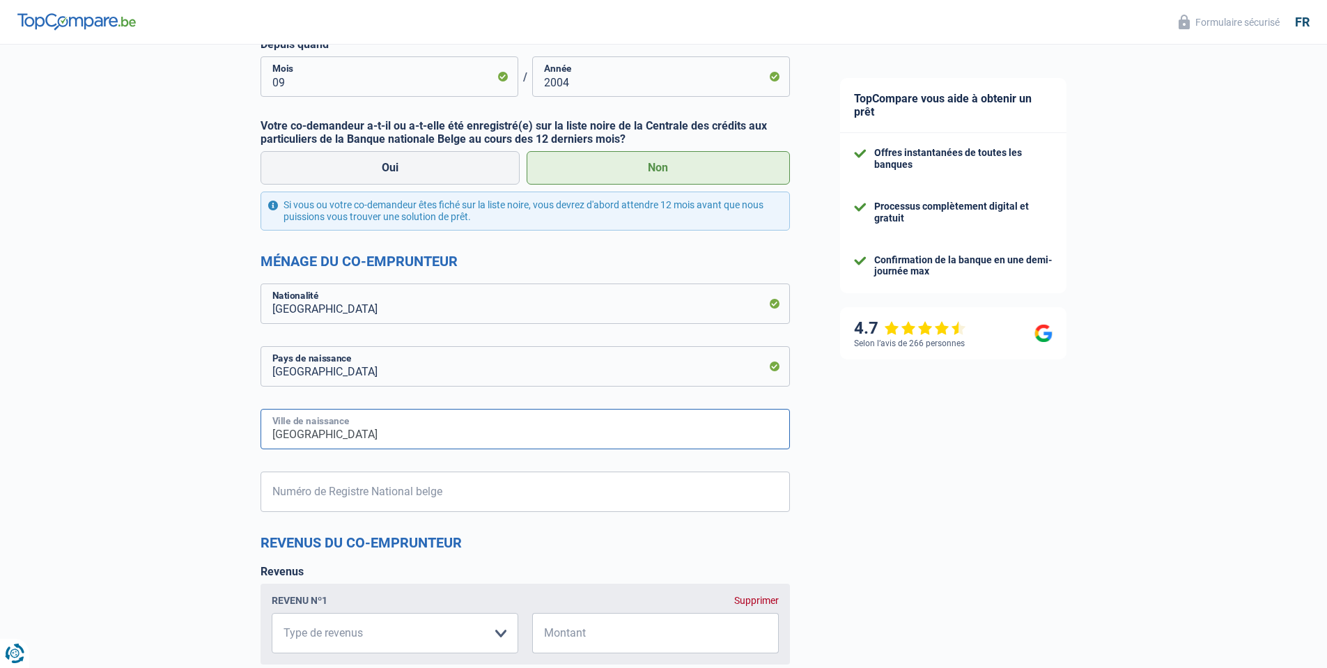
scroll to position [418, 0]
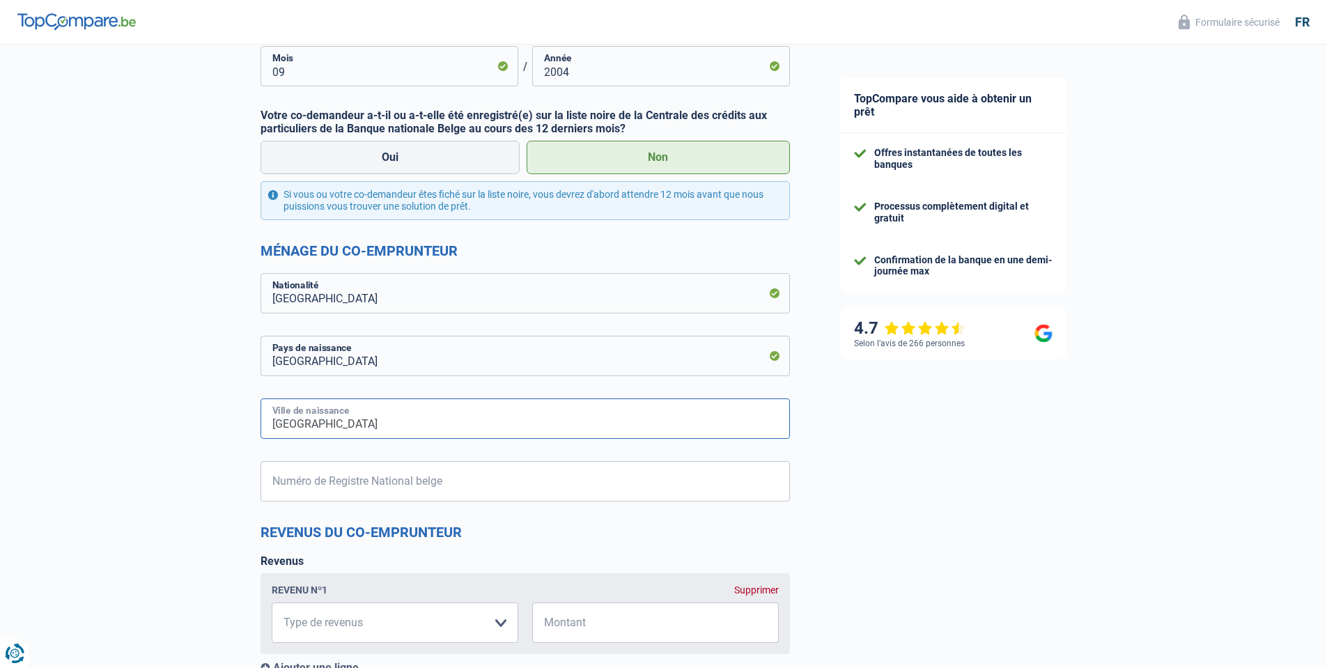
type input "bruxelles"
click at [424, 490] on input "Numéro de Registre National belge" at bounding box center [524, 481] width 529 height 40
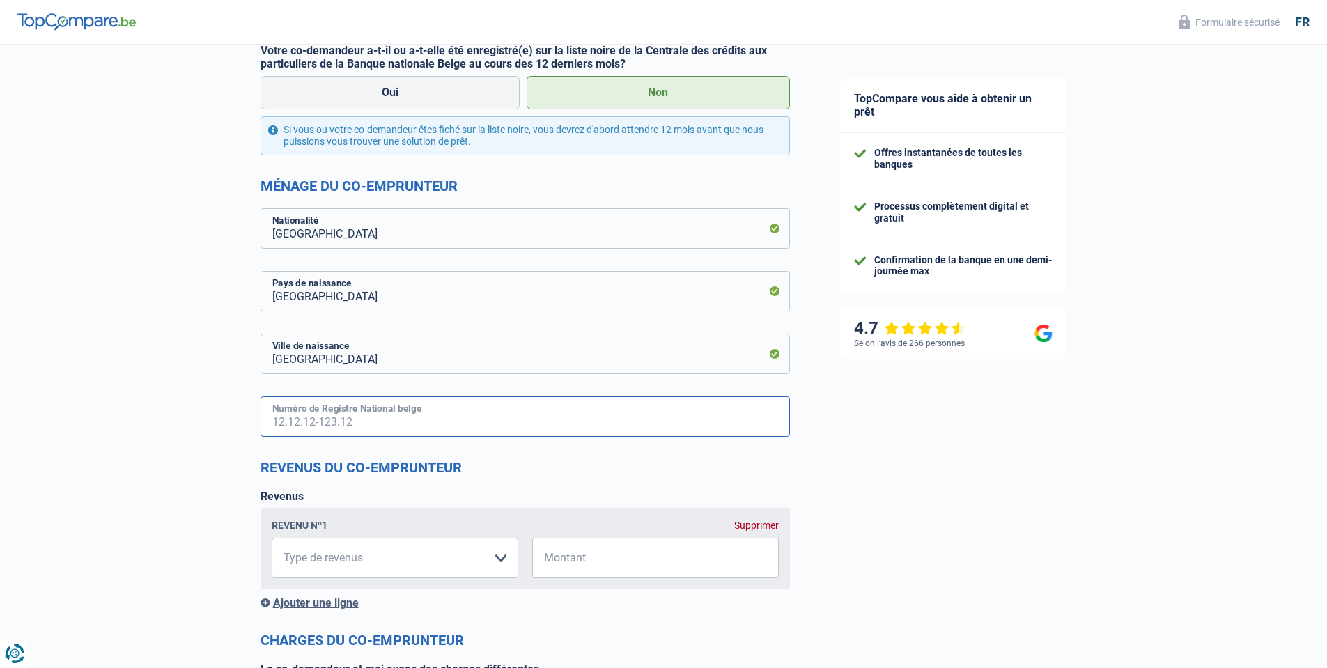
scroll to position [668, 0]
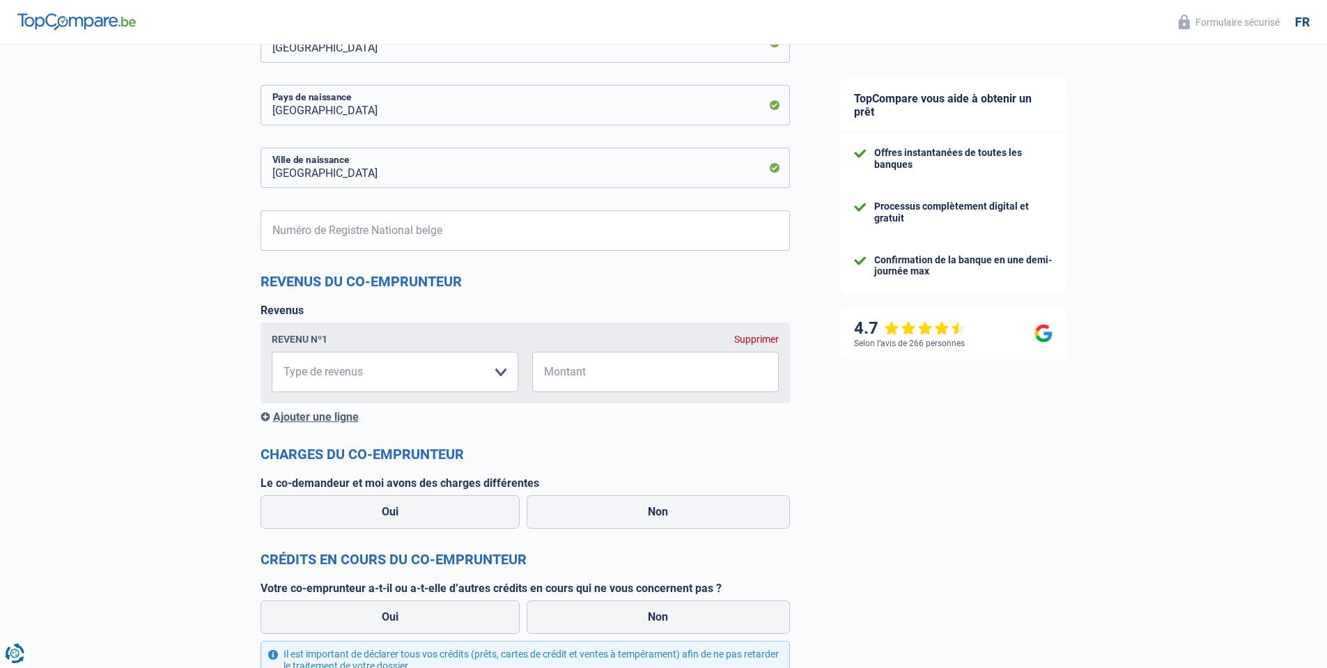
click at [765, 337] on div "Supprimer" at bounding box center [756, 339] width 45 height 11
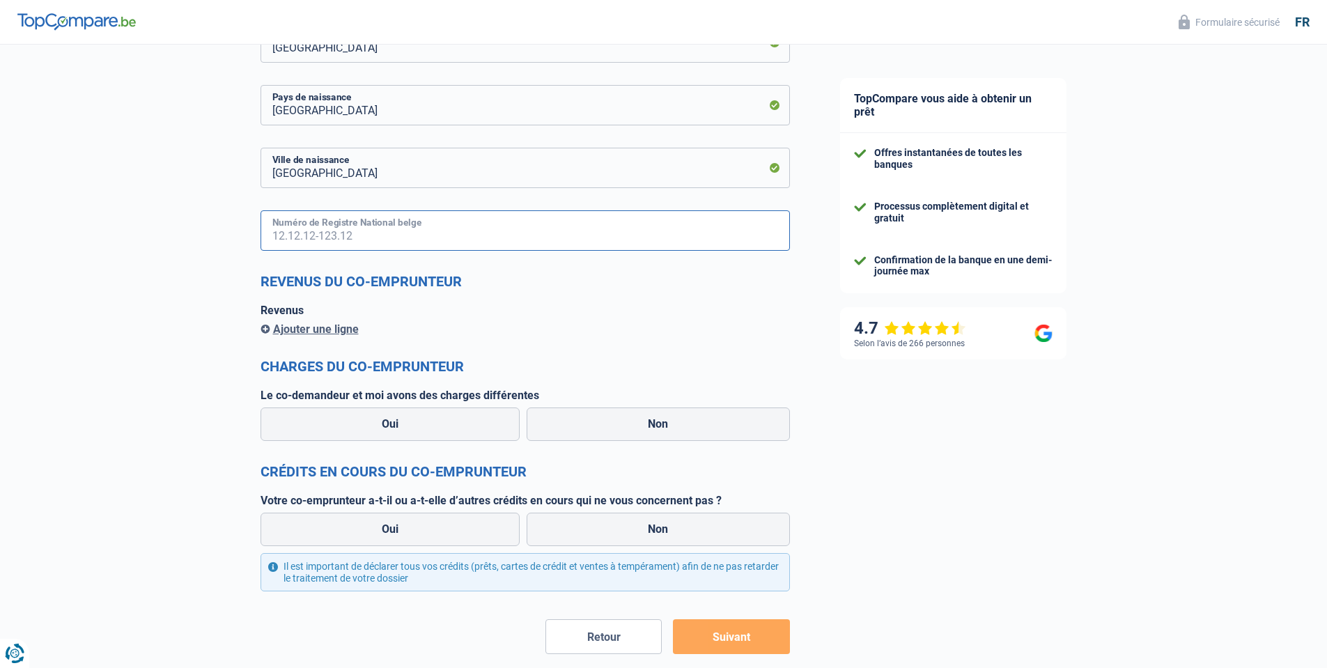
click at [391, 227] on input "Numéro de Registre National belge" at bounding box center [524, 230] width 529 height 40
click at [689, 432] on label "Non" at bounding box center [657, 423] width 263 height 33
click at [689, 432] on input "Non" at bounding box center [657, 423] width 263 height 33
radio input "true"
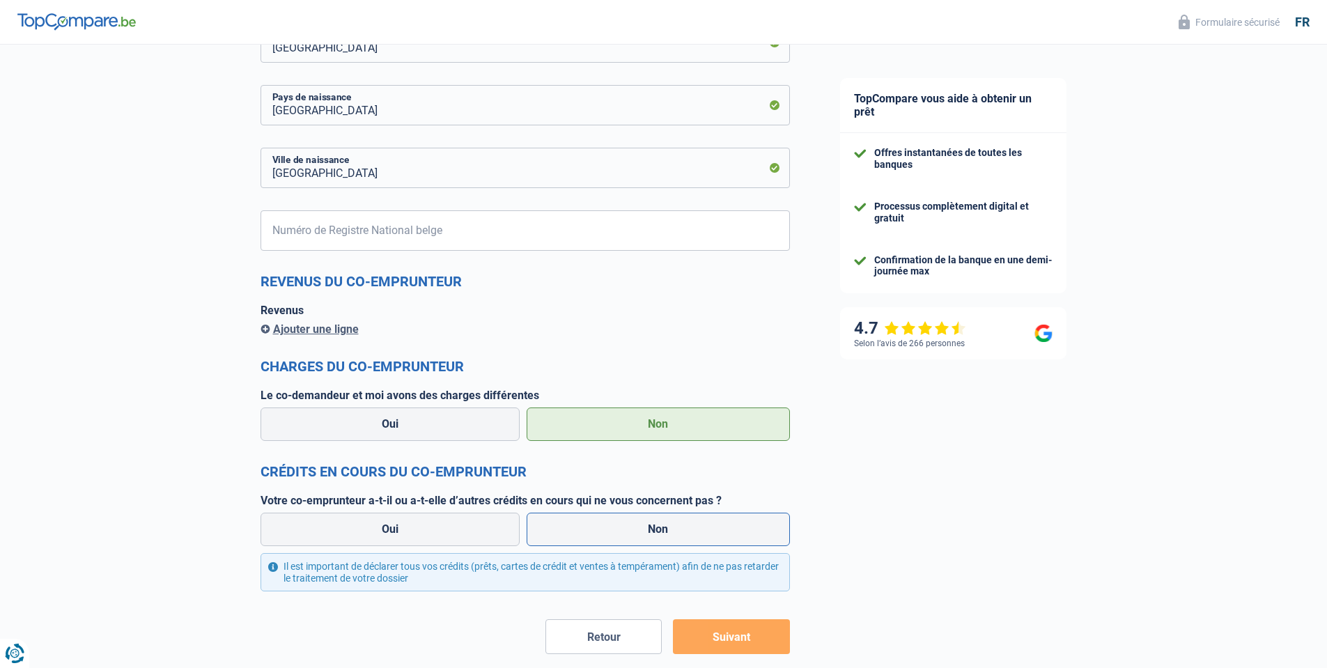
click at [593, 533] on label "Non" at bounding box center [657, 529] width 263 height 33
click at [593, 533] on input "Non" at bounding box center [657, 529] width 263 height 33
radio input "true"
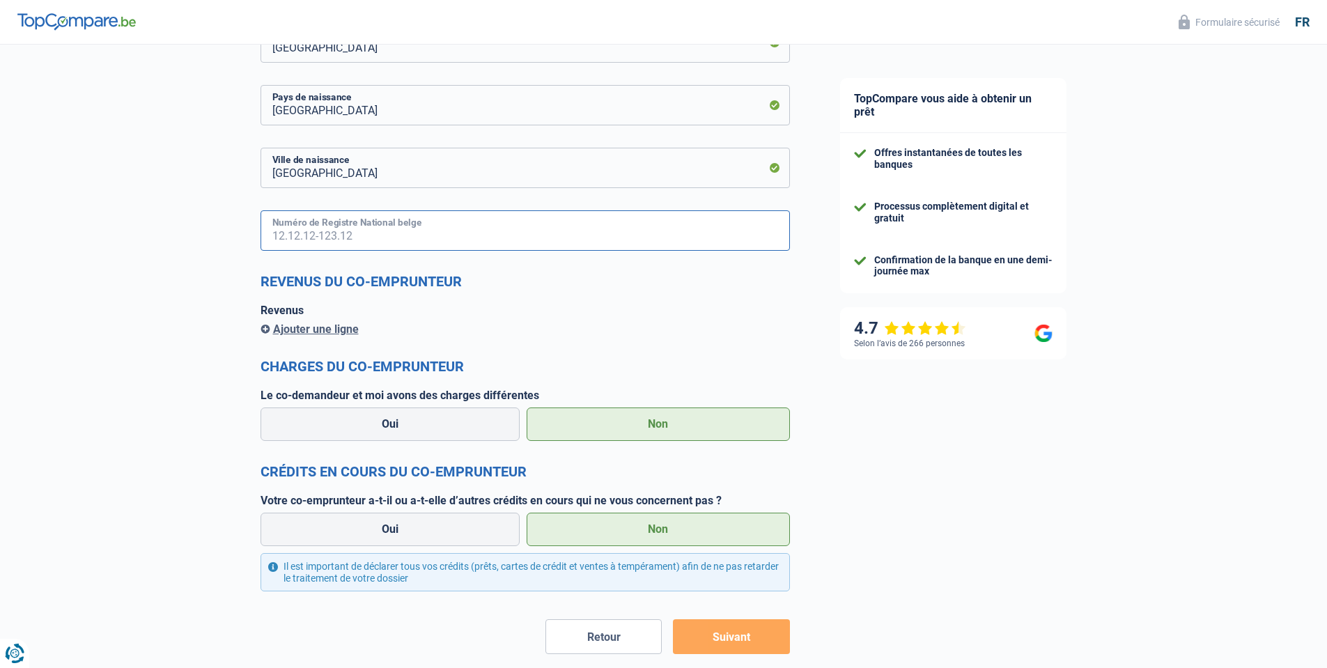
click at [331, 228] on input "Numéro de Registre National belge" at bounding box center [524, 230] width 529 height 40
type input "74.09.07-428.09"
click at [726, 632] on button "Suivant" at bounding box center [731, 636] width 116 height 35
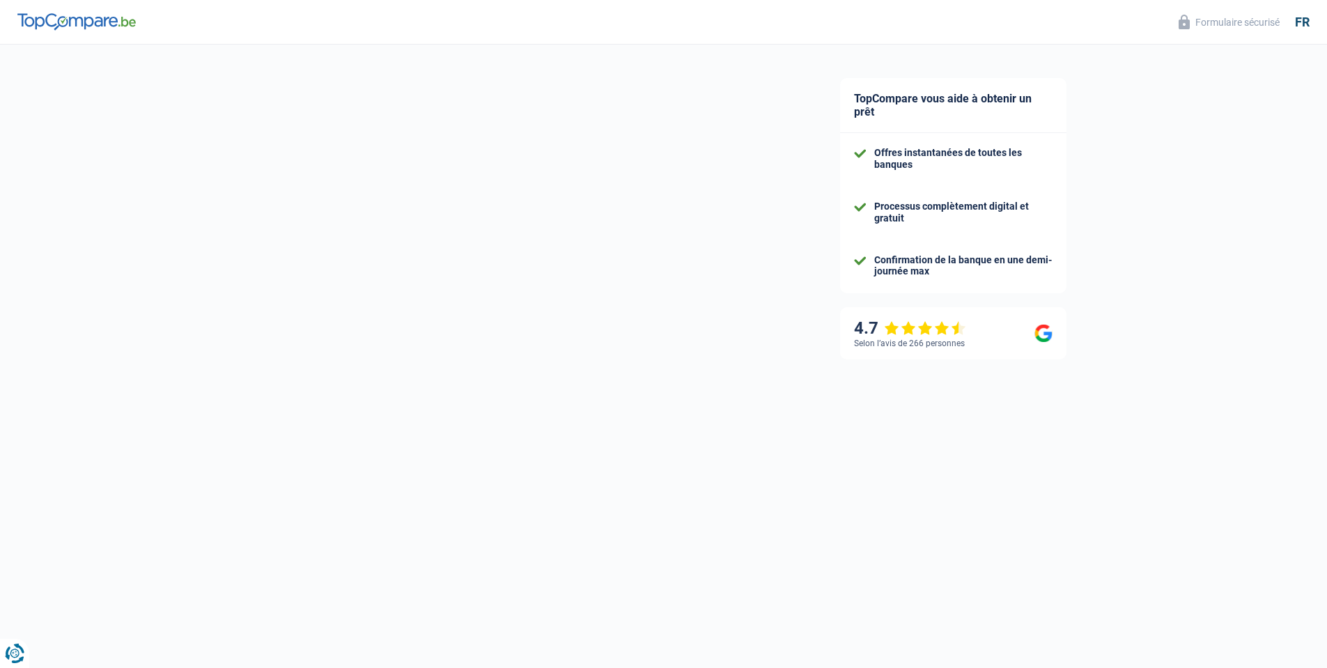
select select "car"
select select "120"
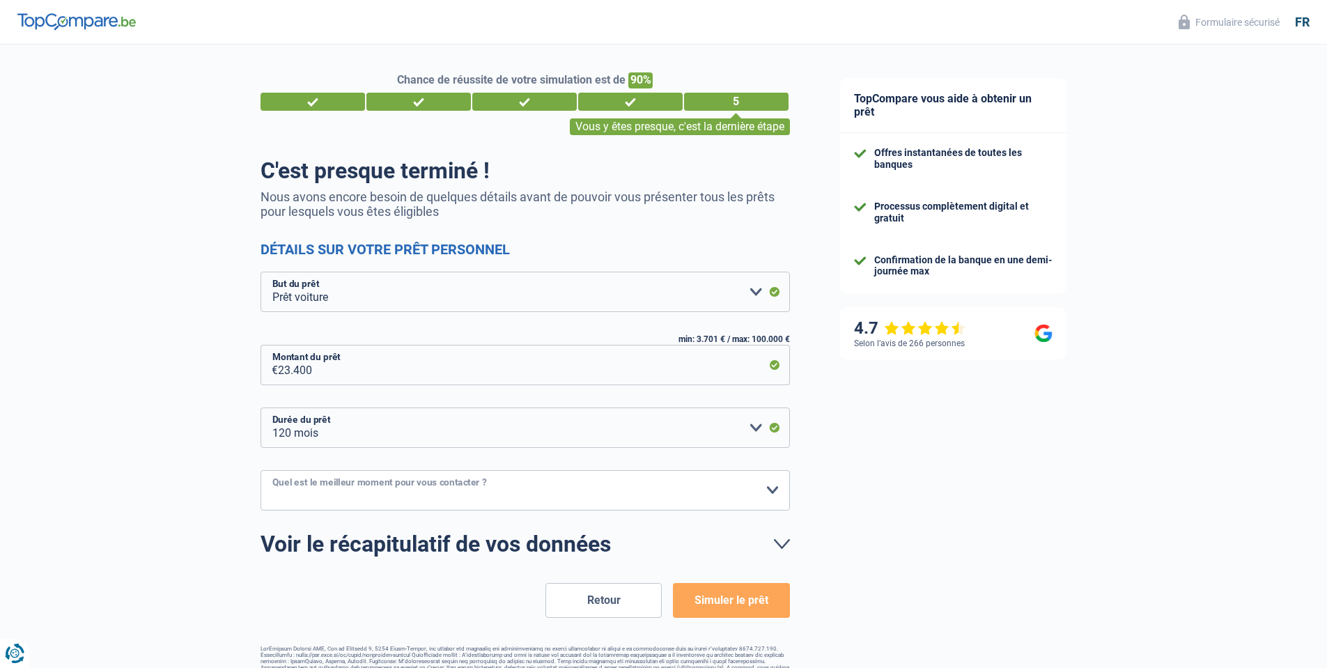
select select "14-16"
click at [260, 470] on select "10h-12h 12h-14h 14h-16h 16h-18h Veuillez sélectionner une option" at bounding box center [524, 490] width 529 height 40
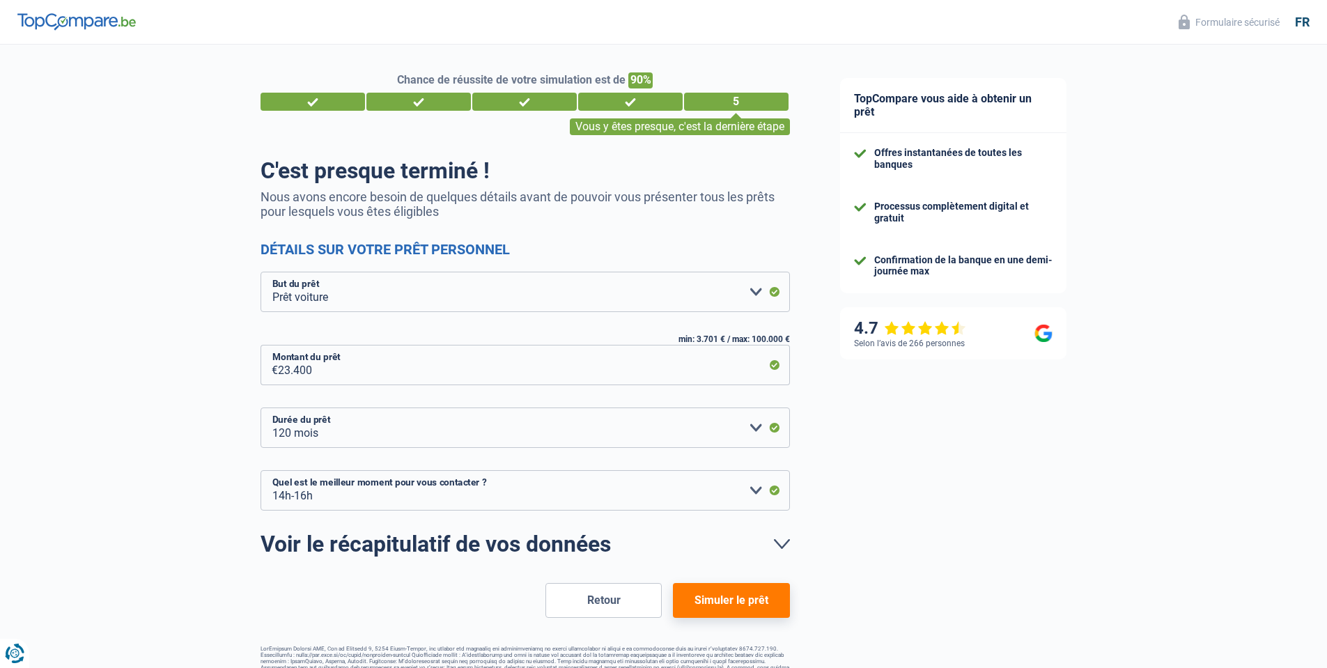
click at [756, 604] on button "Simuler le prêt" at bounding box center [731, 600] width 116 height 35
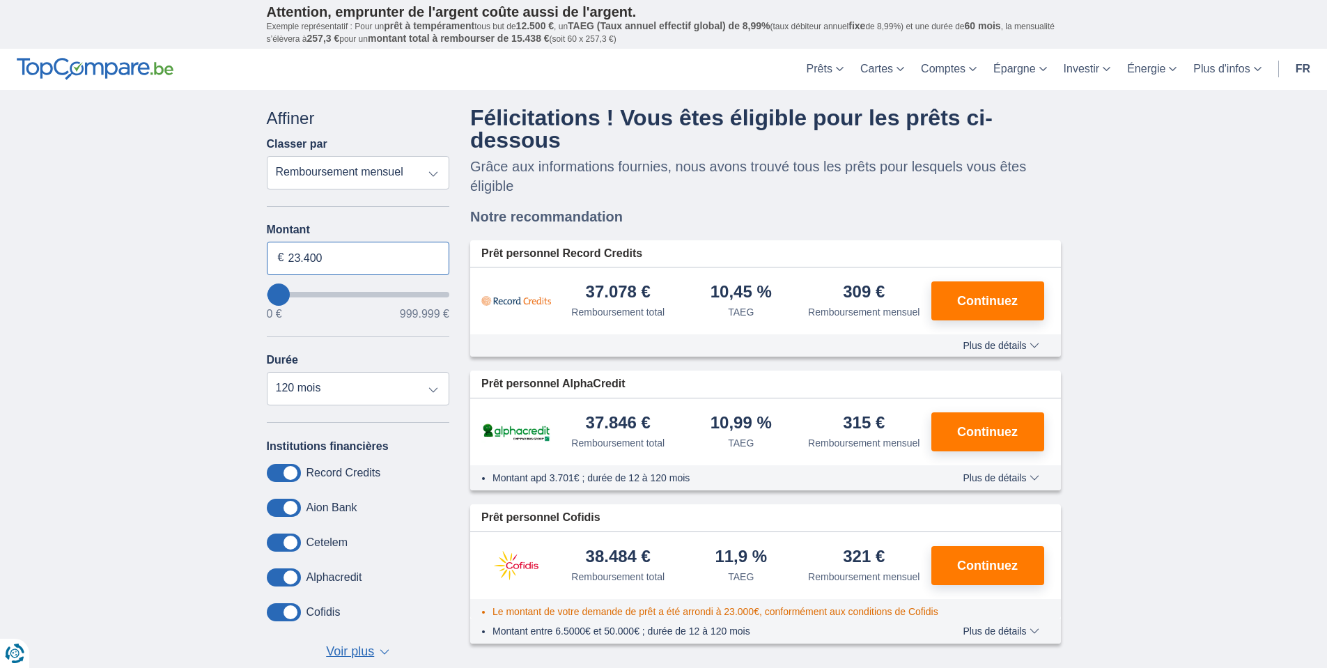
click at [297, 258] on input "23.400" at bounding box center [358, 258] width 183 height 33
type input "30.000"
type input "30000"
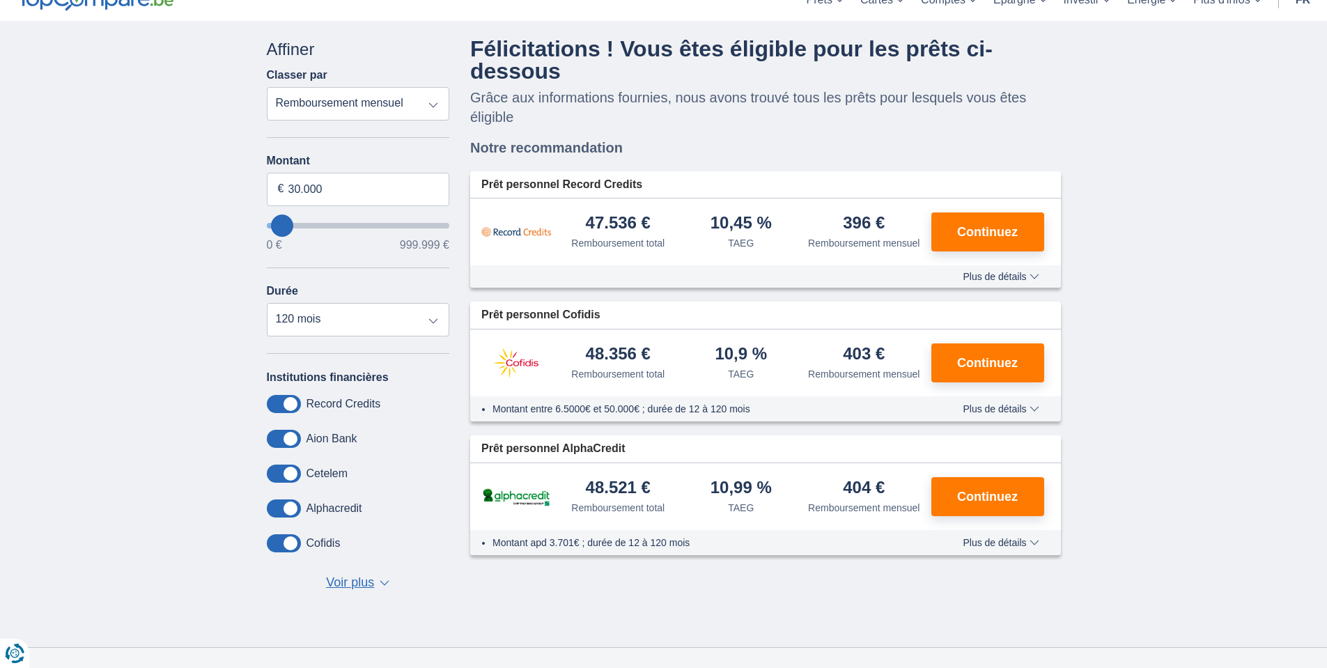
scroll to position [251, 0]
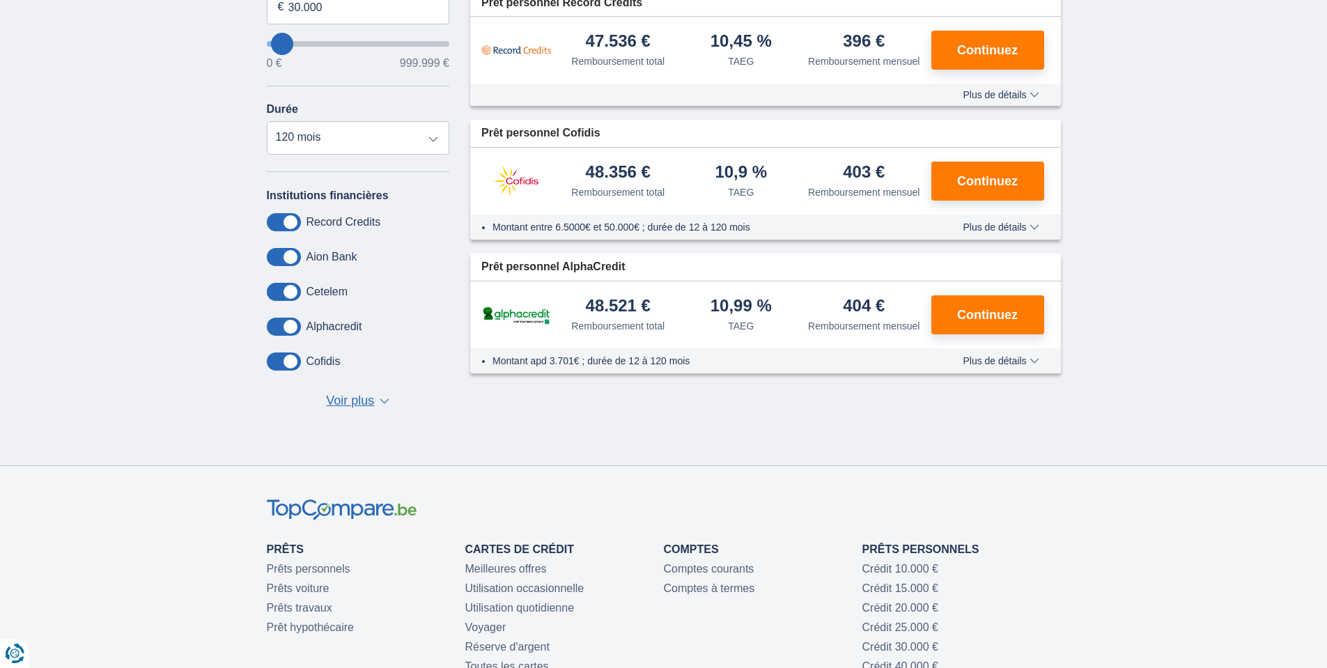
click at [366, 403] on span "Voir plus" at bounding box center [350, 401] width 48 height 18
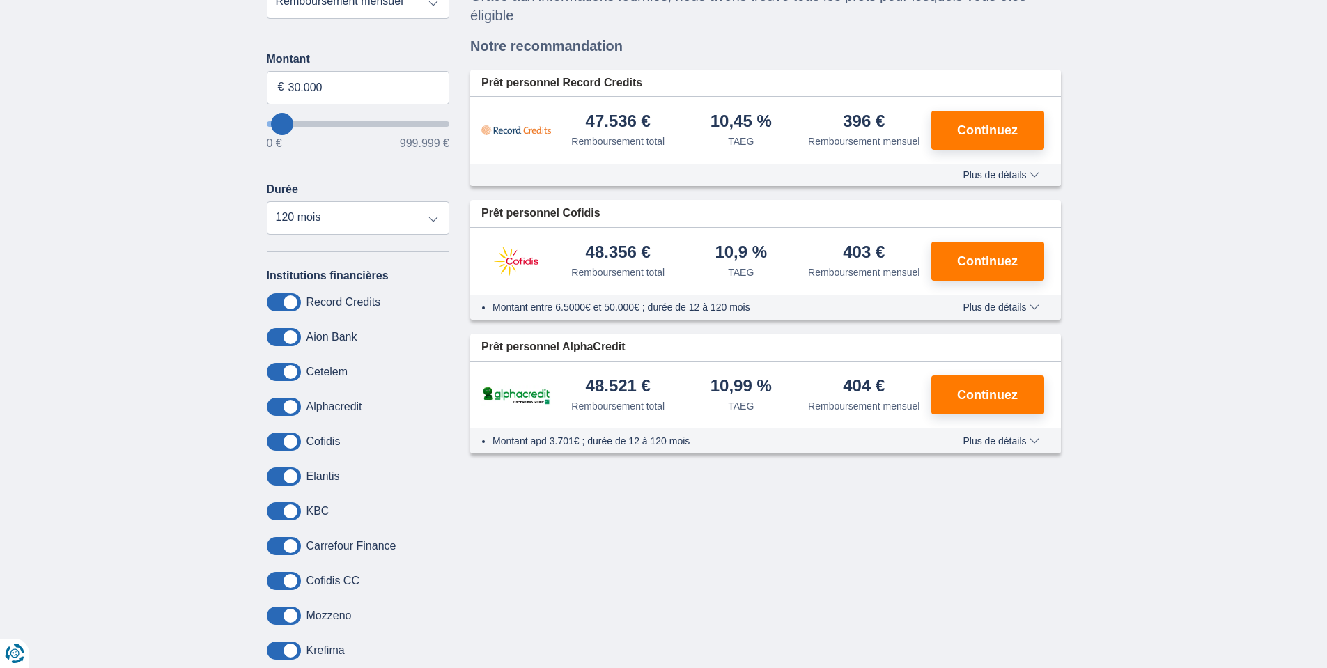
scroll to position [0, 0]
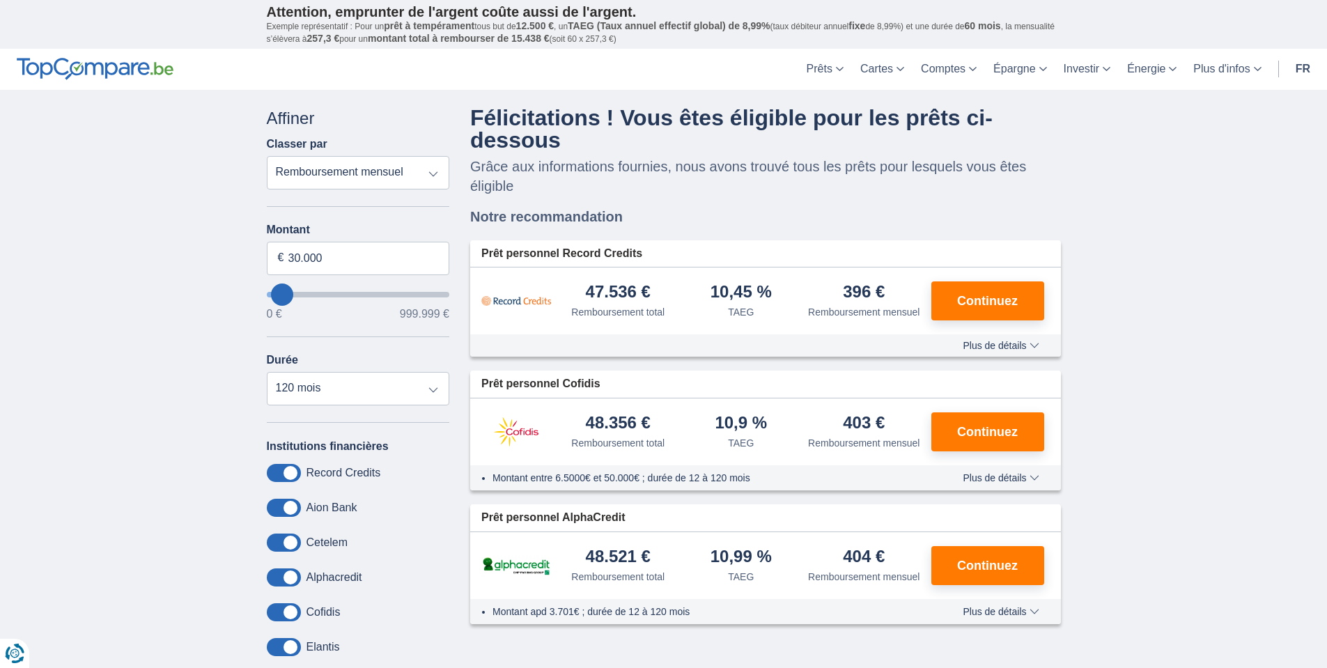
click at [987, 341] on span "Plus de détails" at bounding box center [1000, 346] width 76 height 10
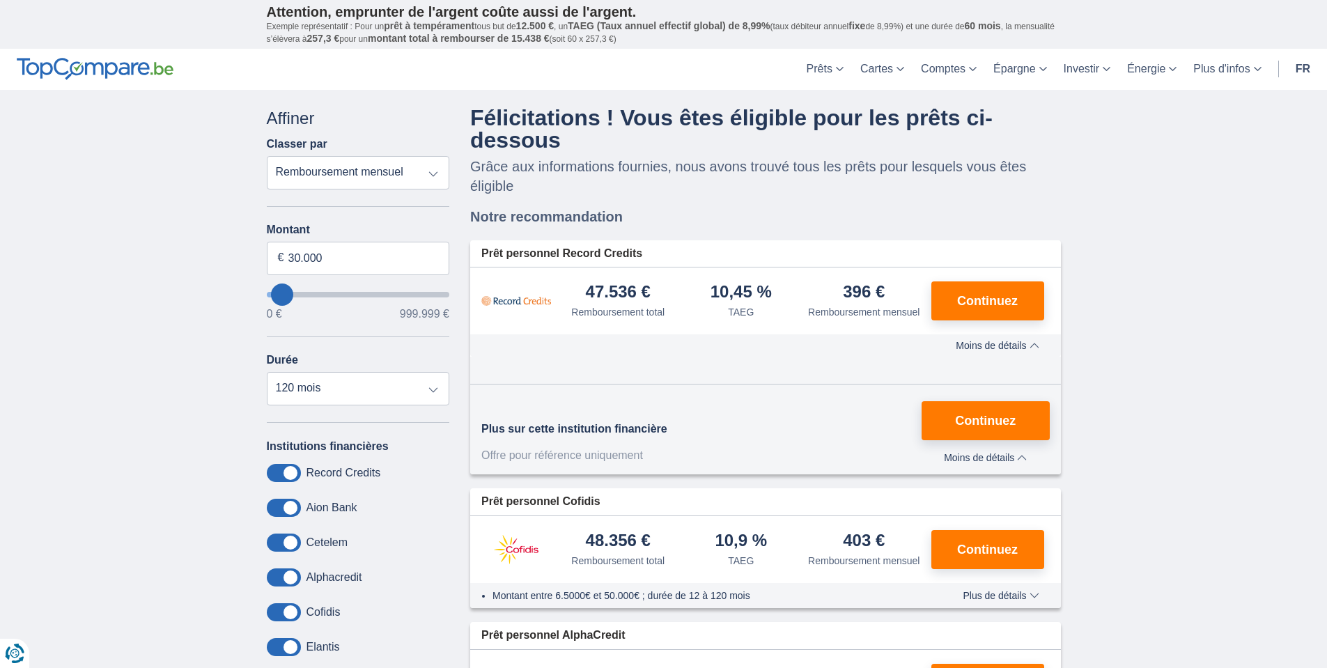
click at [995, 453] on span "Moins de détails" at bounding box center [985, 458] width 83 height 10
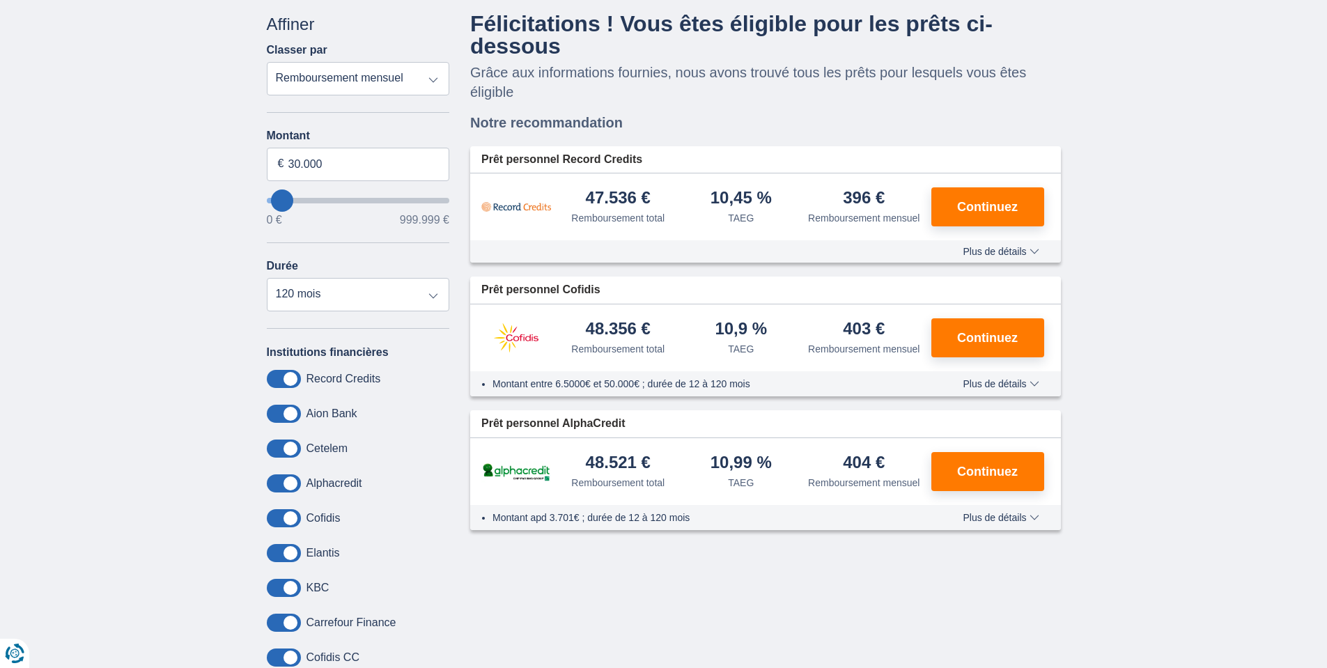
scroll to position [84, 0]
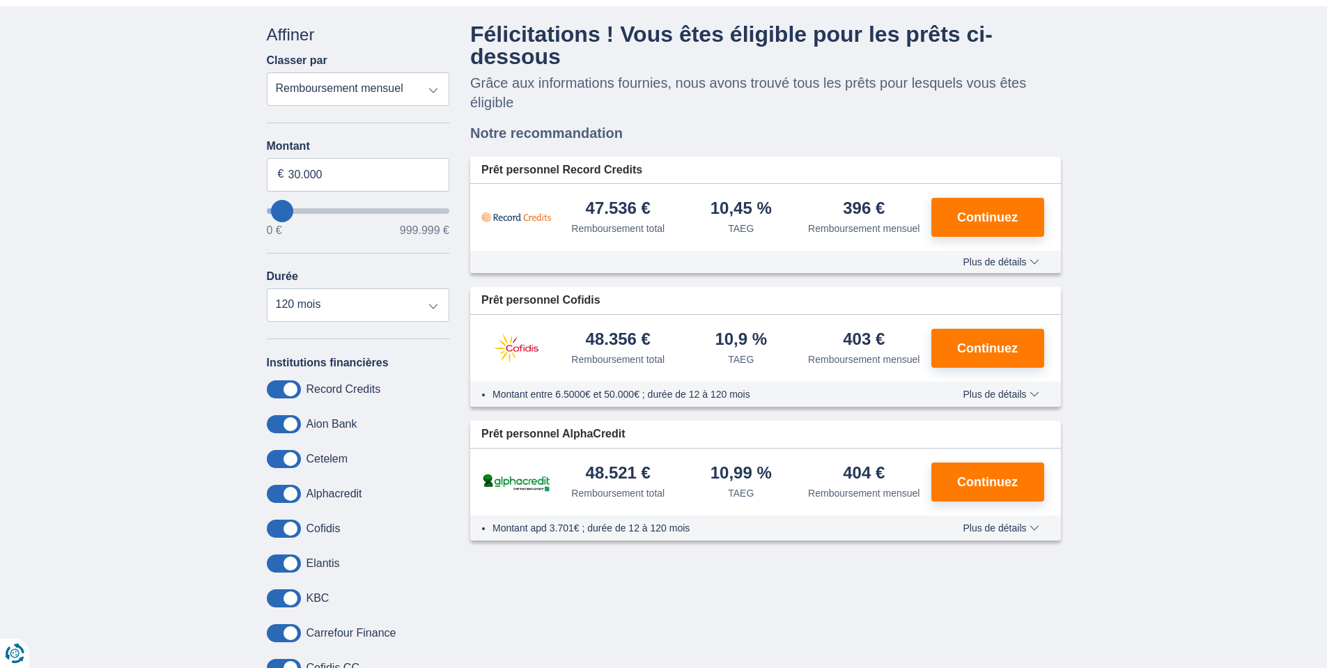
drag, startPoint x: 846, startPoint y: 183, endPoint x: 888, endPoint y: 185, distance: 41.8
click at [898, 200] on div "396 € Remboursement mensuel" at bounding box center [863, 218] width 123 height 36
drag, startPoint x: 279, startPoint y: 172, endPoint x: 285, endPoint y: 176, distance: 8.1
click at [286, 178] on div "30.000 €" at bounding box center [358, 174] width 183 height 33
click at [267, 289] on select "12 mois 18 mois 24 mois 30 mois 36 mois 42 mois 48 mois 60 mois 72 mois 84 mois…" at bounding box center [358, 304] width 183 height 33
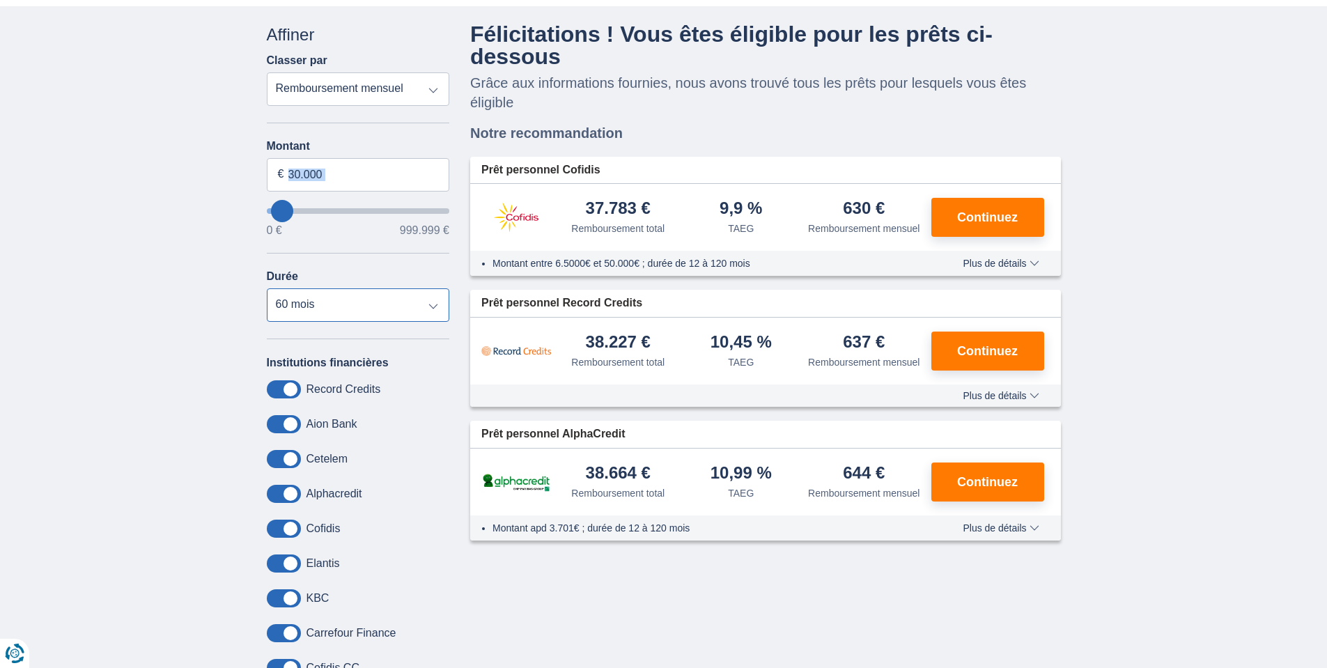
click at [267, 289] on select "12 mois 18 mois 24 mois 30 mois 36 mois 42 mois 48 mois 60 mois 72 mois 84 mois…" at bounding box center [358, 304] width 183 height 33
select select "24"
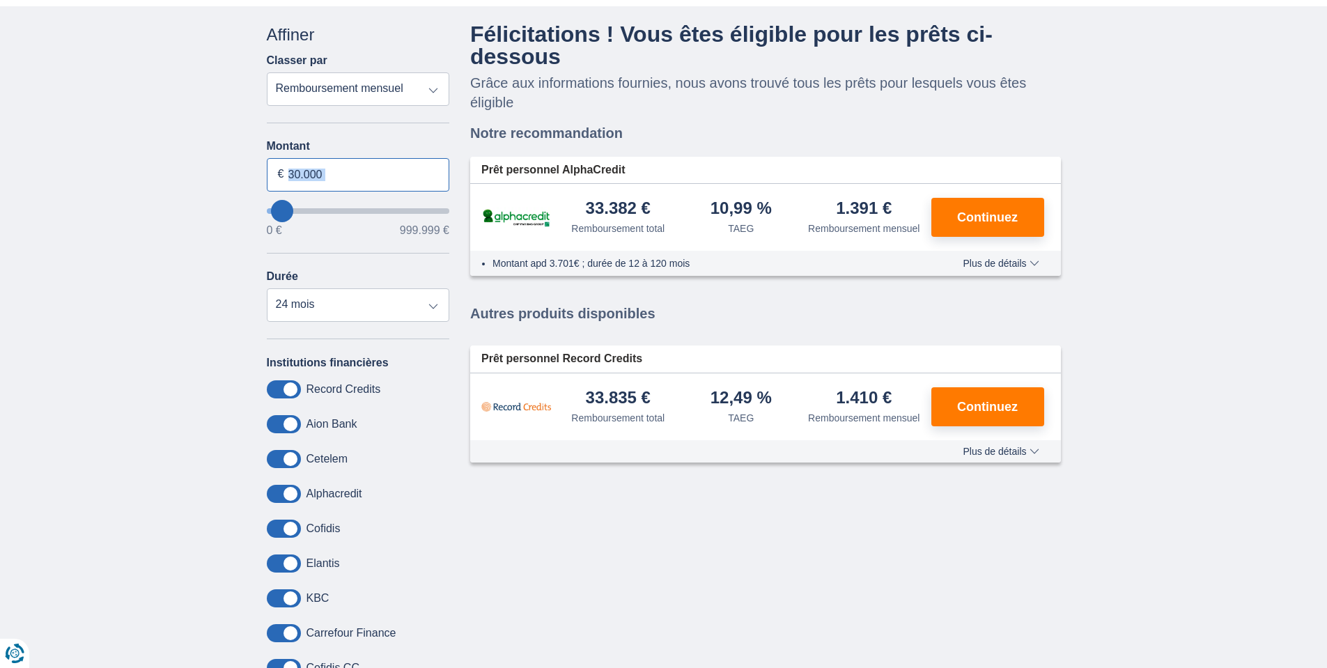
click at [352, 173] on input "30.000" at bounding box center [358, 174] width 183 height 33
type input "3"
type input "23.400"
type input "23000"
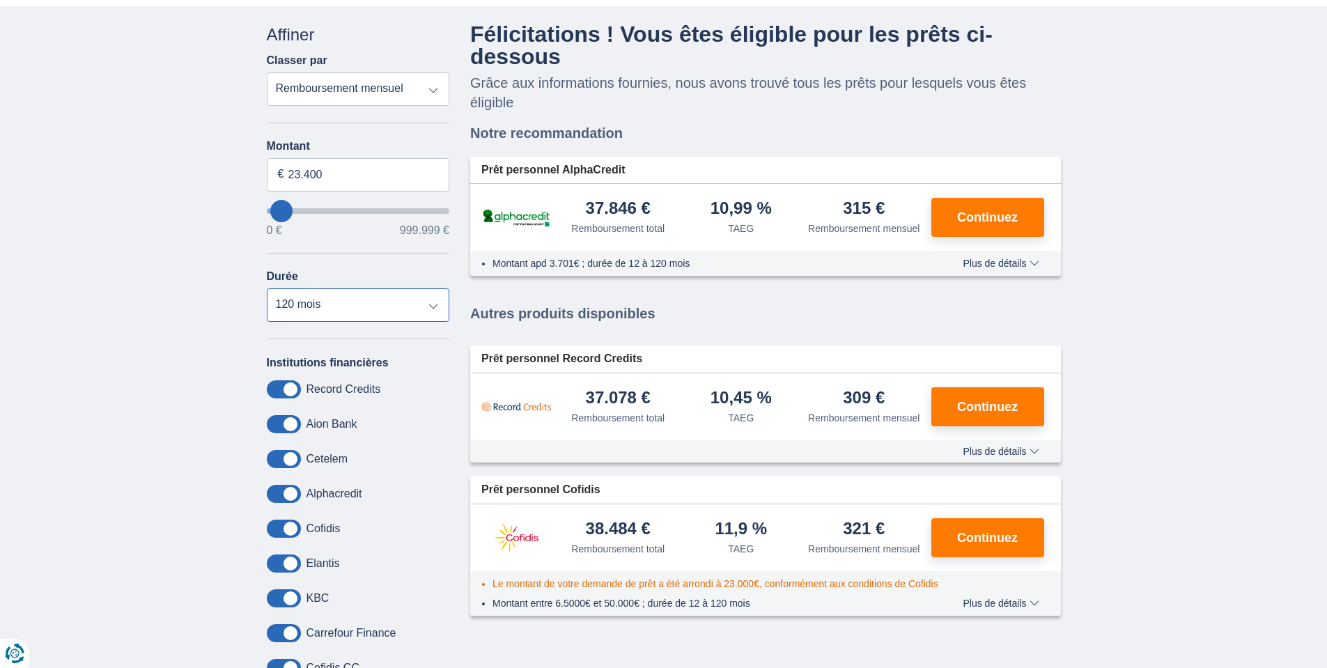
select select "60"
click at [267, 289] on select "12 mois 18 mois 24 mois 30 mois 36 mois 42 mois 48 mois 60 mois 72 mois 84 mois…" at bounding box center [358, 304] width 183 height 33
drag, startPoint x: 711, startPoint y: 180, endPoint x: 760, endPoint y: 283, distance: 114.9
click at [781, 200] on div "10,99 % TAEG" at bounding box center [741, 218] width 123 height 36
drag, startPoint x: 428, startPoint y: 95, endPoint x: 432, endPoint y: 85, distance: 10.9
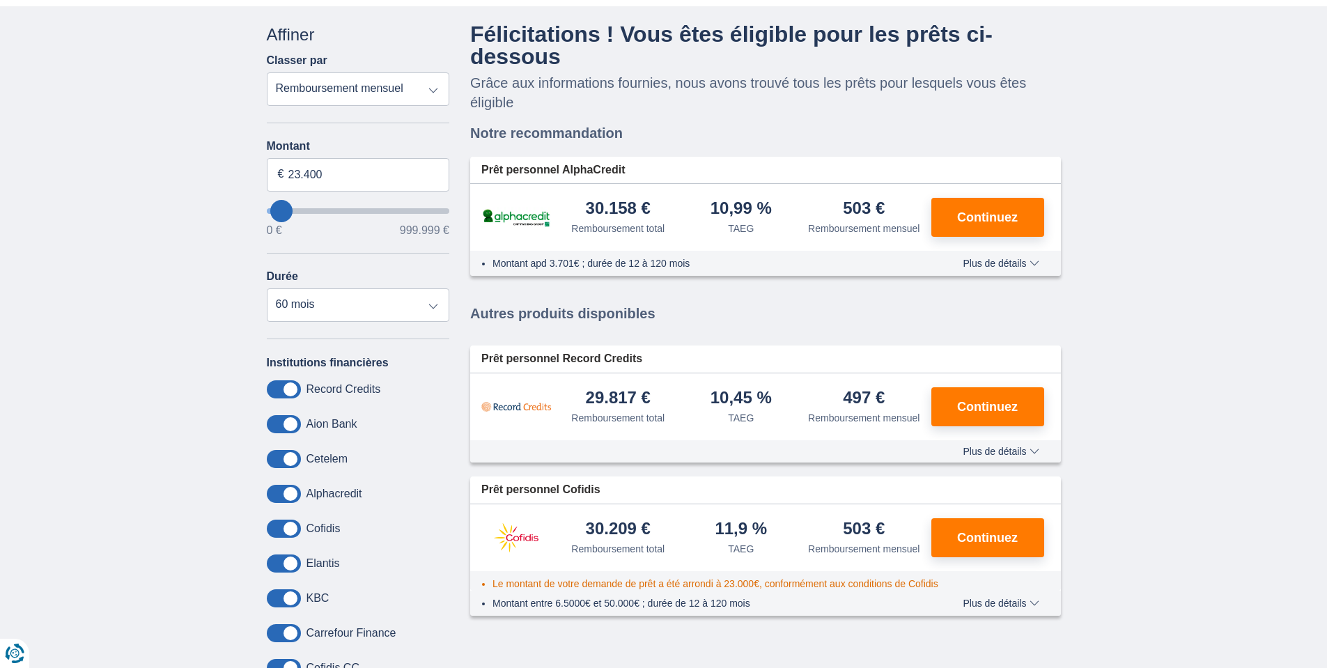
click at [432, 86] on select "Remboursement total TAEG Remboursement mensuel" at bounding box center [358, 88] width 183 height 33
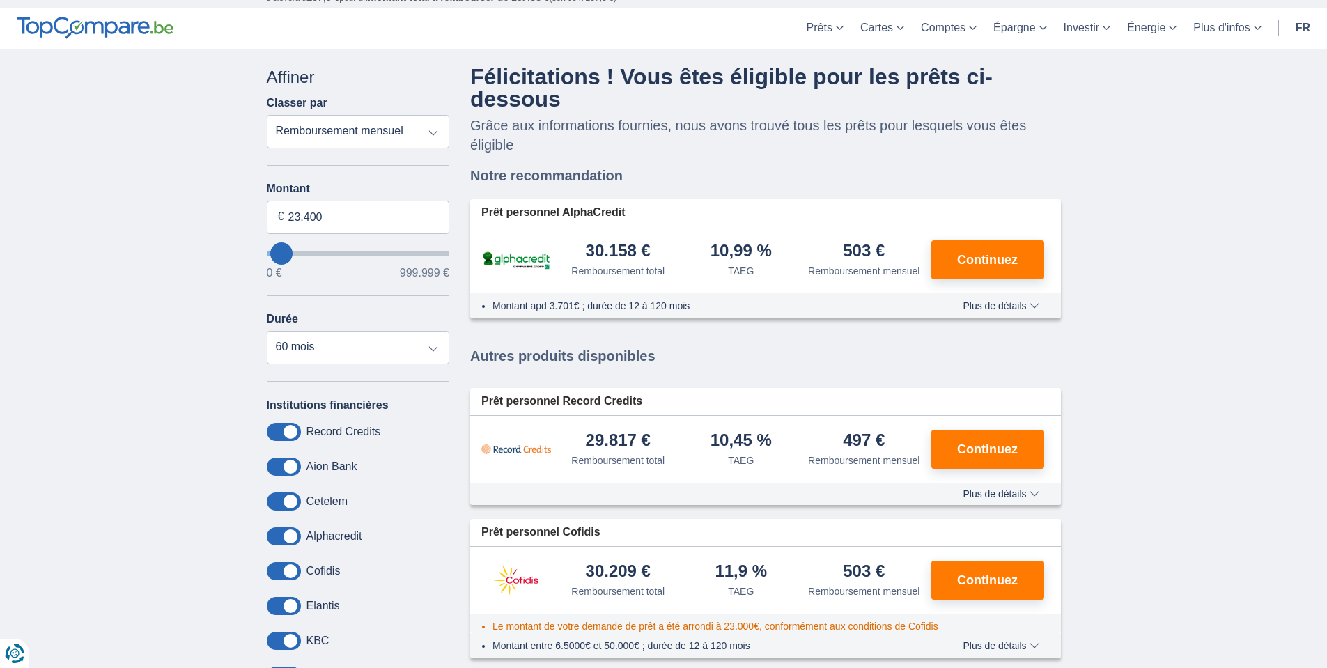
scroll to position [0, 0]
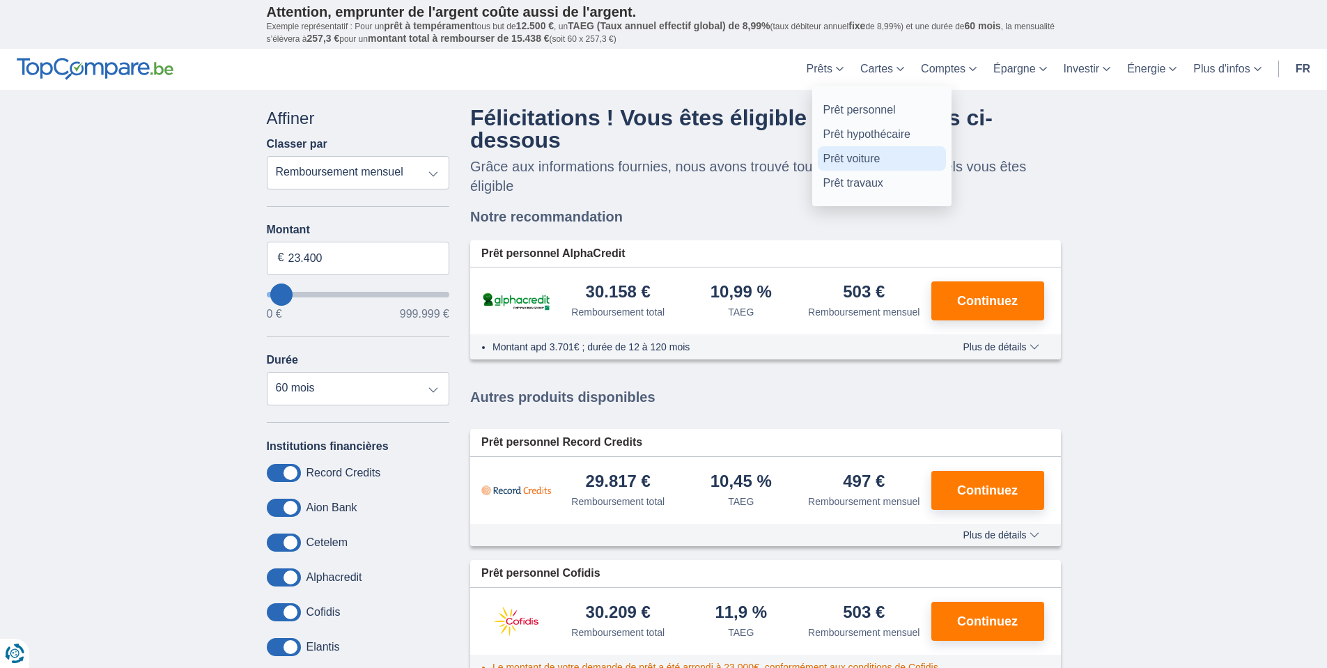
click at [843, 157] on link "Prêt voiture" at bounding box center [882, 158] width 128 height 24
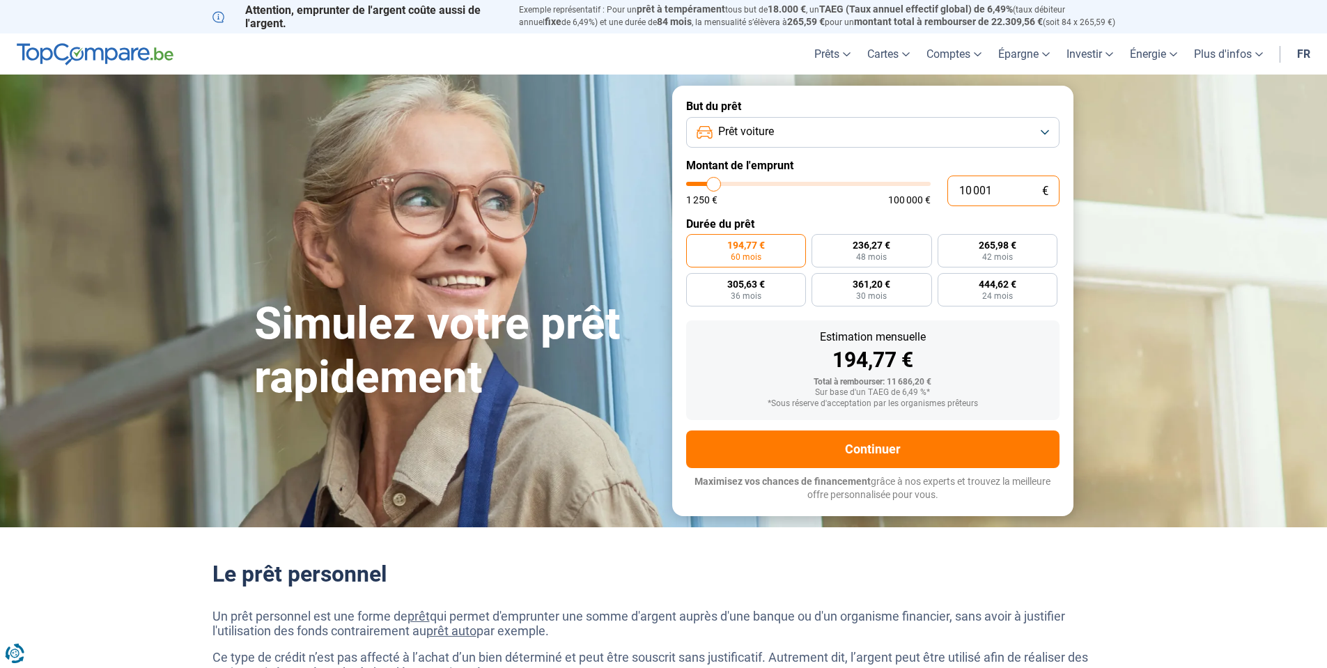
drag, startPoint x: 1002, startPoint y: 190, endPoint x: 955, endPoint y: 189, distance: 46.7
click at [955, 189] on input "10 001" at bounding box center [1003, 190] width 112 height 31
type input "2"
type input "1250"
type input "23"
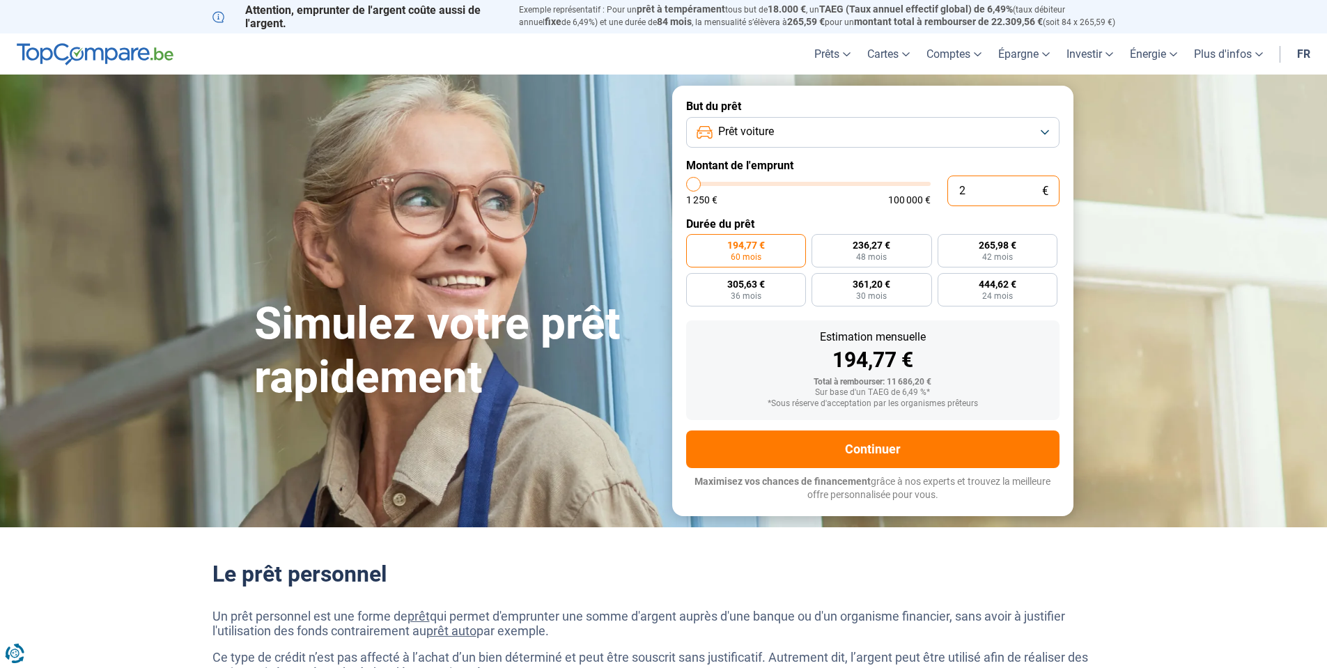
type input "1250"
type input "234"
type input "1250"
type input "2 340"
type input "2250"
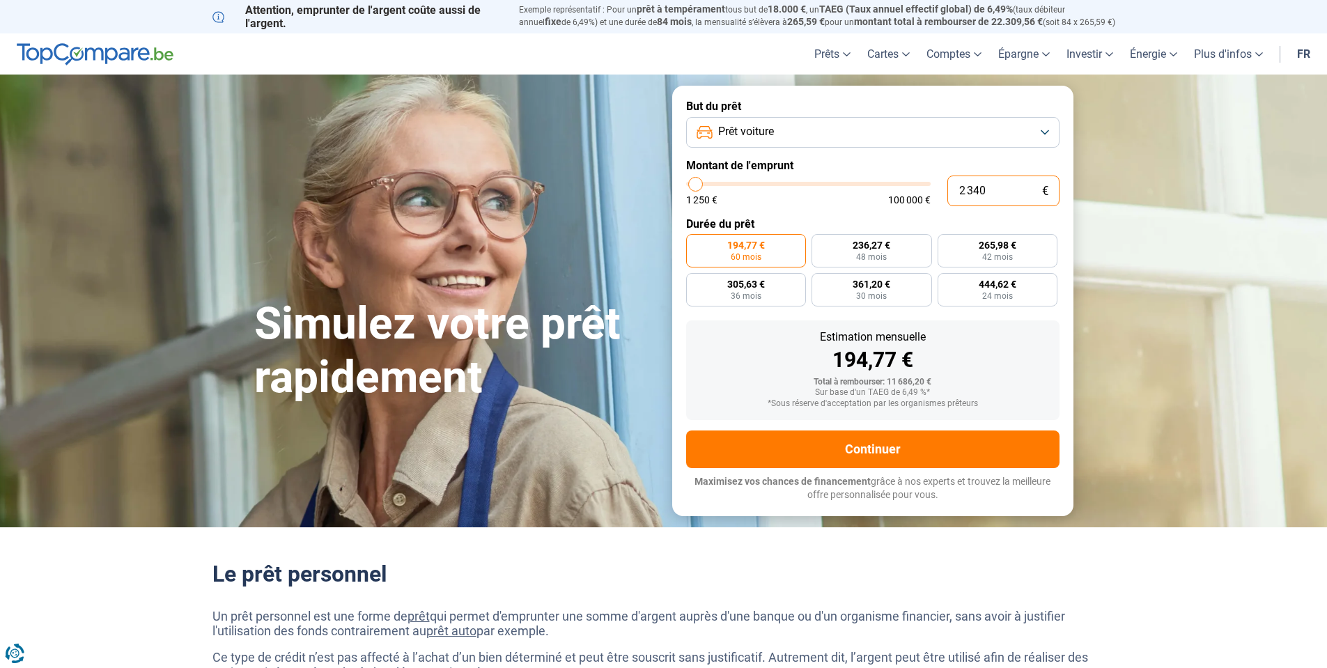
type input "23 400"
type input "23500"
radio input "false"
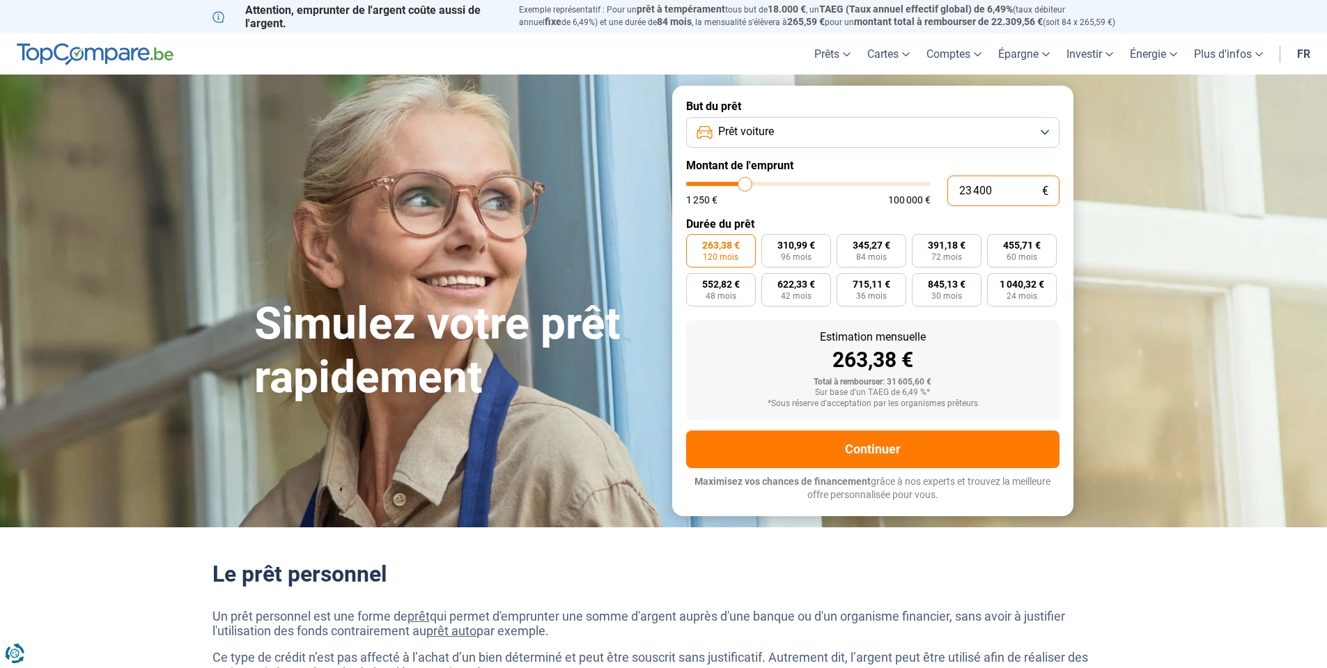
click at [973, 196] on input "23 400" at bounding box center [1003, 190] width 112 height 31
type input "23400"
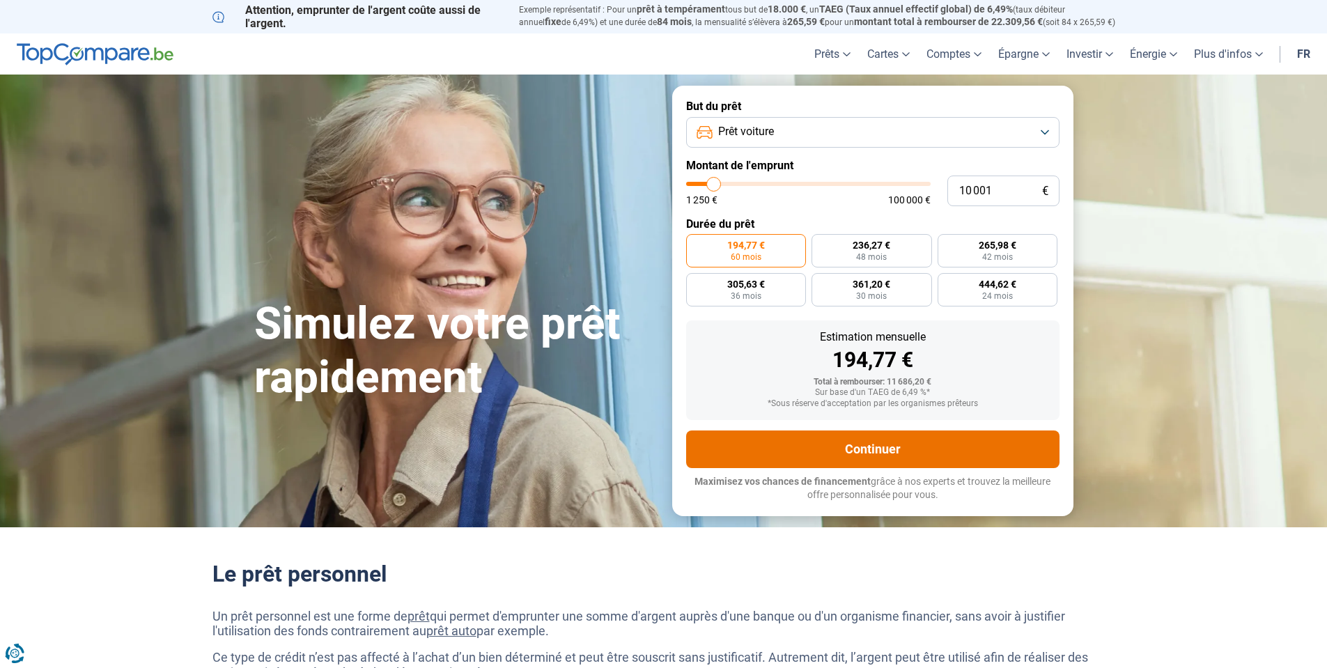
click at [863, 454] on button "Continuer" at bounding box center [872, 449] width 373 height 38
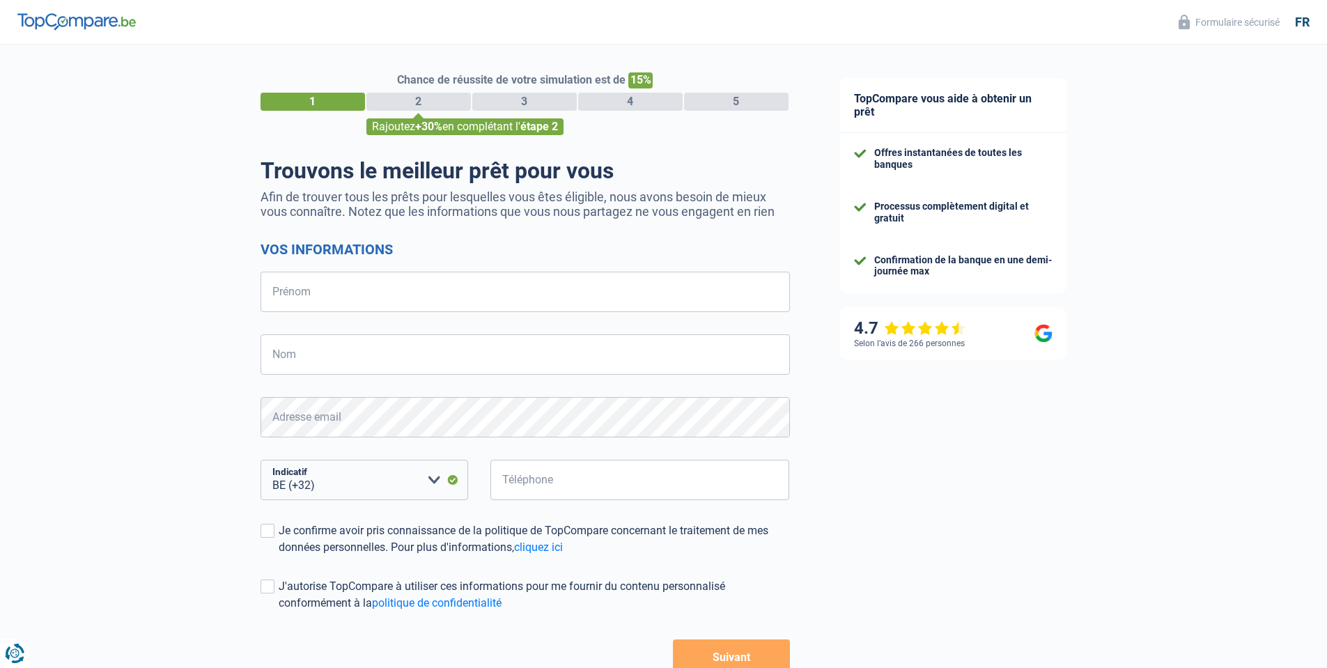
select select "32"
